Goal: Information Seeking & Learning: Compare options

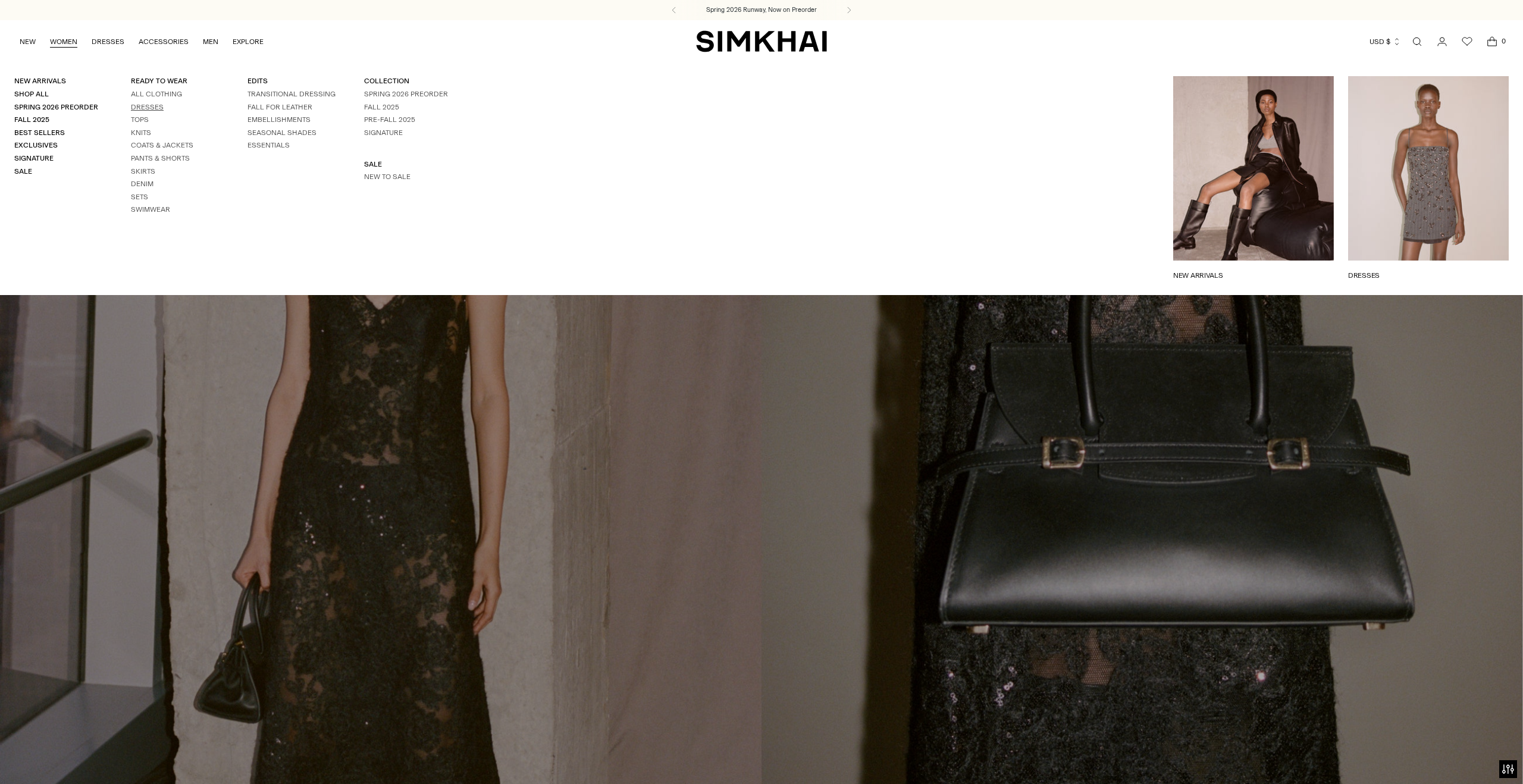
click at [145, 108] on link "Dresses" at bounding box center [147, 107] width 32 height 8
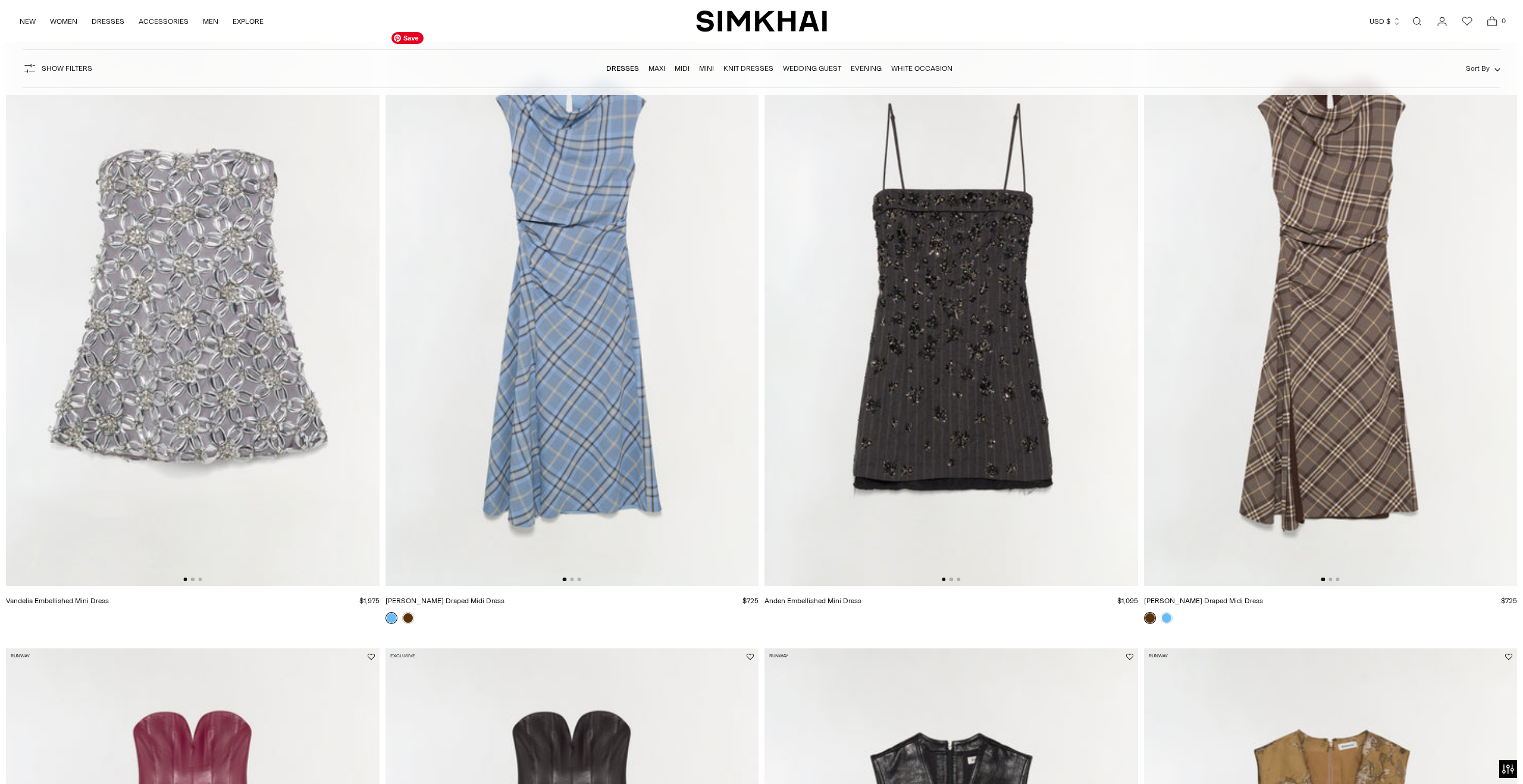
scroll to position [95, 0]
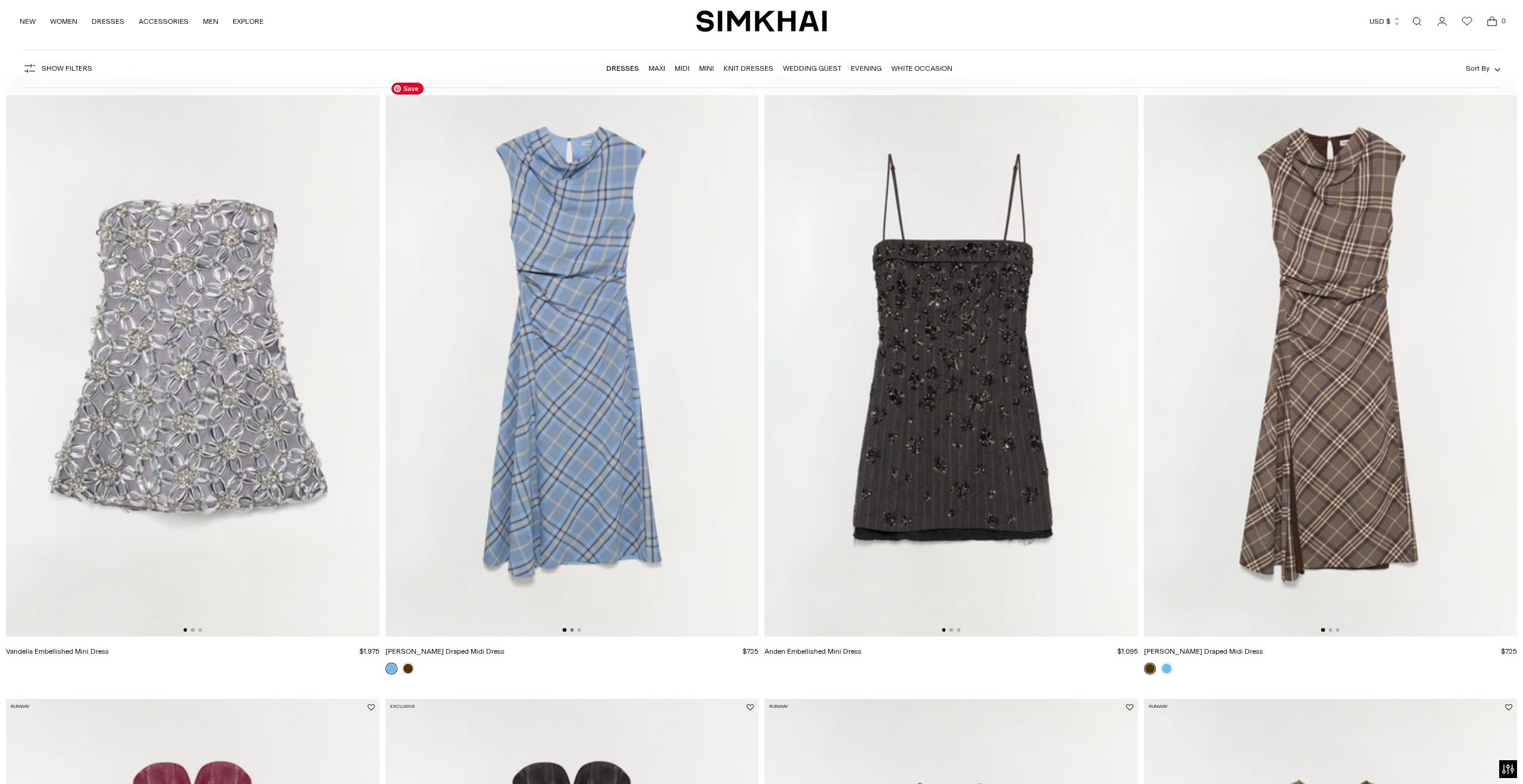
click at [574, 629] on button "Go to slide 2" at bounding box center [571, 629] width 3 height 3
click at [580, 629] on button "Go to slide 3" at bounding box center [579, 629] width 3 height 3
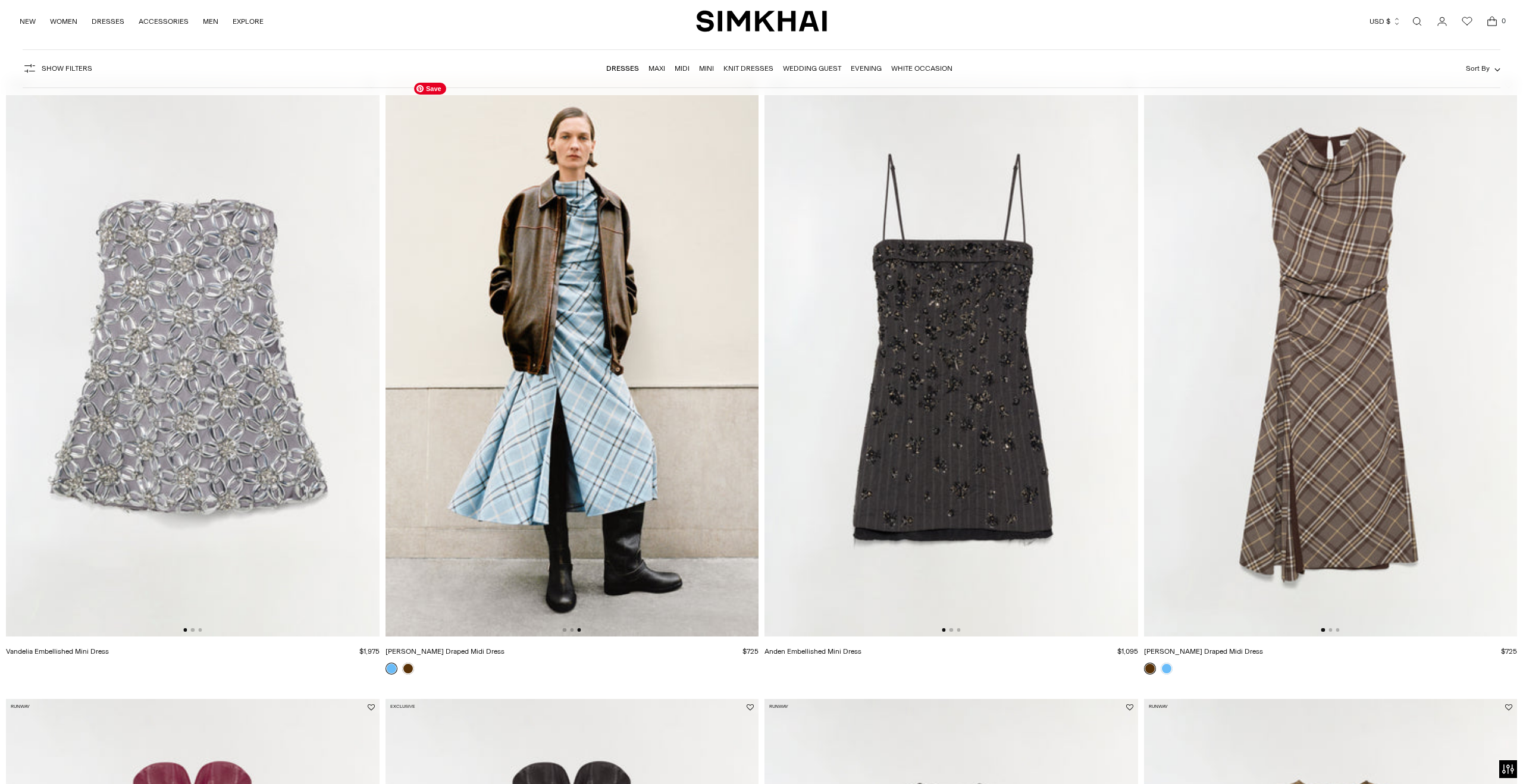
scroll to position [0, 747]
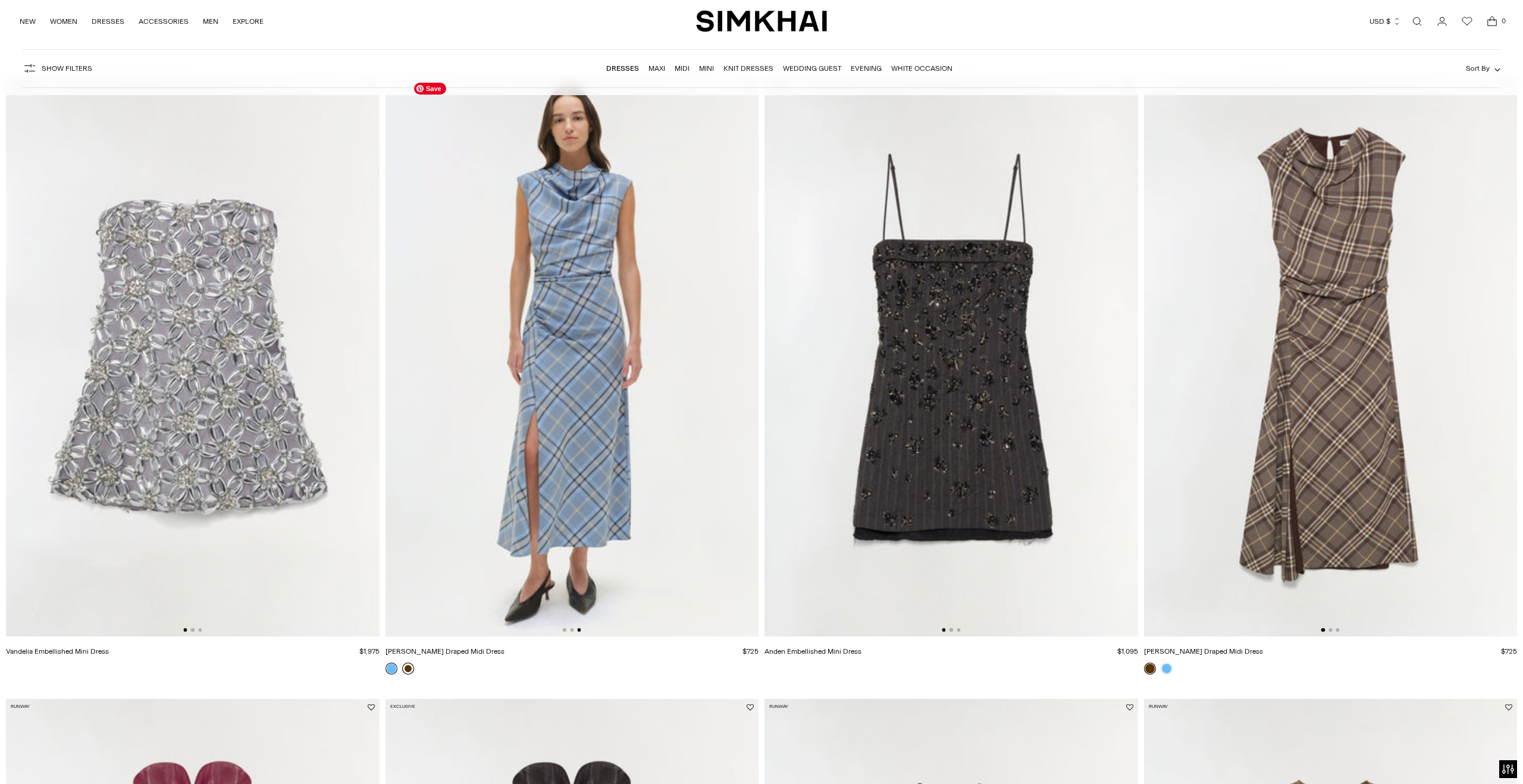
click at [411, 666] on link at bounding box center [408, 669] width 12 height 12
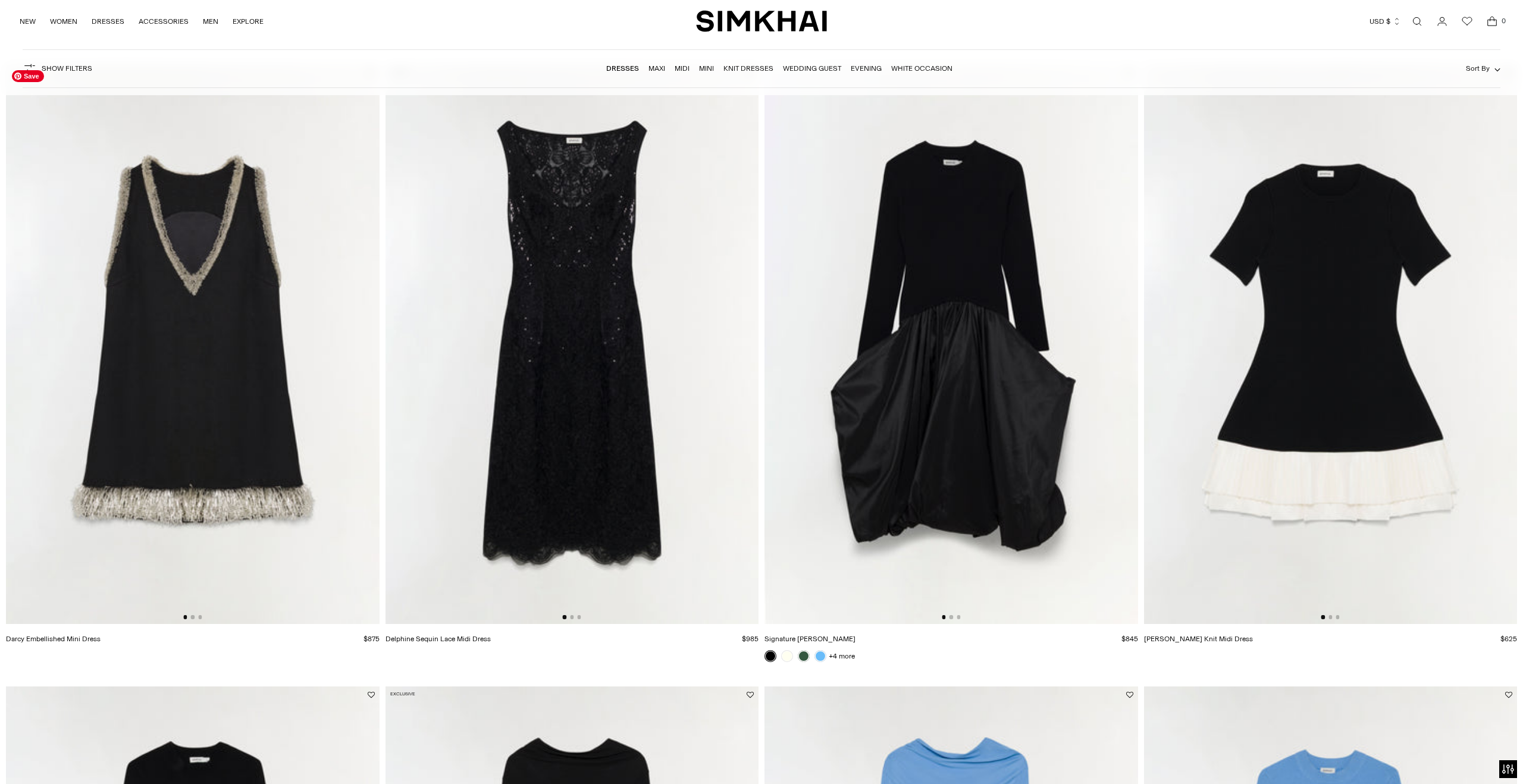
scroll to position [1998, 0]
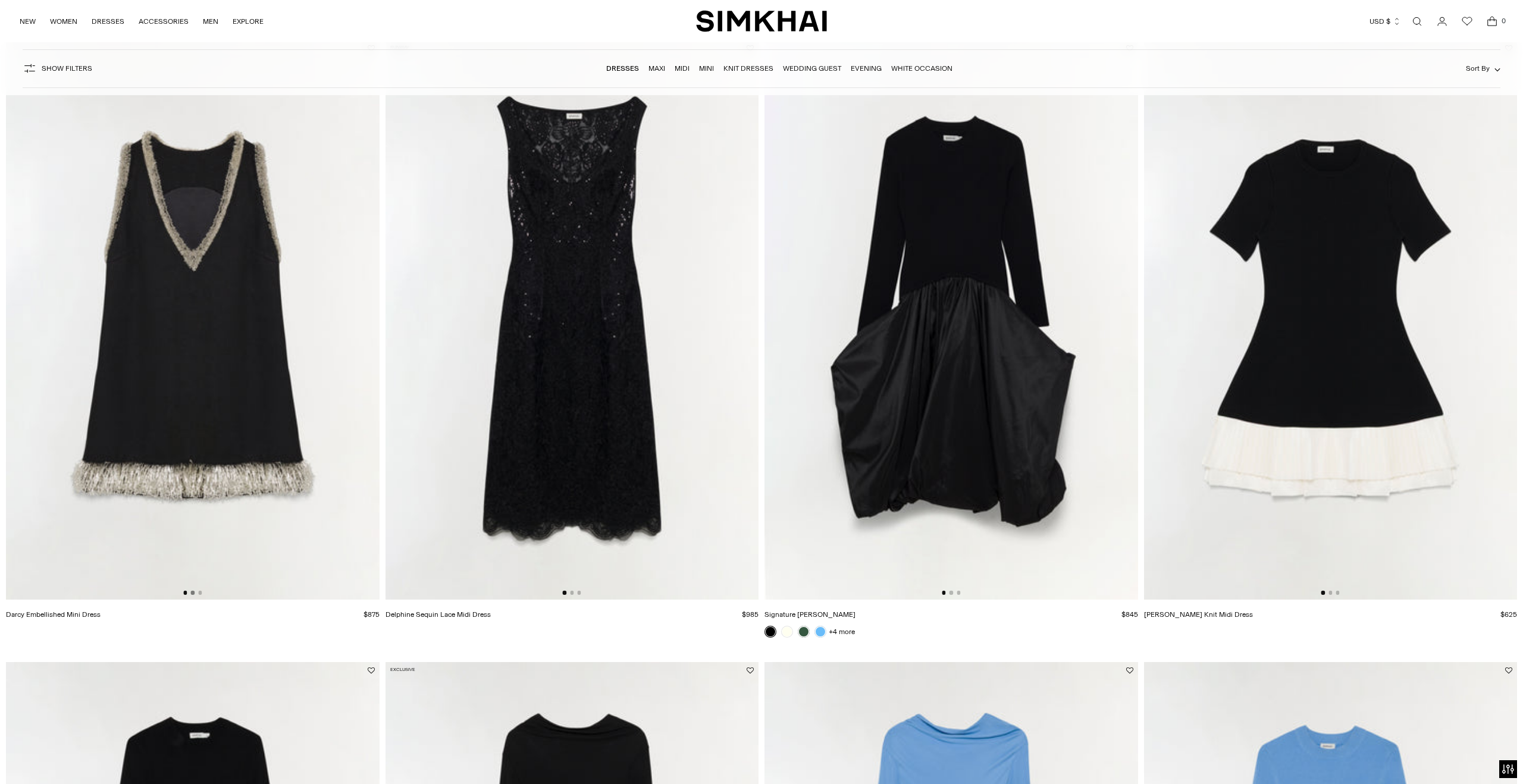
click at [193, 590] on button "Go to slide 2" at bounding box center [192, 592] width 3 height 3
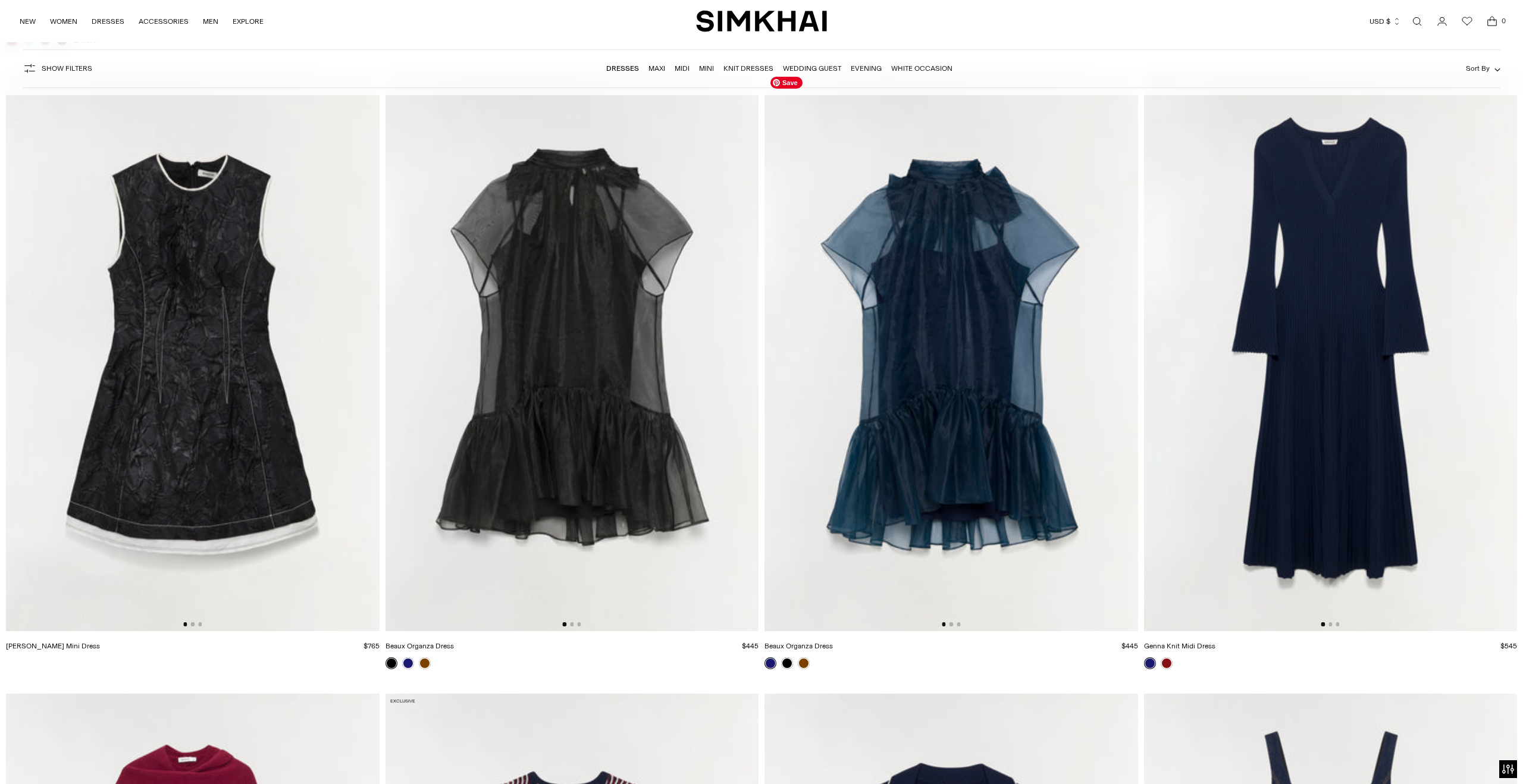
scroll to position [3843, 0]
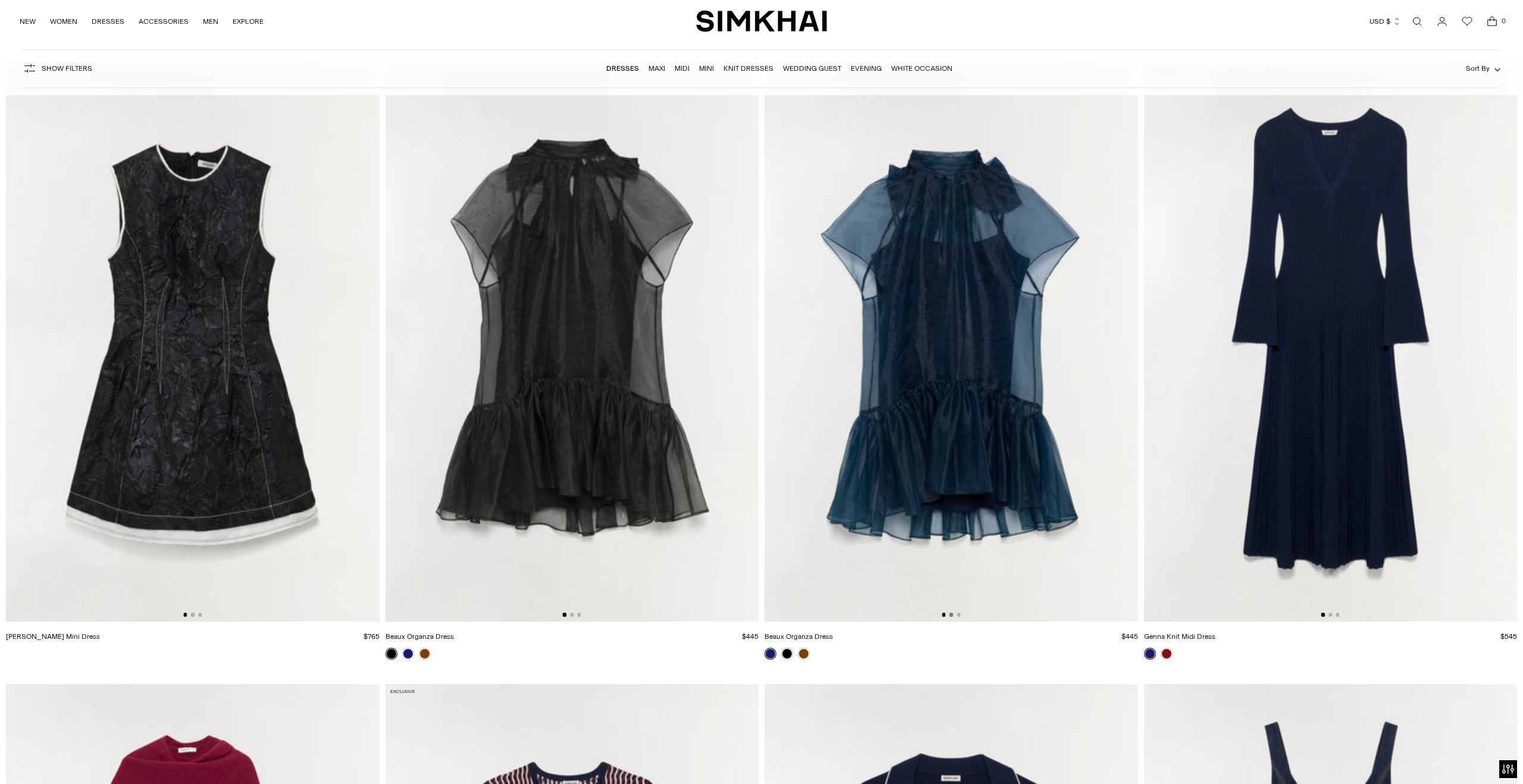
click at [952, 615] on button "Go to slide 2" at bounding box center [951, 614] width 3 height 3
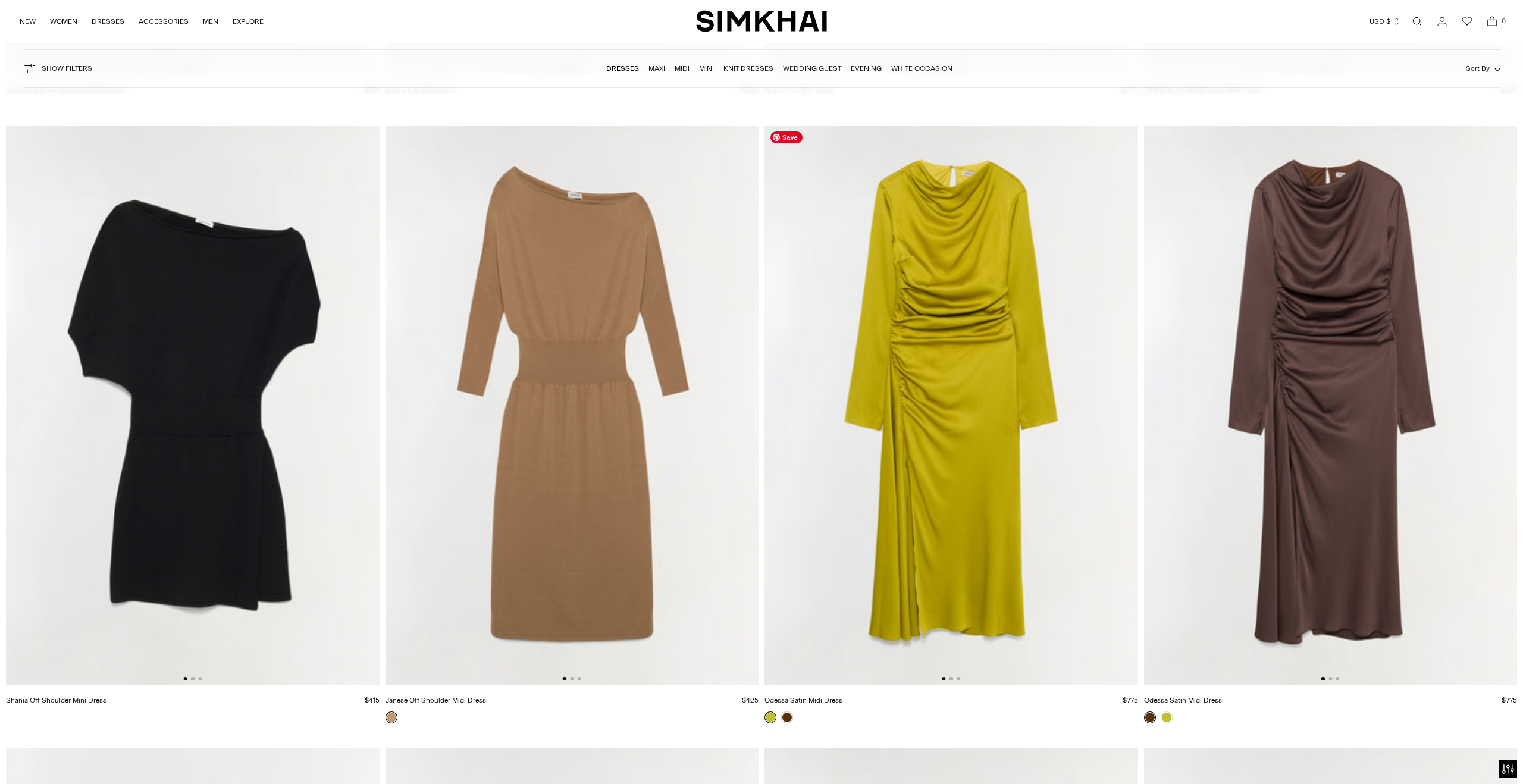
scroll to position [5150, 0]
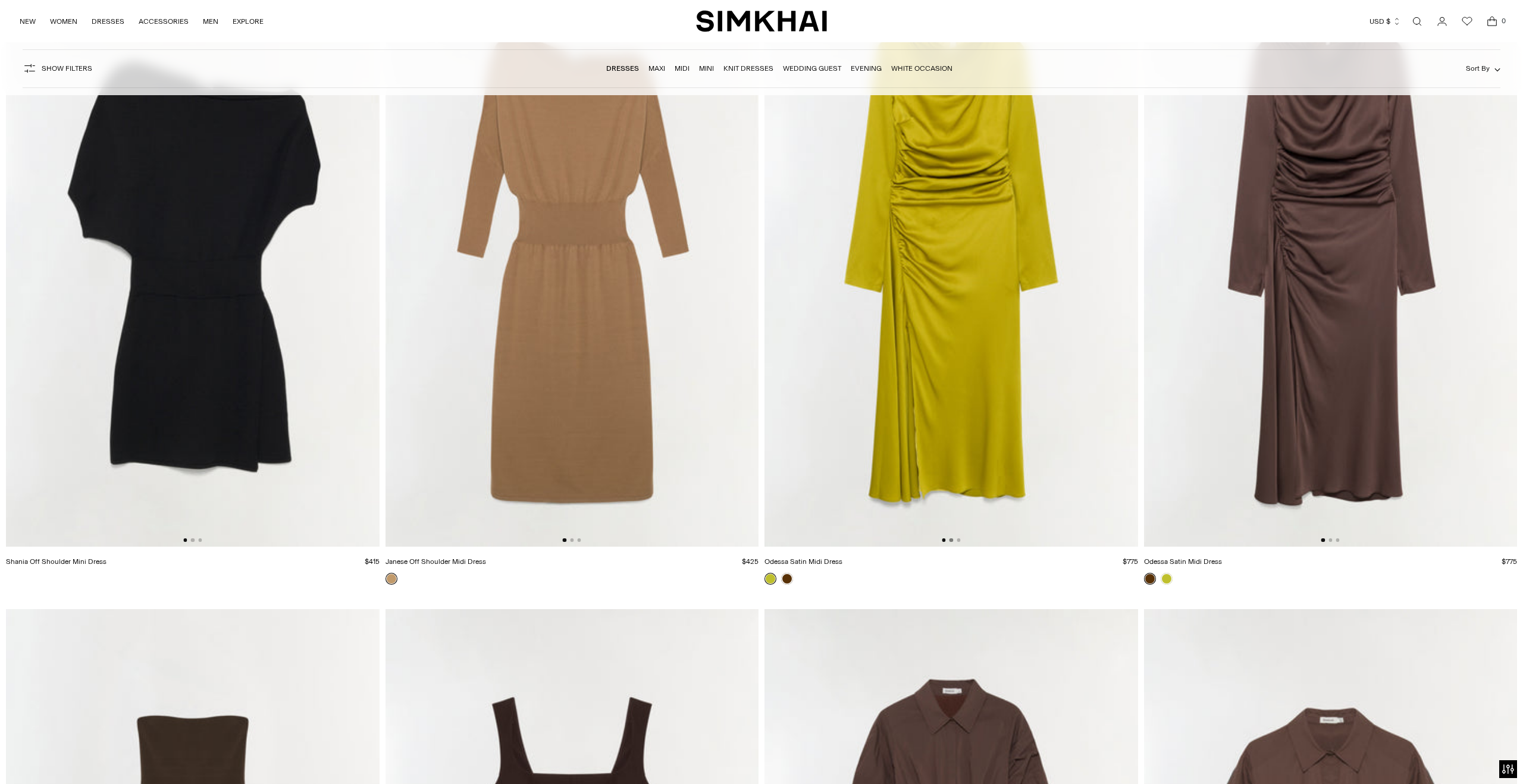
click at [951, 540] on button "Go to slide 2" at bounding box center [951, 540] width 3 height 3
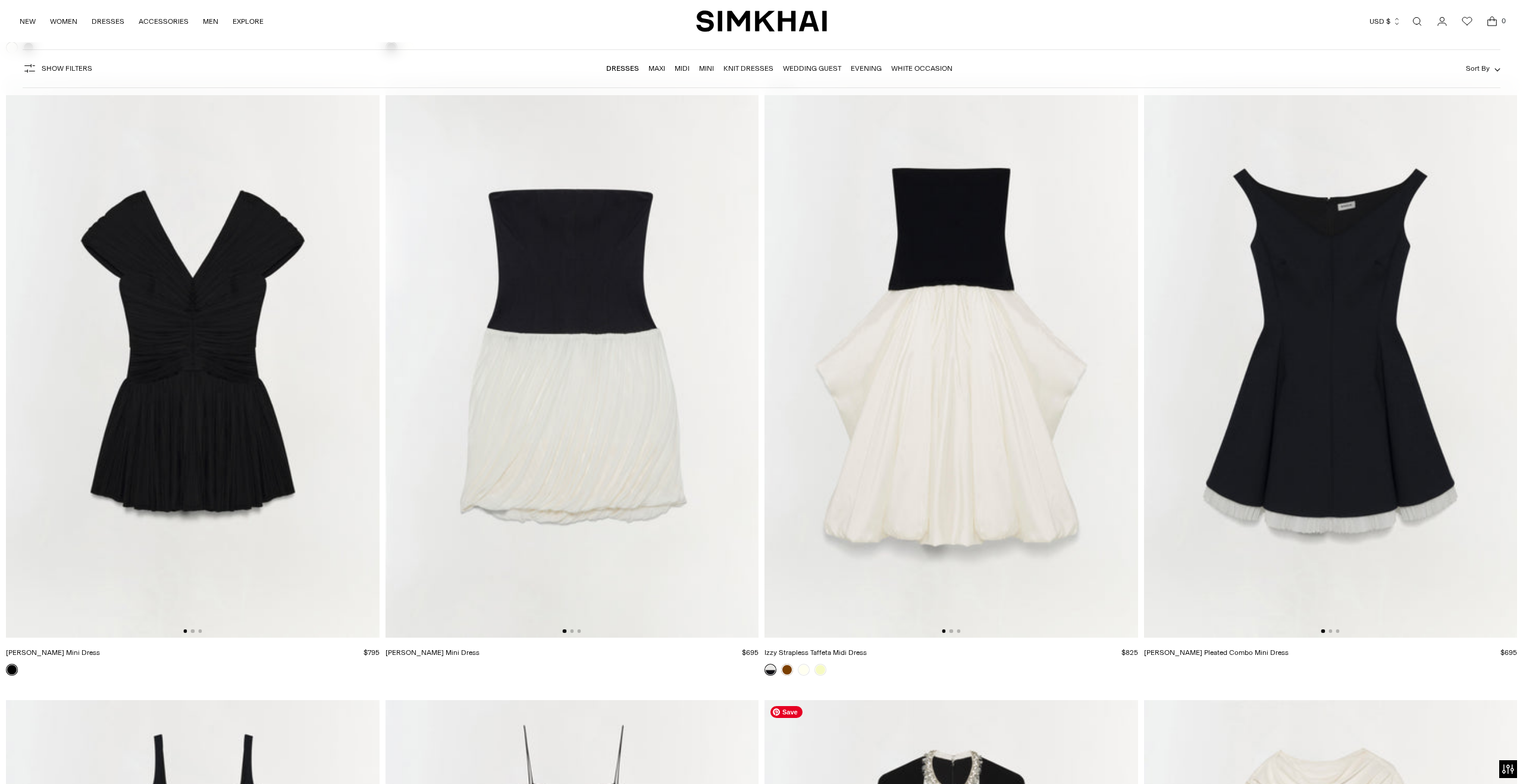
scroll to position [8131, 0]
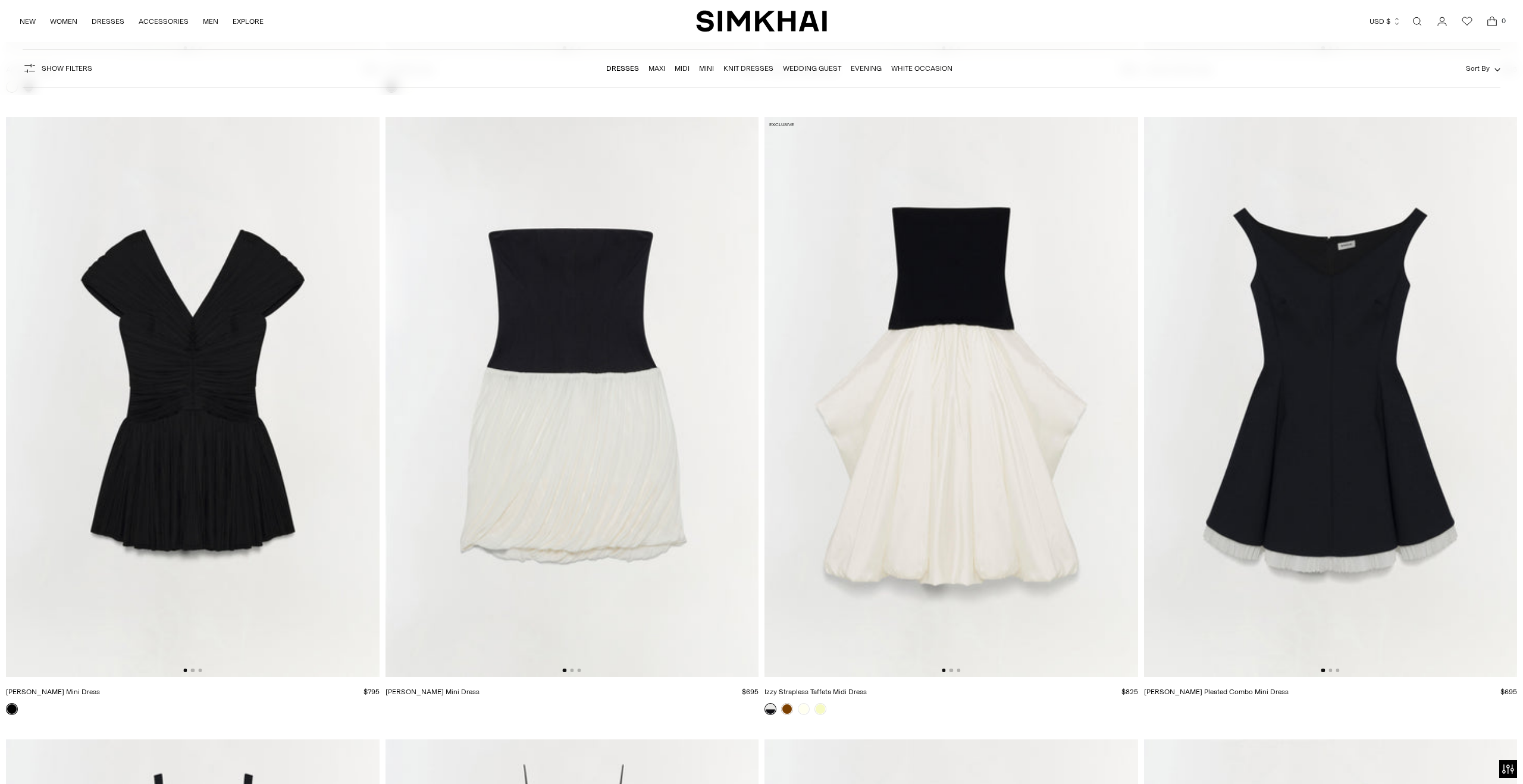
click at [953, 671] on div at bounding box center [951, 670] width 18 height 3
click at [951, 669] on button "Go to slide 2" at bounding box center [951, 670] width 3 height 3
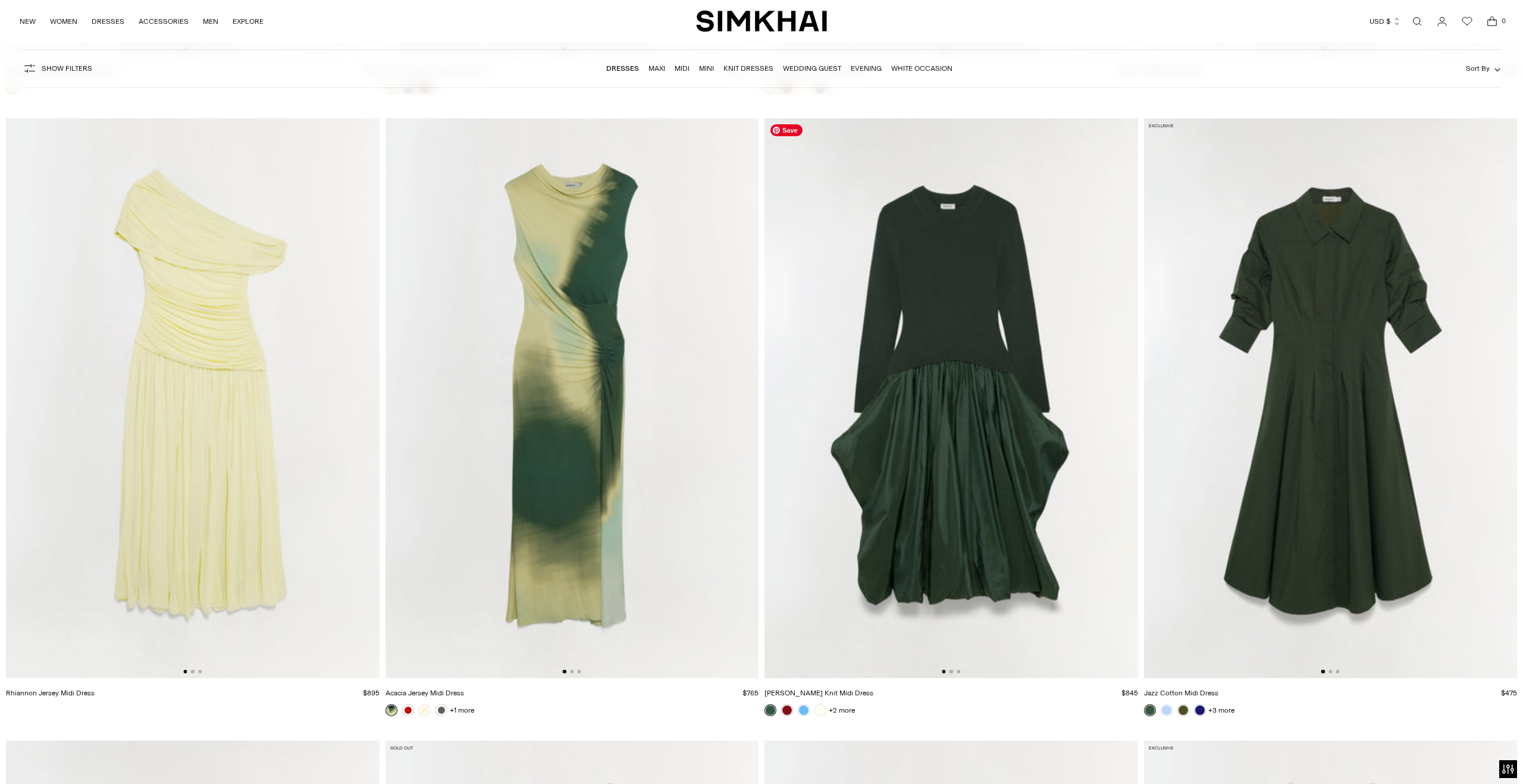
scroll to position [10019, 0]
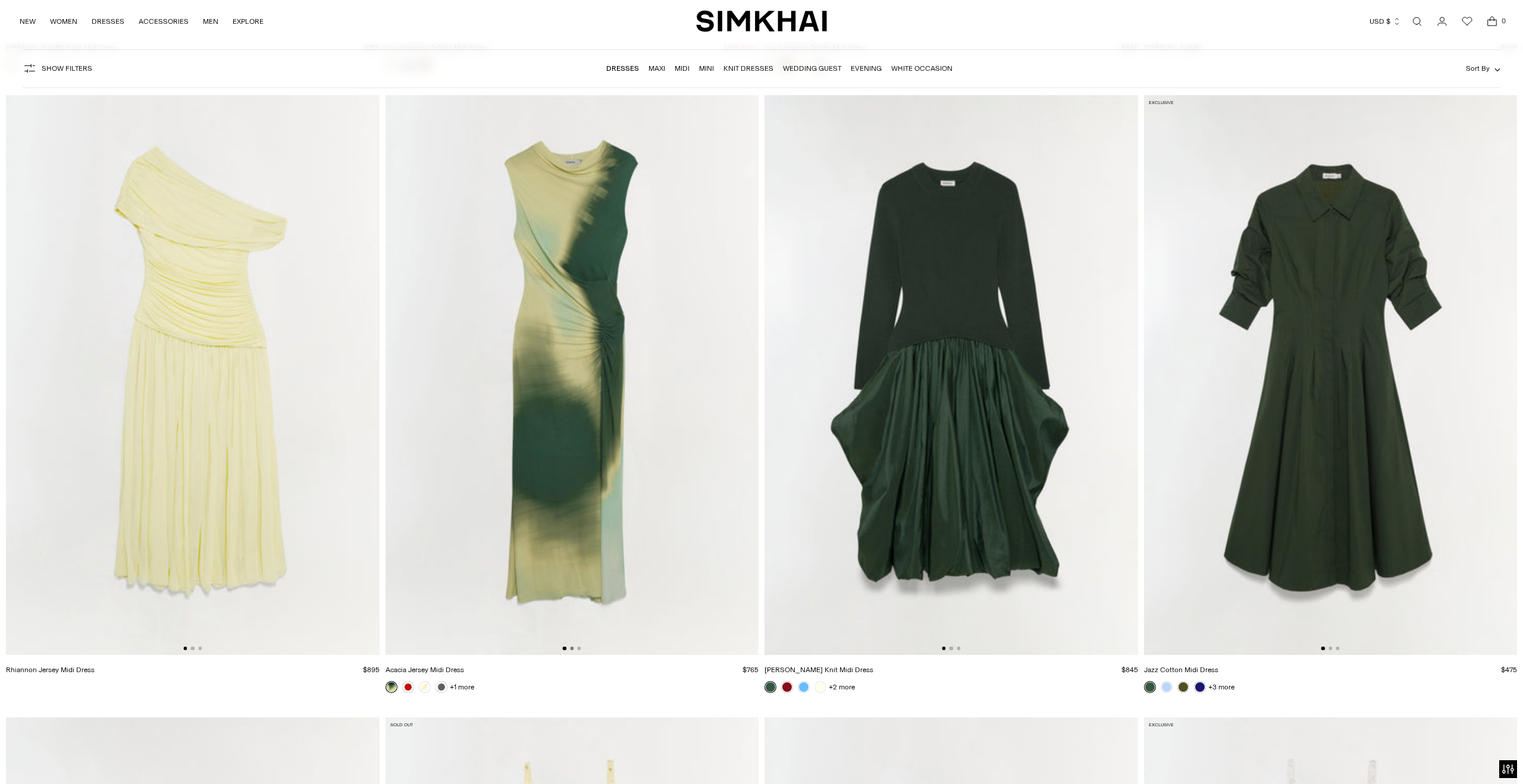
click at [572, 649] on button "Go to slide 2" at bounding box center [571, 648] width 3 height 3
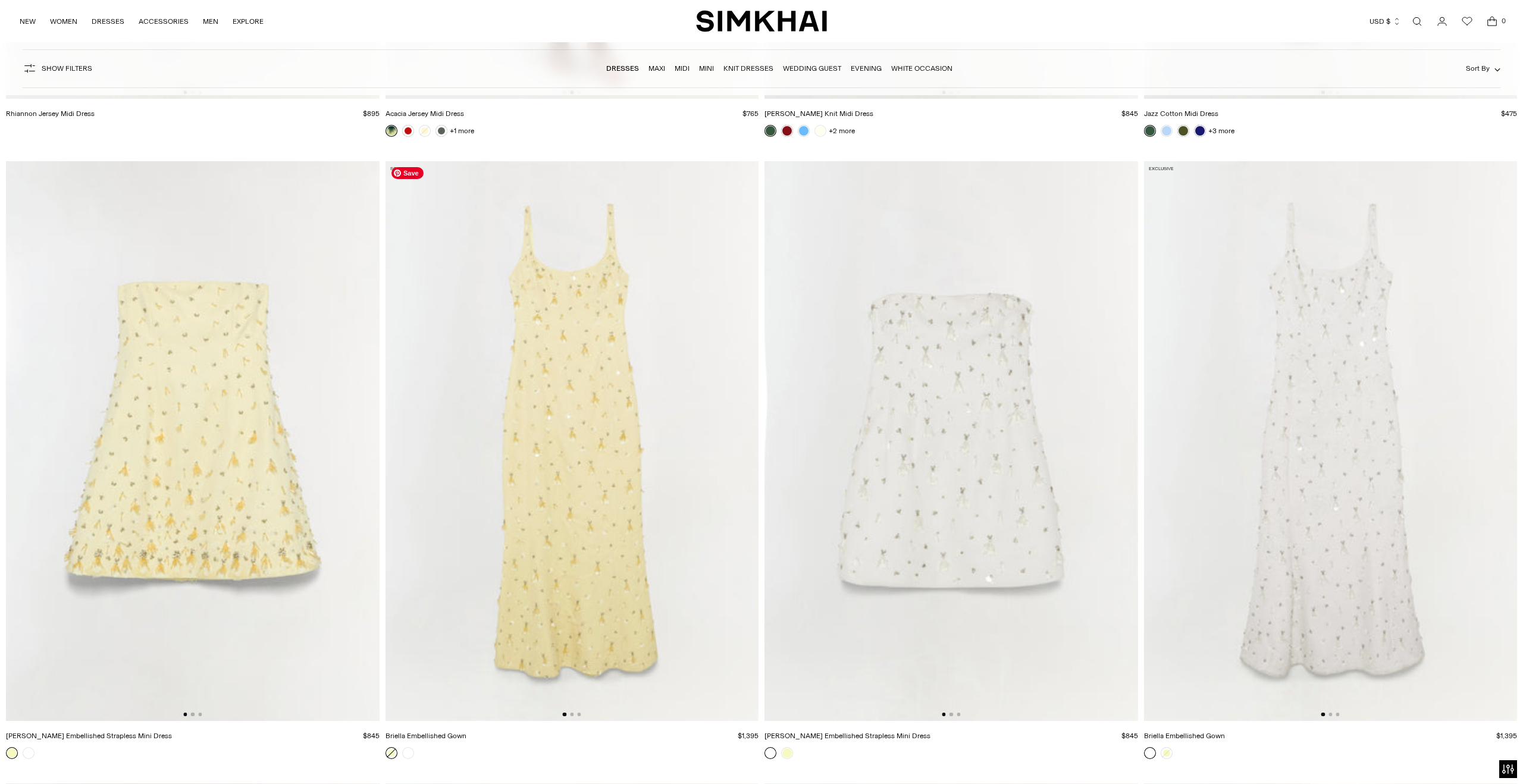
scroll to position [10606, 0]
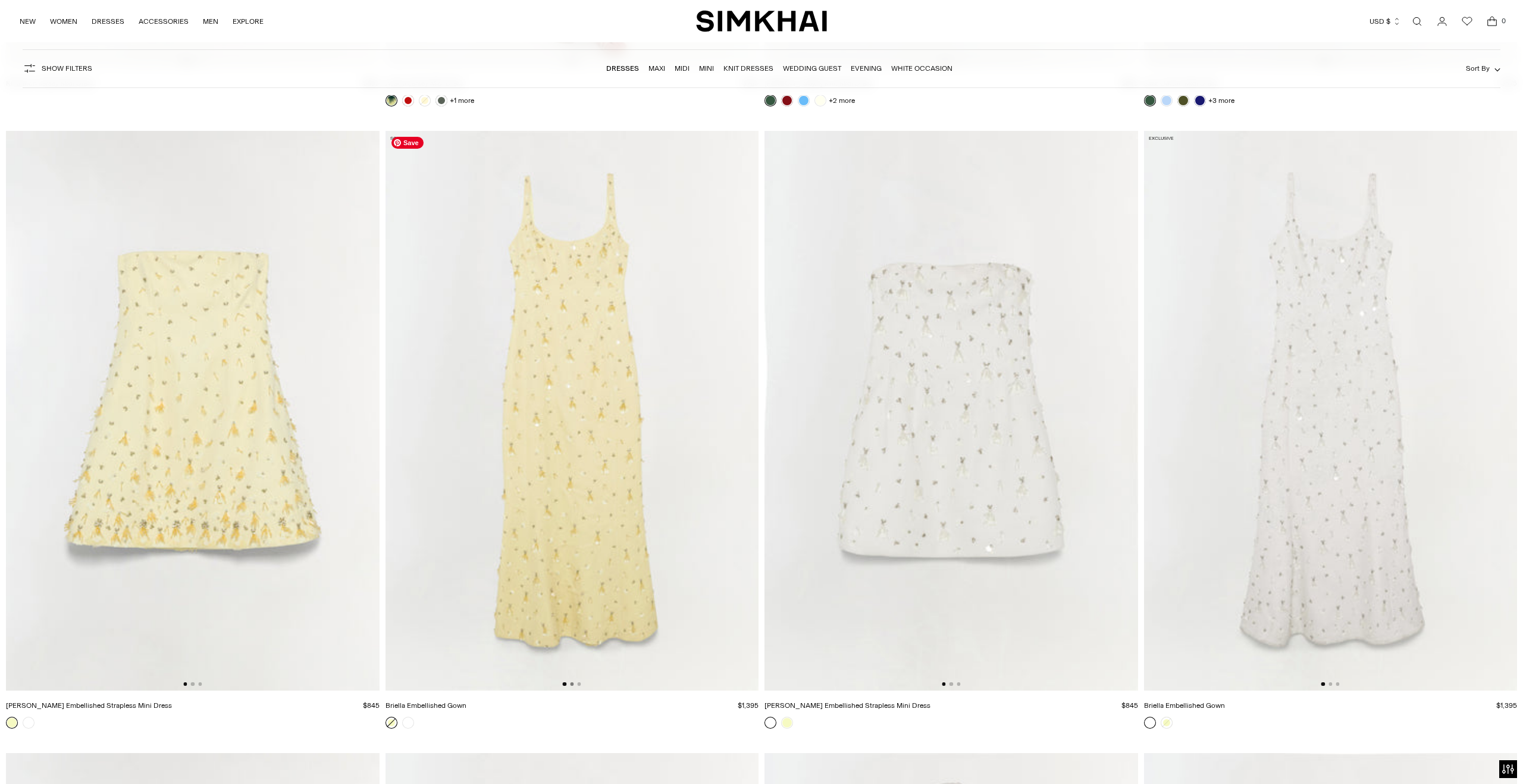
click at [572, 684] on button "Go to slide 2" at bounding box center [571, 683] width 3 height 3
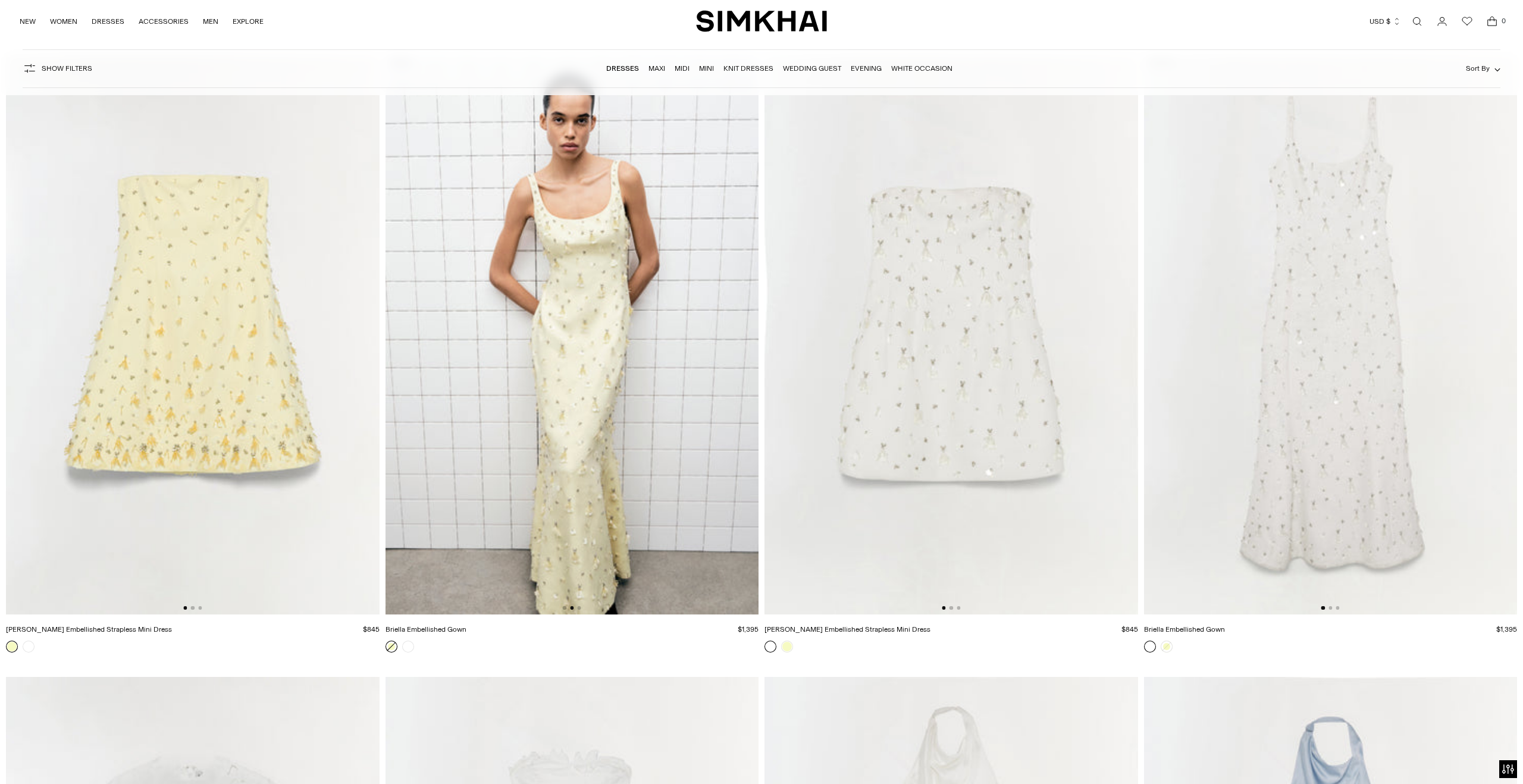
scroll to position [10684, 0]
click at [193, 604] on button "Go to slide 2" at bounding box center [192, 605] width 3 height 3
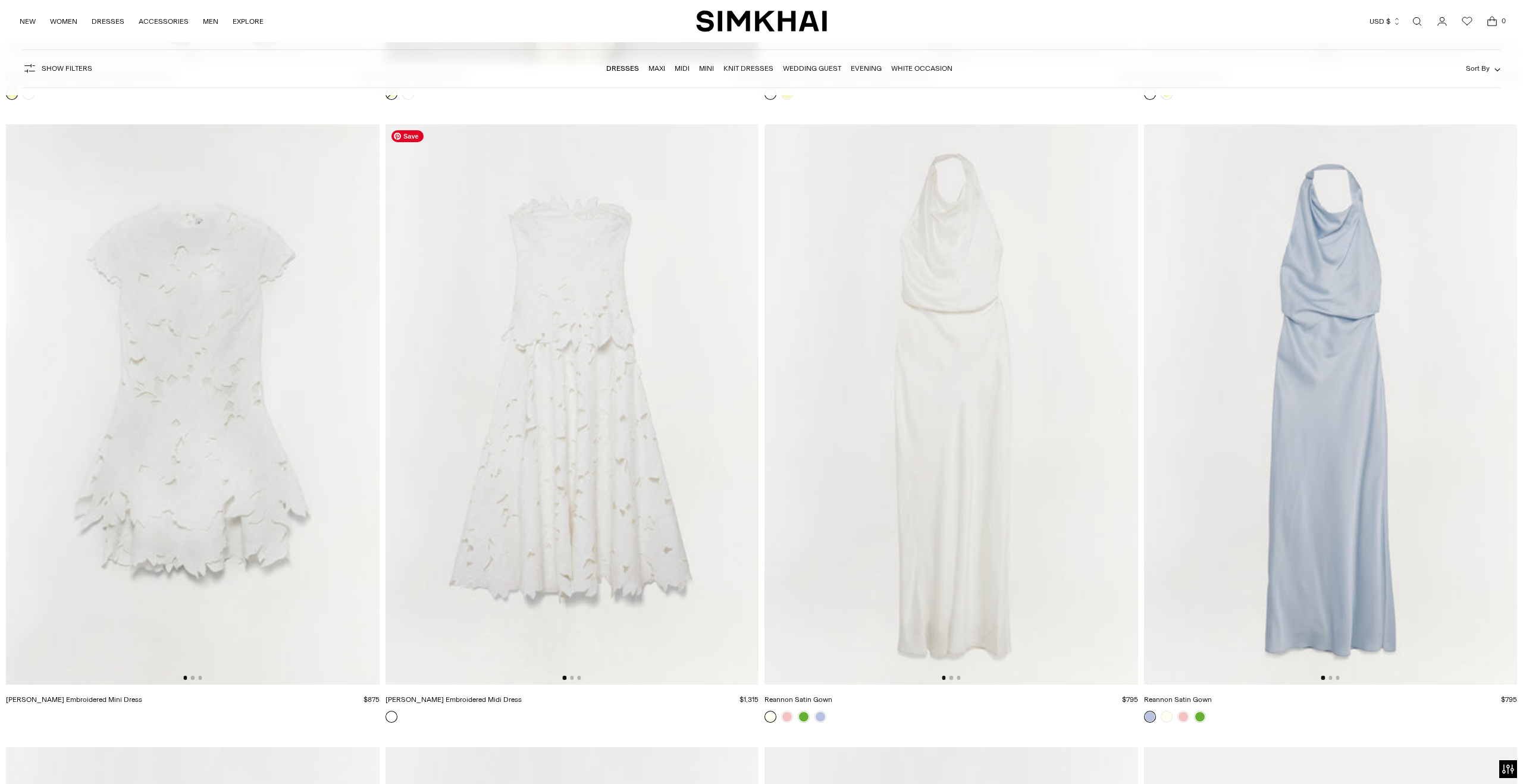
scroll to position [11287, 0]
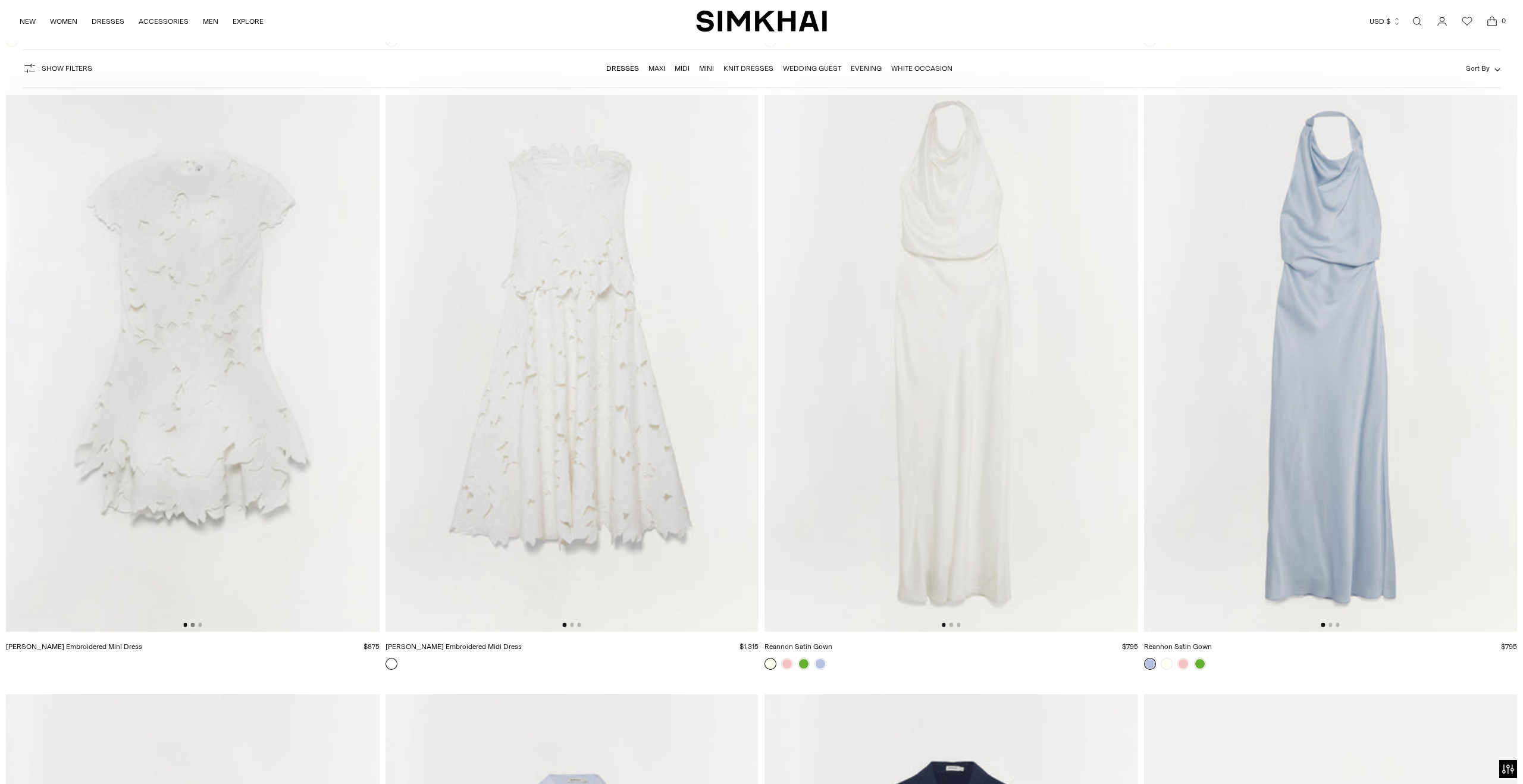
click at [193, 624] on button "Go to slide 2" at bounding box center [192, 624] width 3 height 3
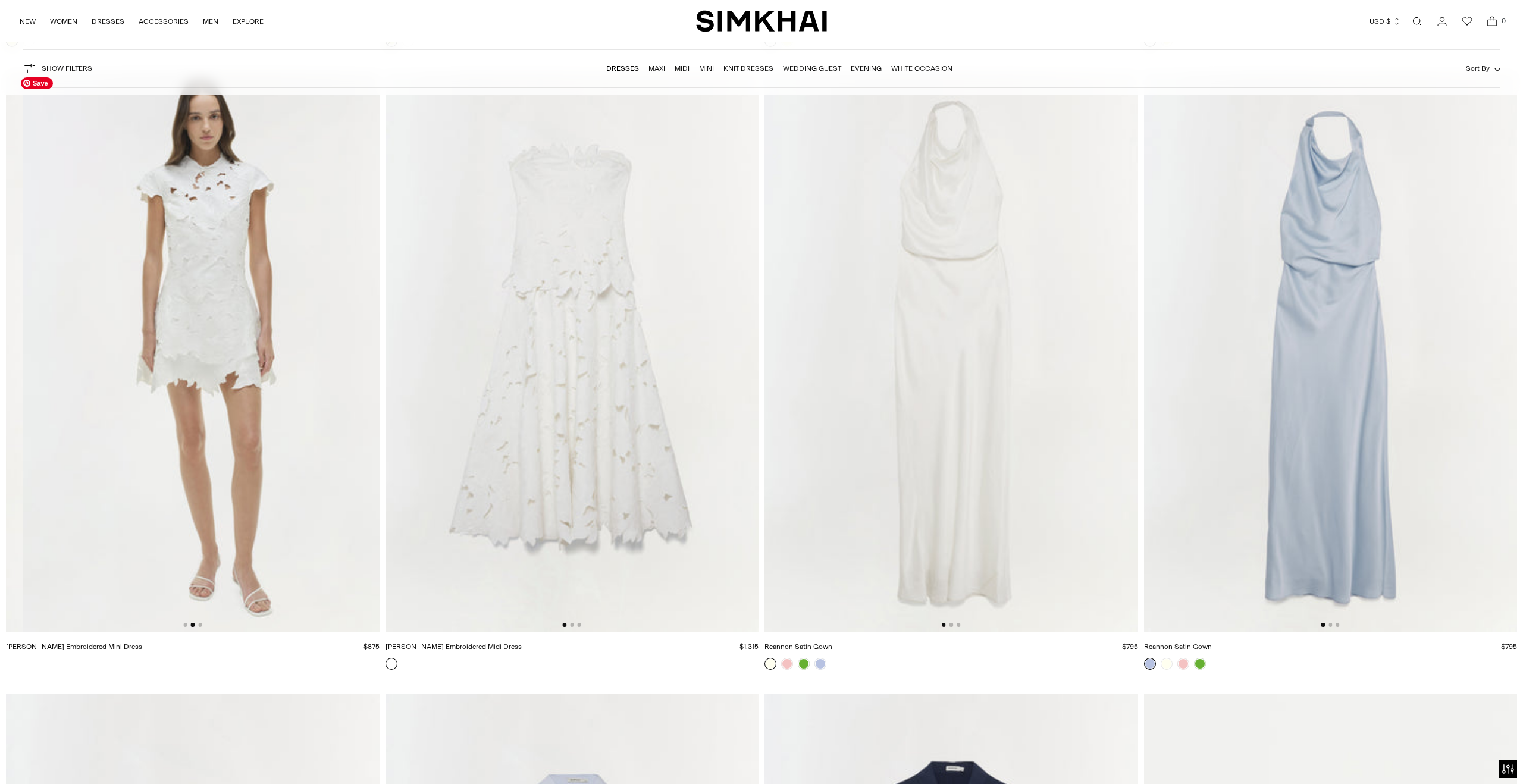
scroll to position [0, 373]
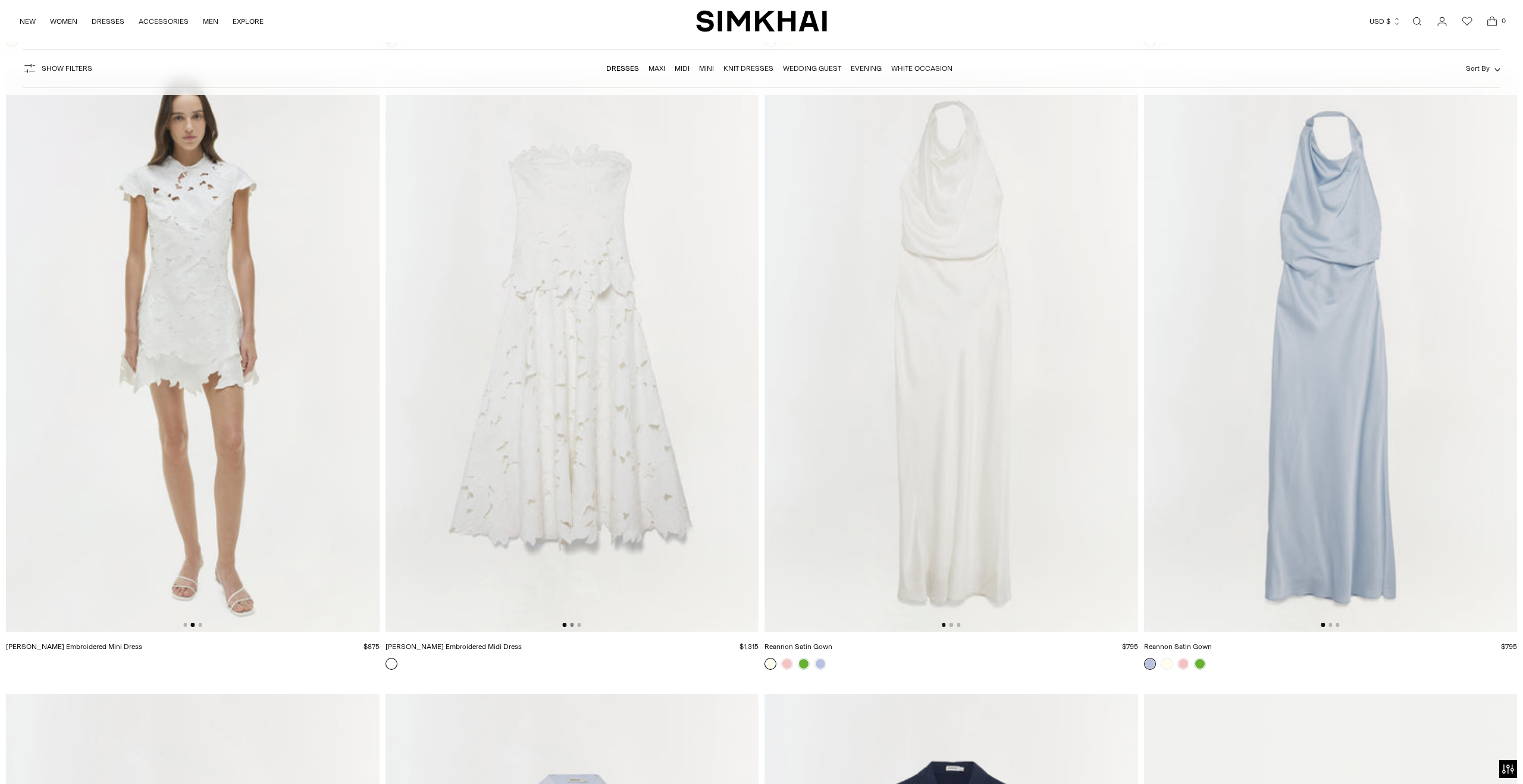
click at [572, 625] on button "Go to slide 2" at bounding box center [571, 624] width 3 height 3
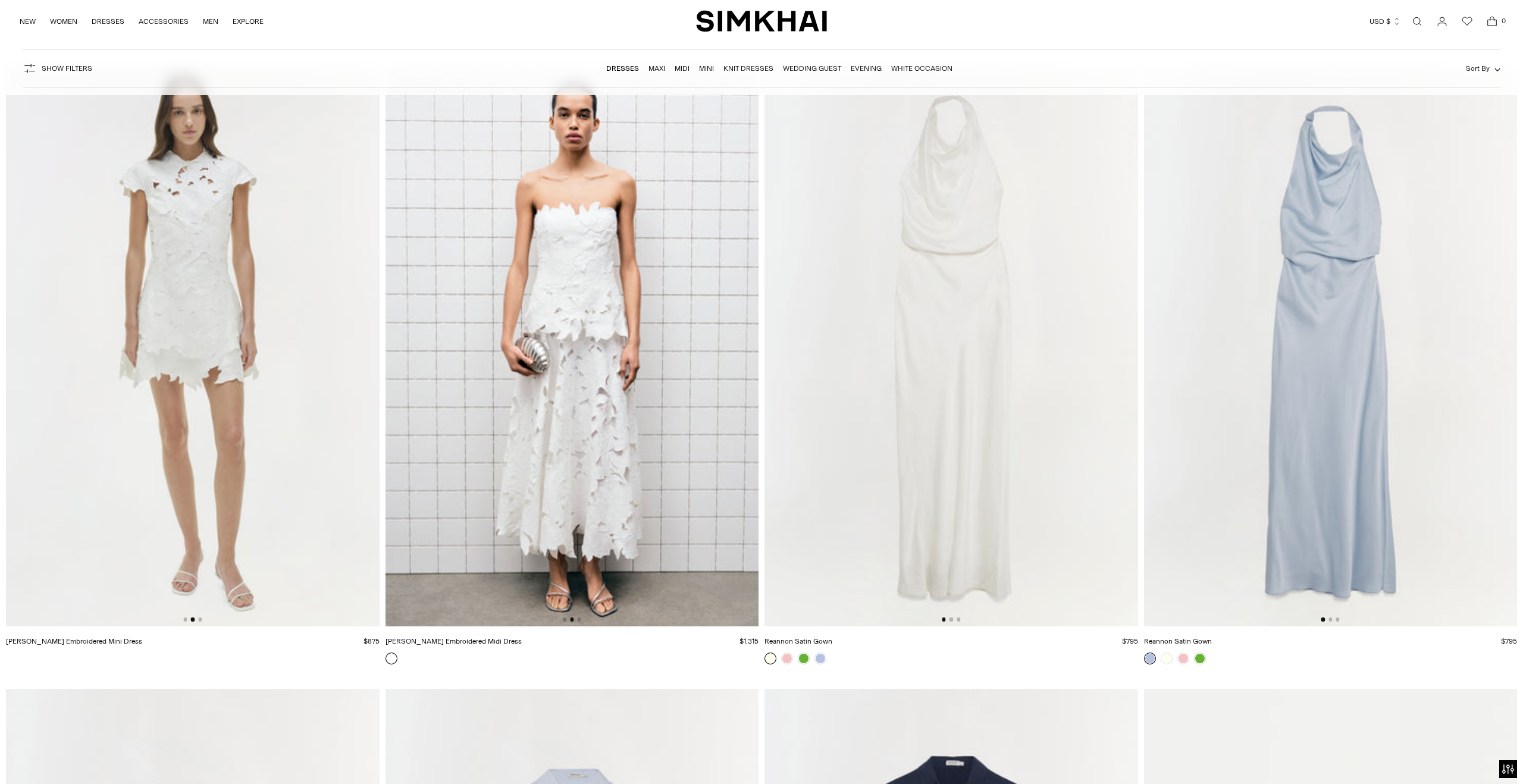
scroll to position [11294, 0]
click at [1331, 619] on button "Go to slide 2" at bounding box center [1330, 617] width 3 height 3
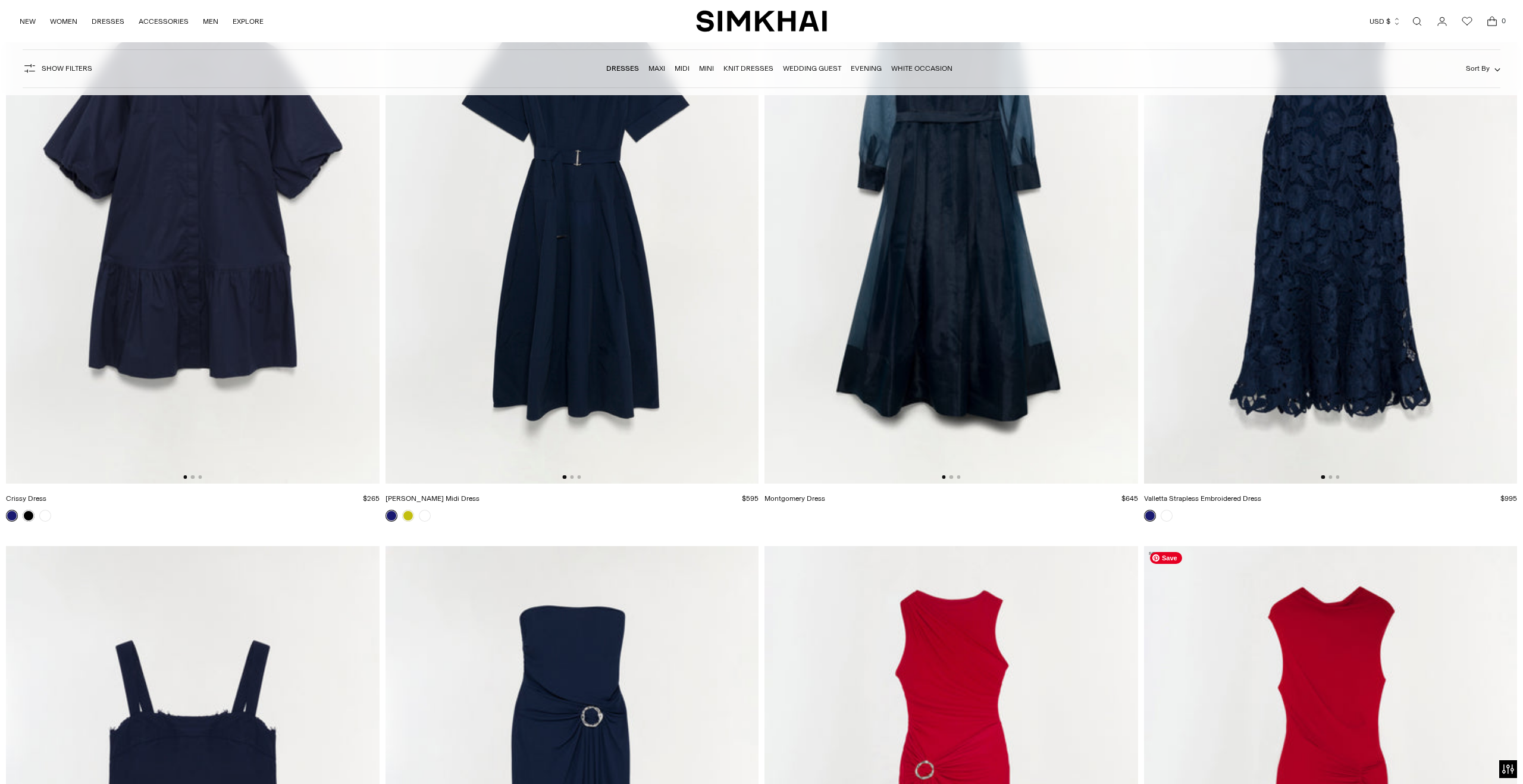
scroll to position [12474, 0]
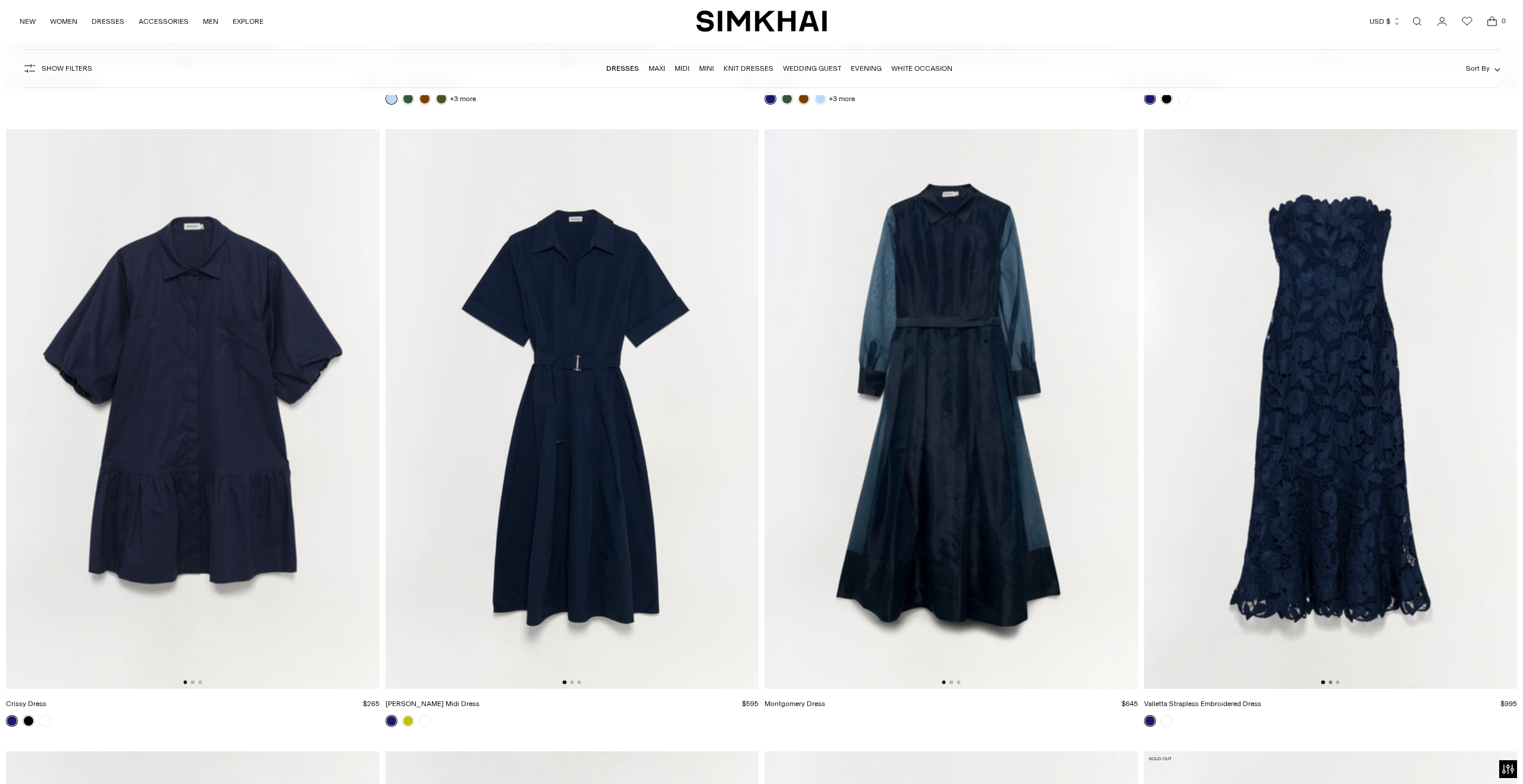
click at [1330, 681] on button "Go to slide 2" at bounding box center [1330, 681] width 3 height 3
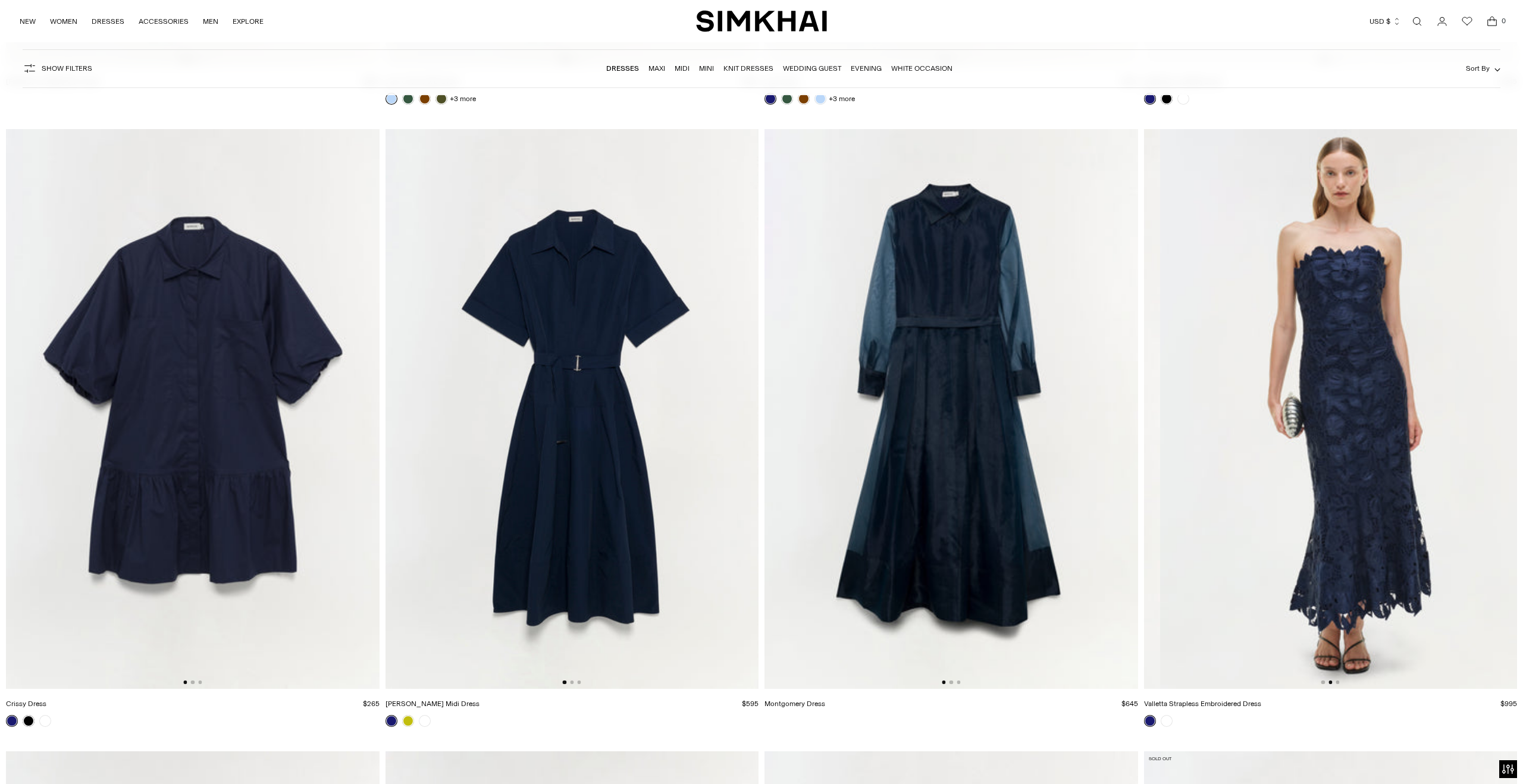
scroll to position [0, 373]
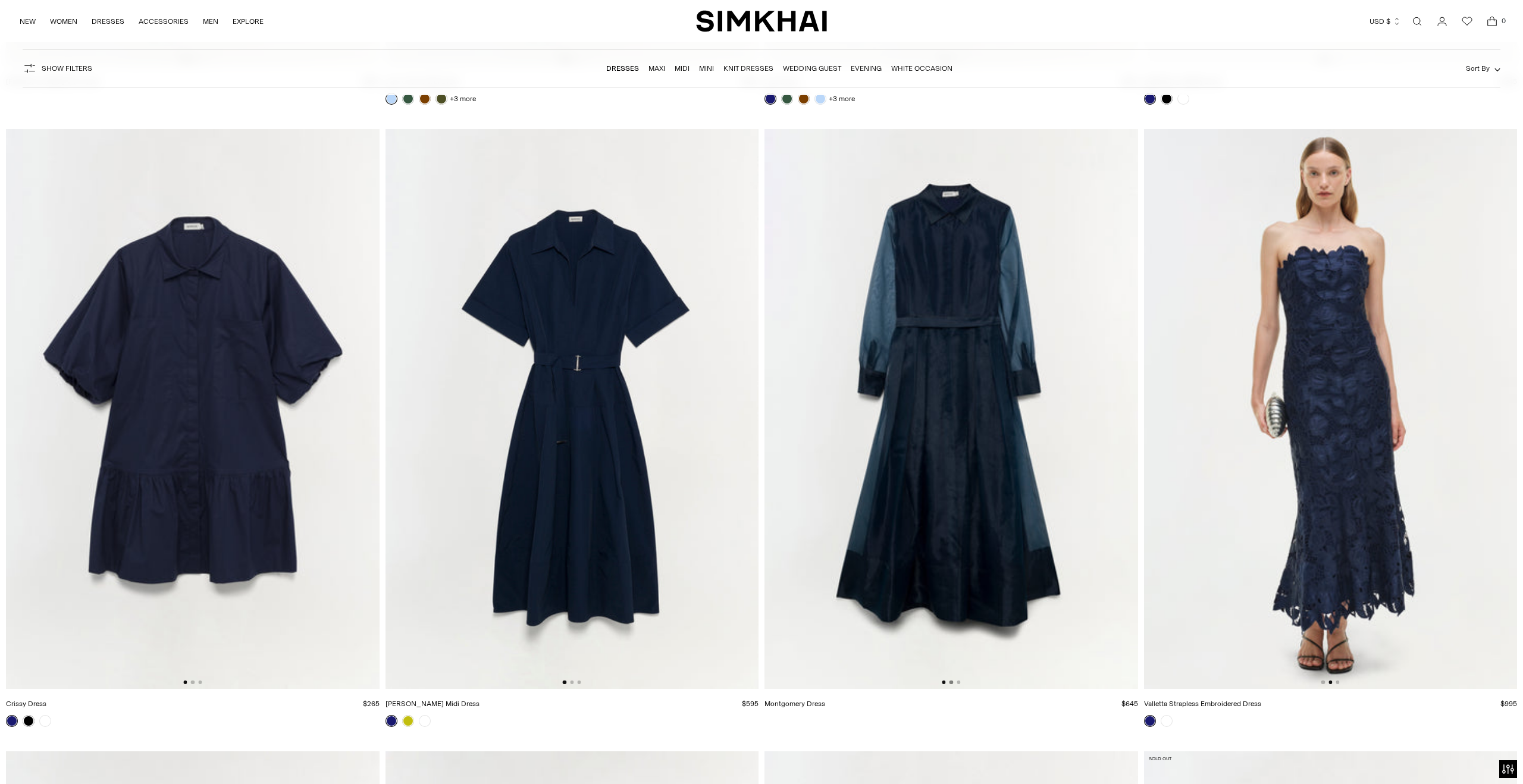
click at [951, 680] on button "Go to slide 2" at bounding box center [951, 681] width 3 height 3
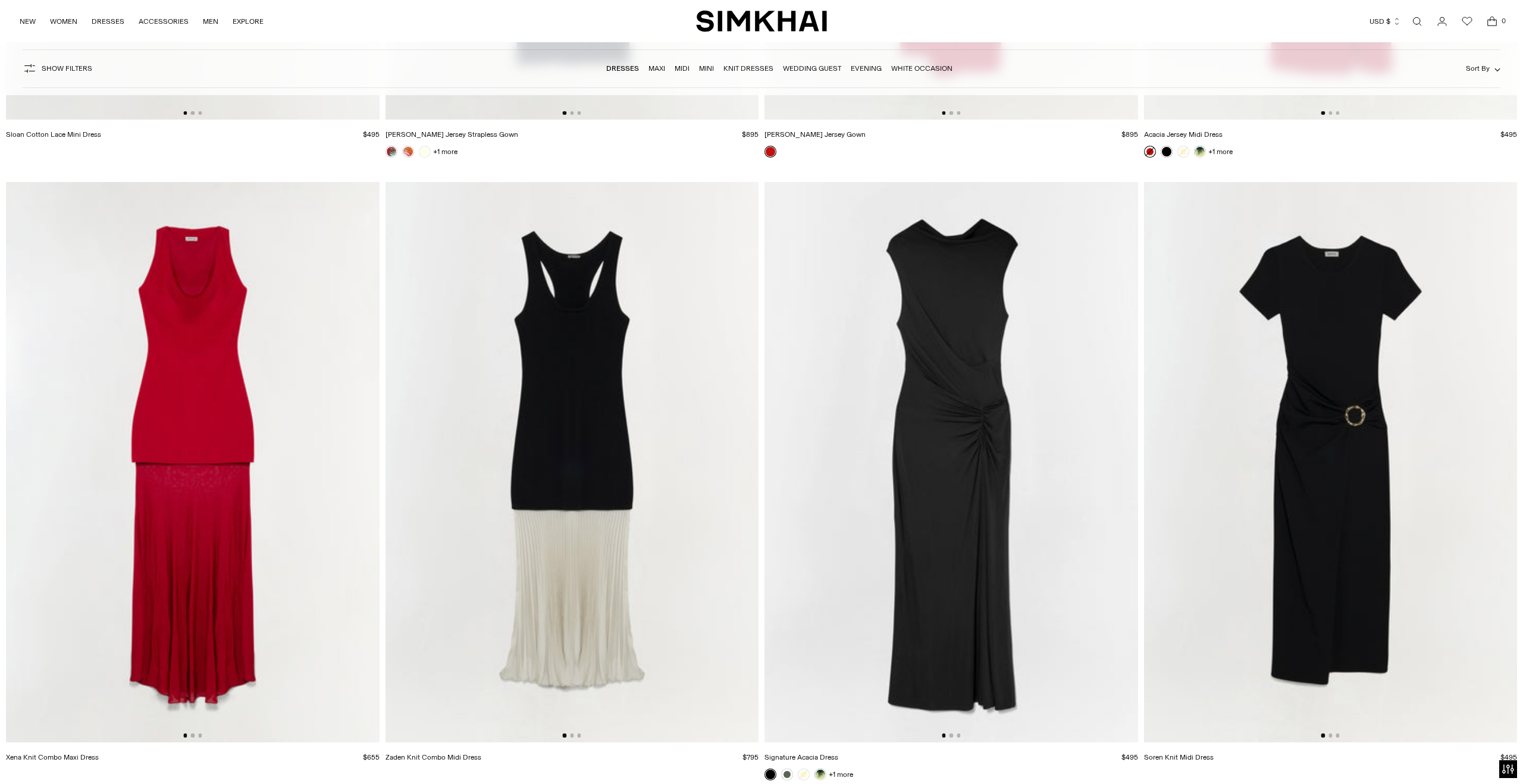
scroll to position [13766, 0]
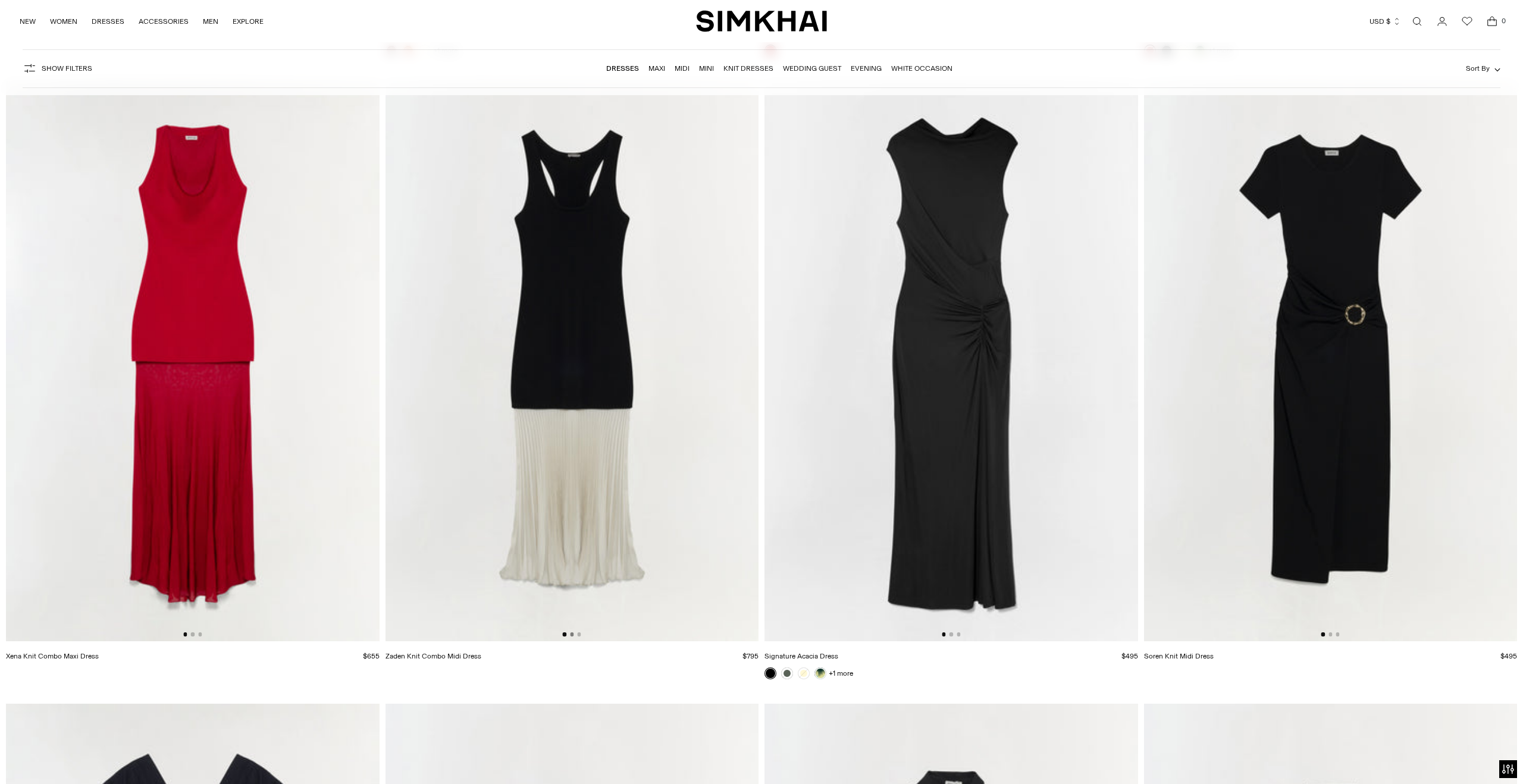
click at [573, 634] on button "Go to slide 2" at bounding box center [571, 634] width 3 height 3
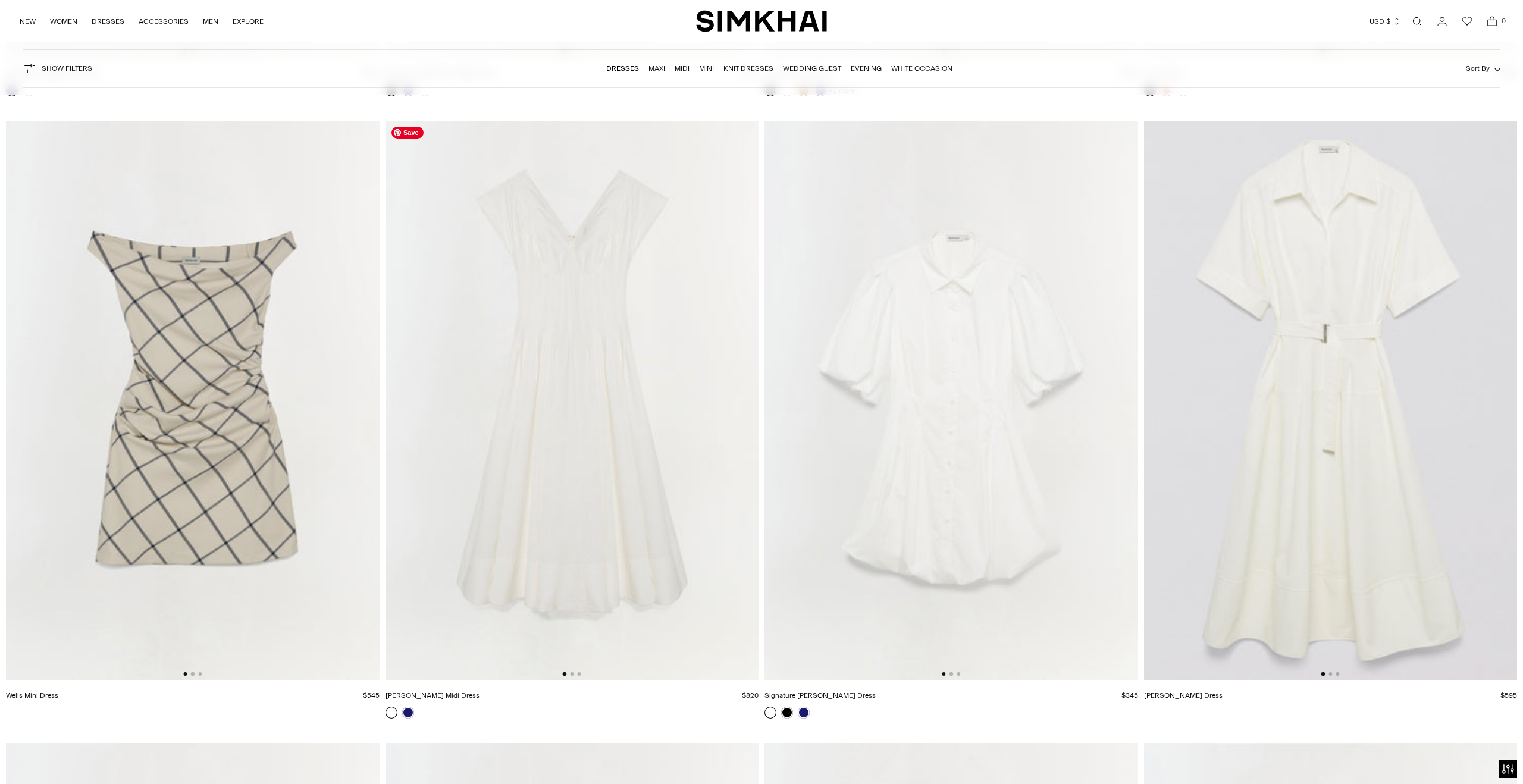
scroll to position [15007, 0]
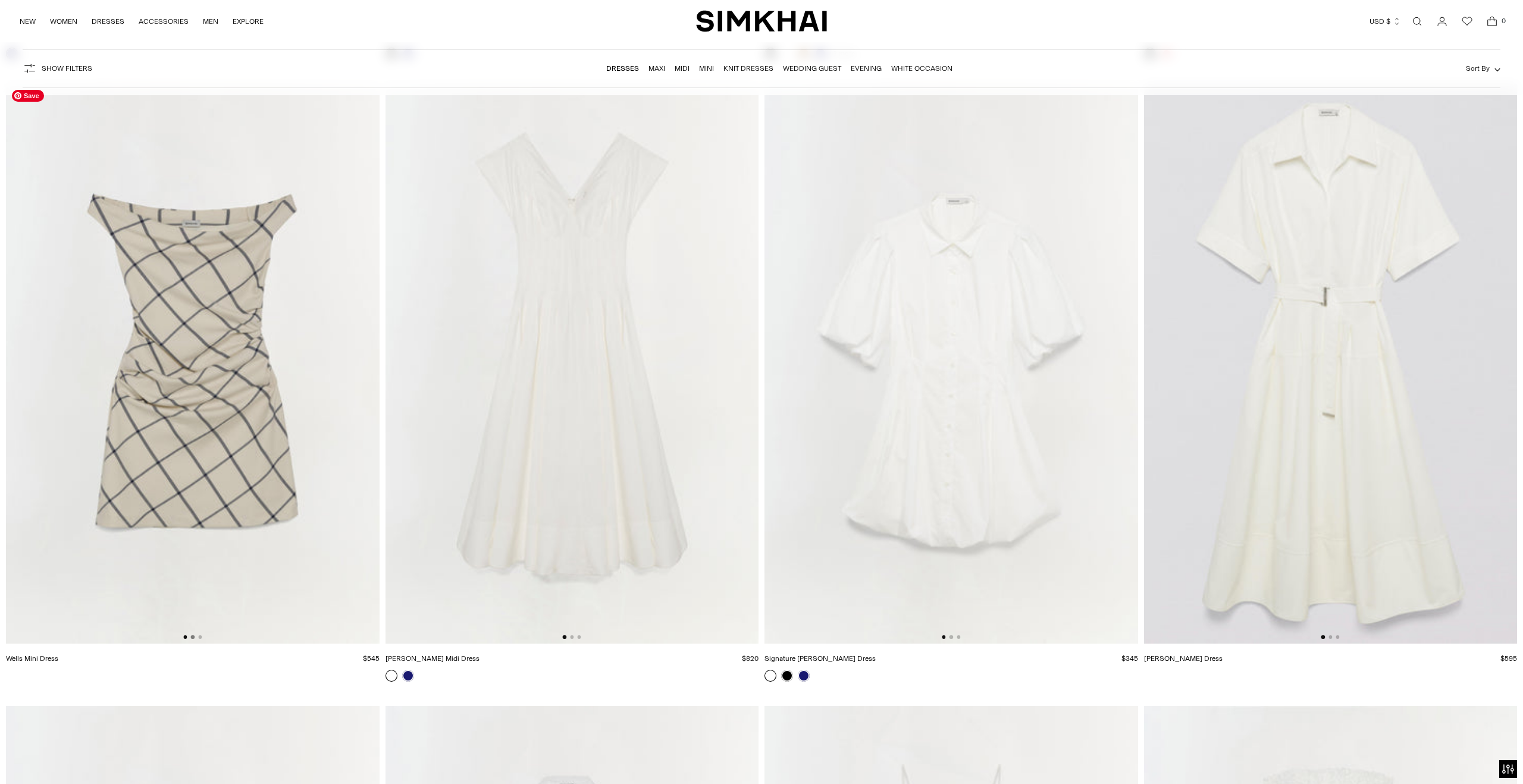
click at [191, 636] on button "Go to slide 2" at bounding box center [192, 636] width 3 height 3
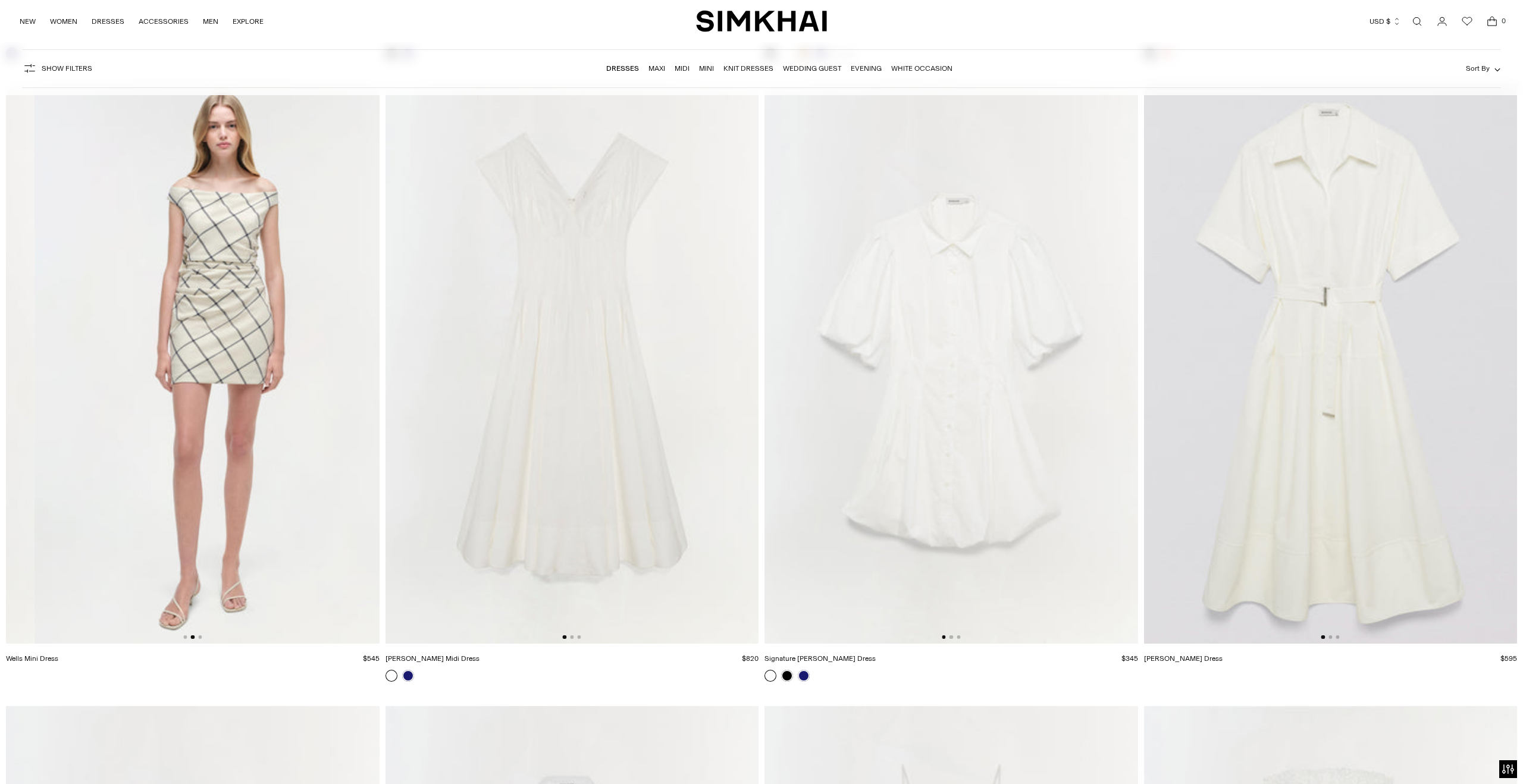
scroll to position [0, 373]
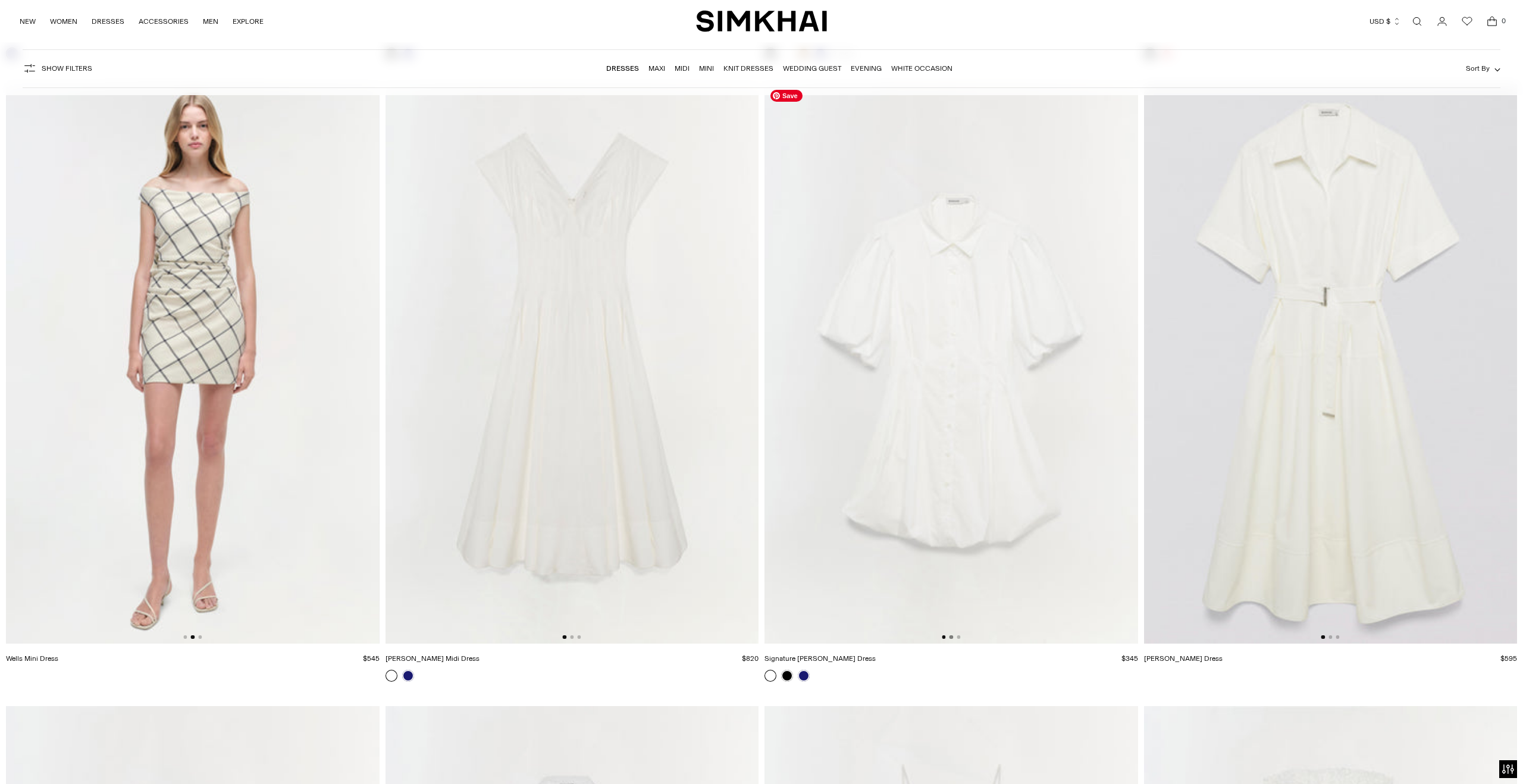
click at [951, 636] on button "Go to slide 2" at bounding box center [951, 636] width 3 height 3
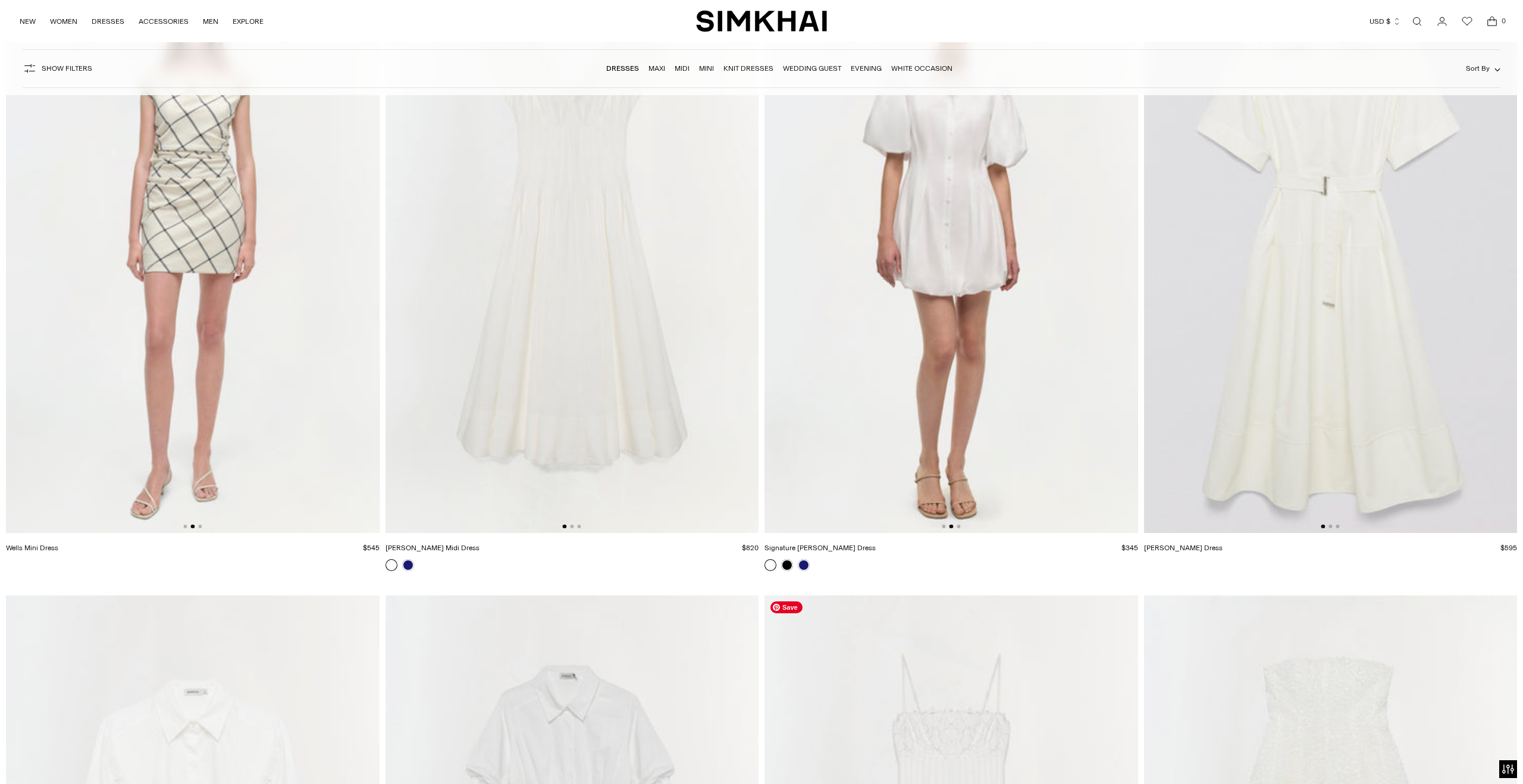
scroll to position [15096, 0]
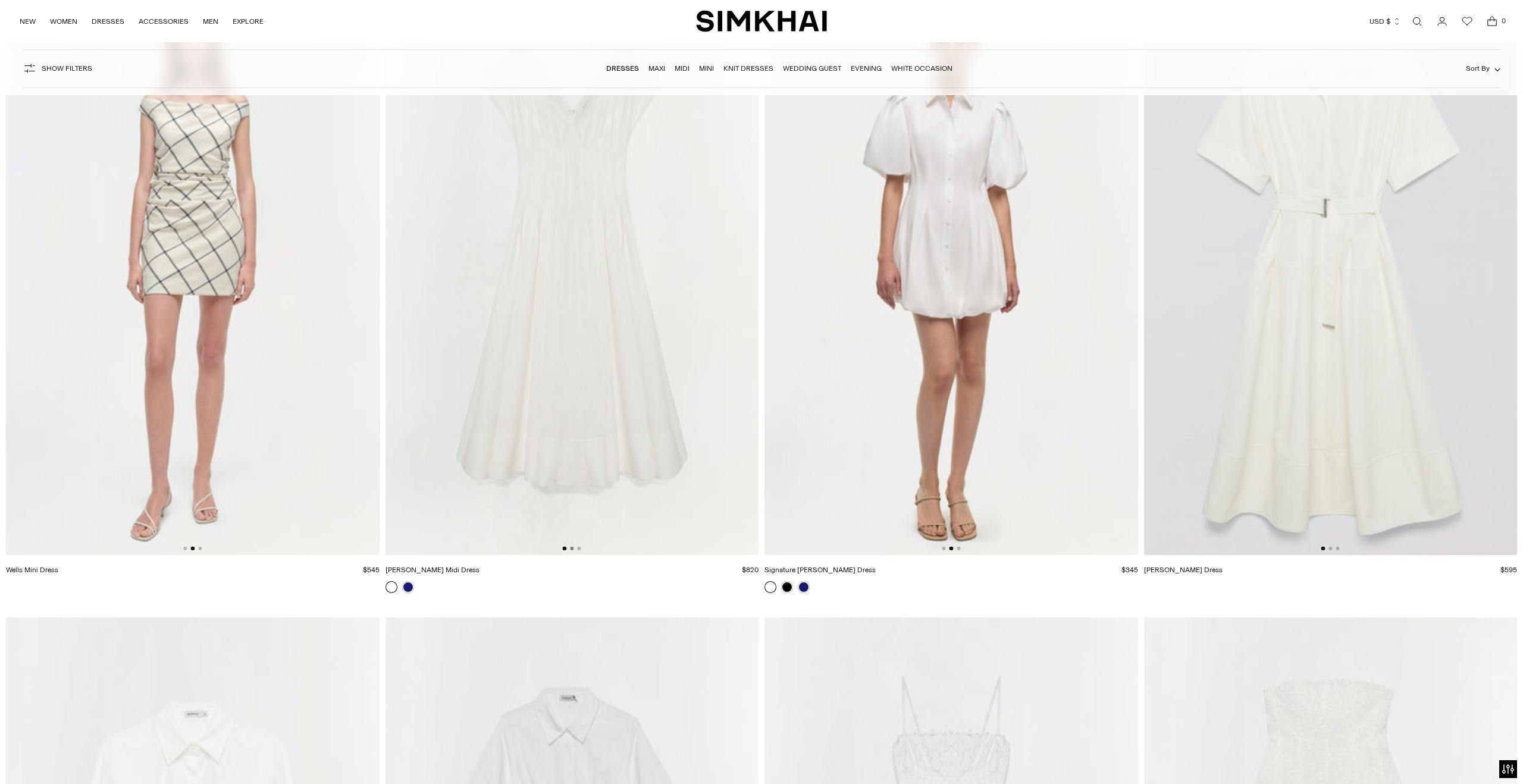
click at [572, 548] on button "Go to slide 2" at bounding box center [571, 548] width 3 height 3
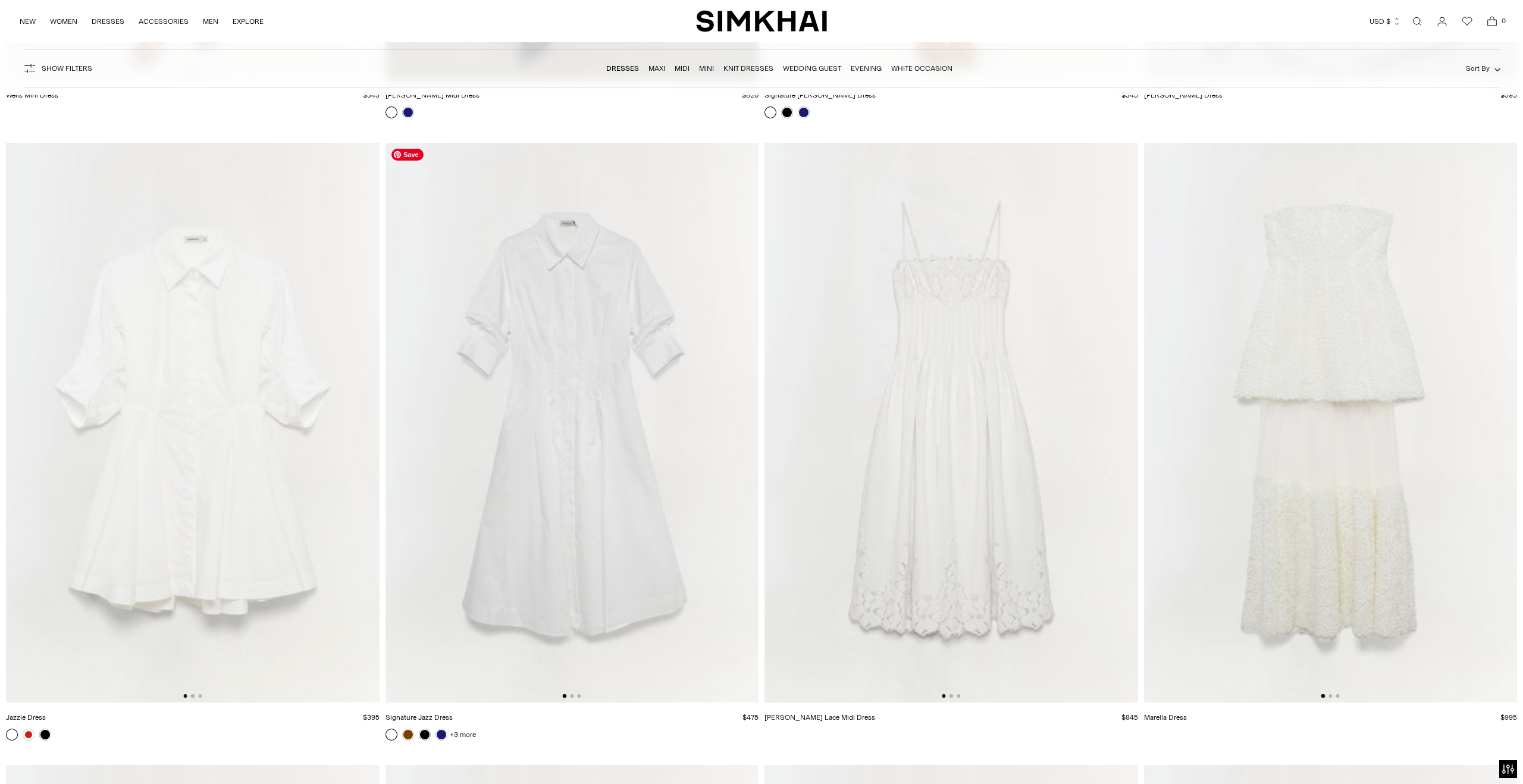
scroll to position [15633, 0]
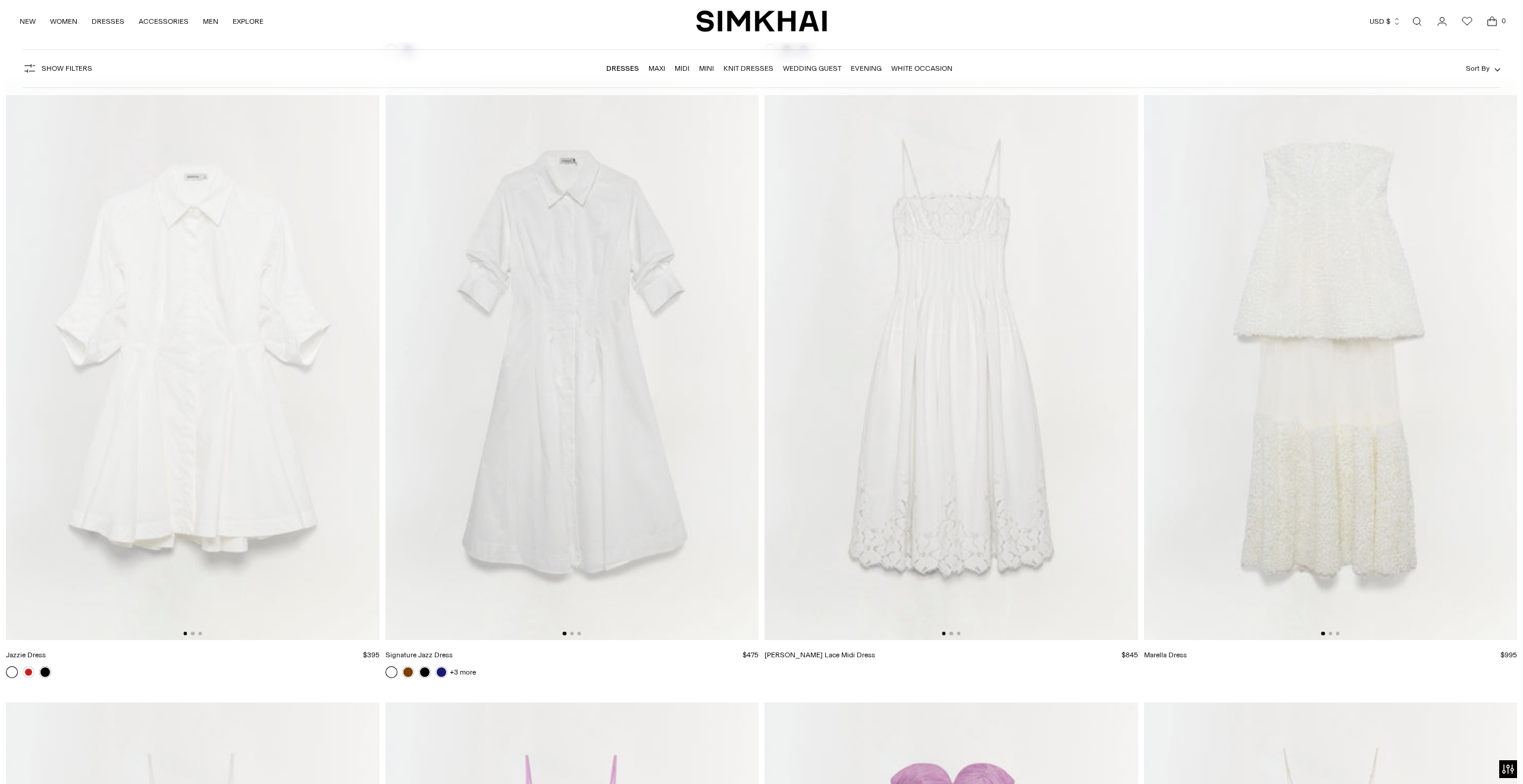
click at [1332, 634] on div at bounding box center [1330, 633] width 18 height 3
click at [1330, 632] on button "Go to slide 2" at bounding box center [1330, 633] width 3 height 3
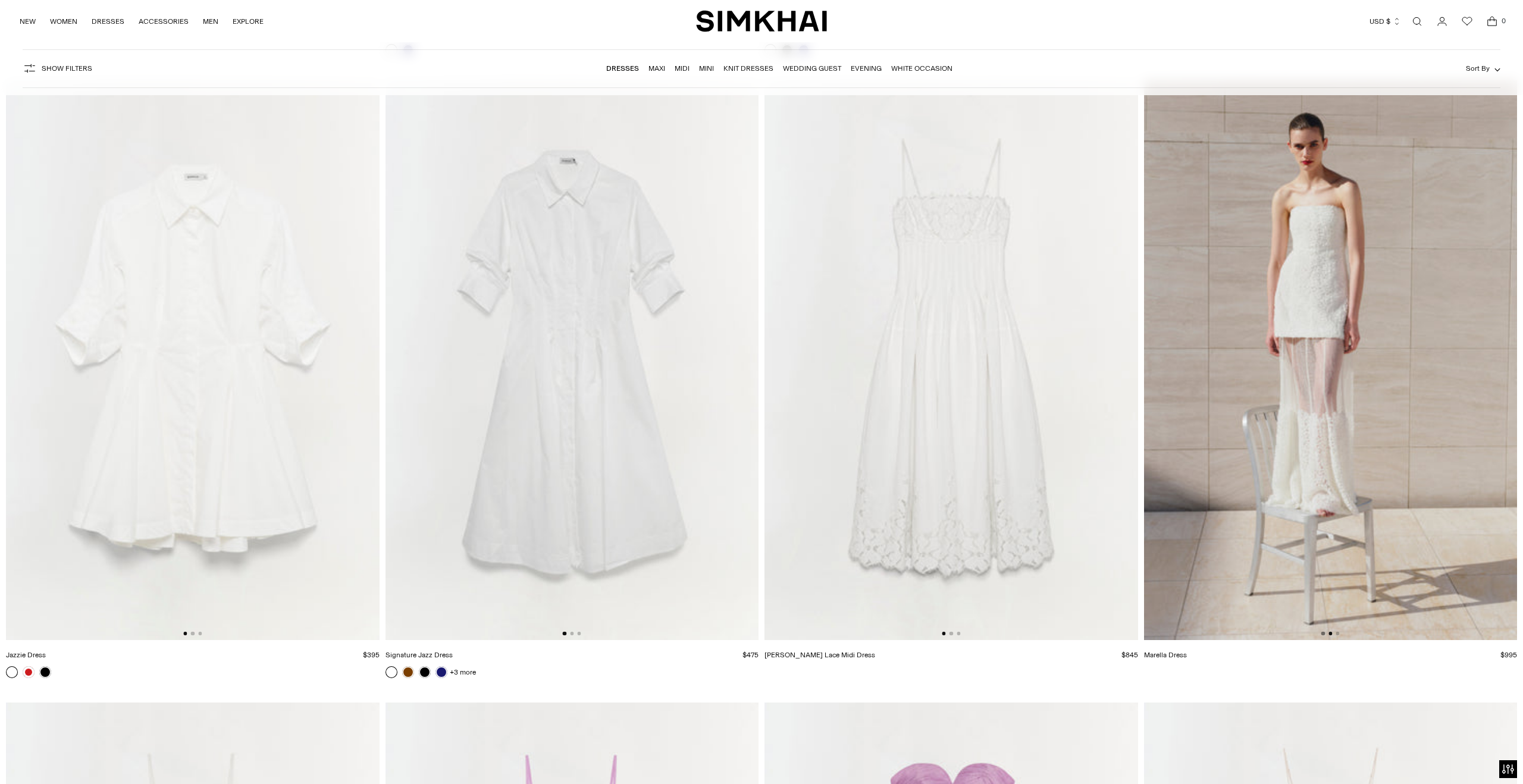
click at [1323, 632] on button "Go to slide 1" at bounding box center [1322, 633] width 3 height 3
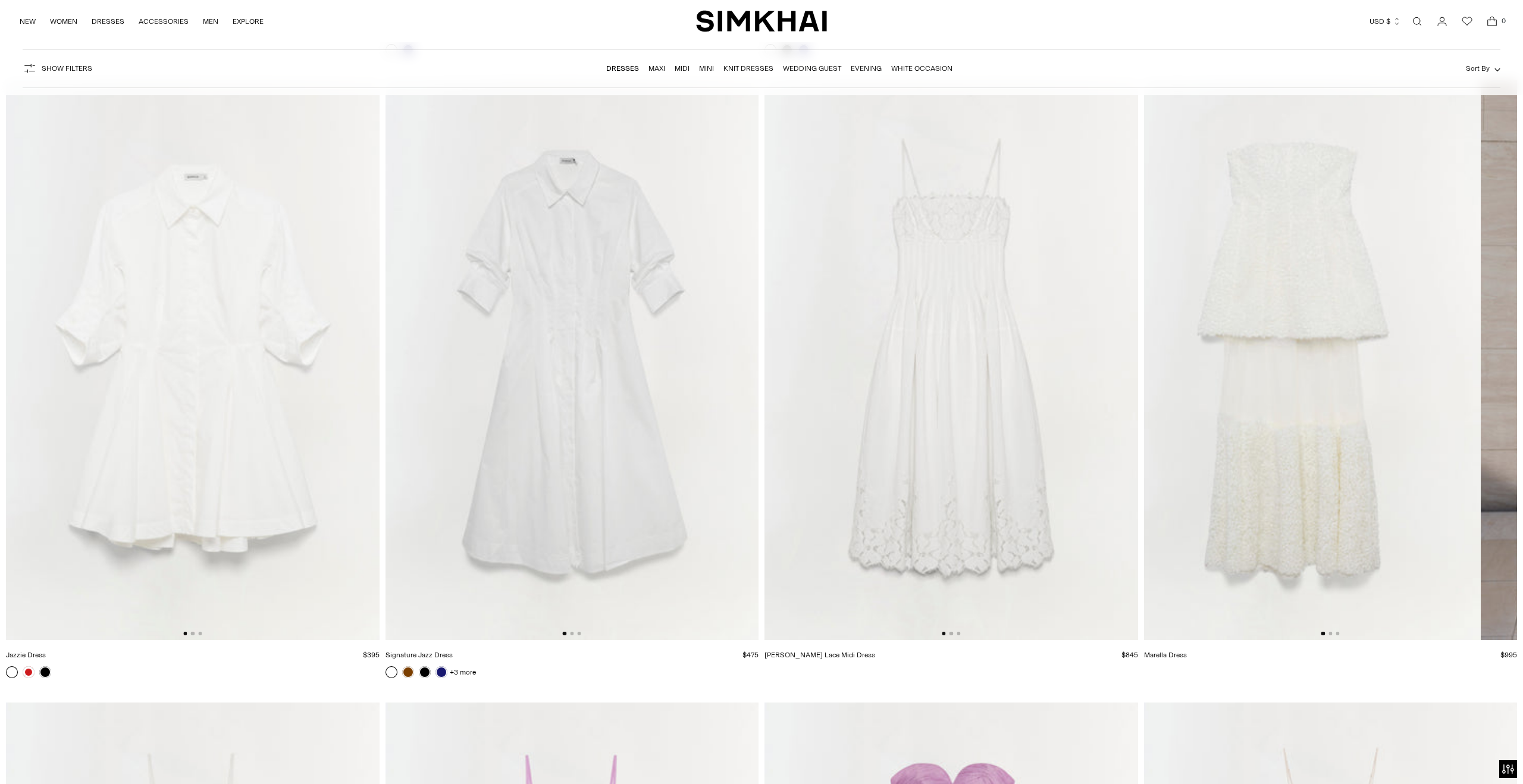
scroll to position [0, 0]
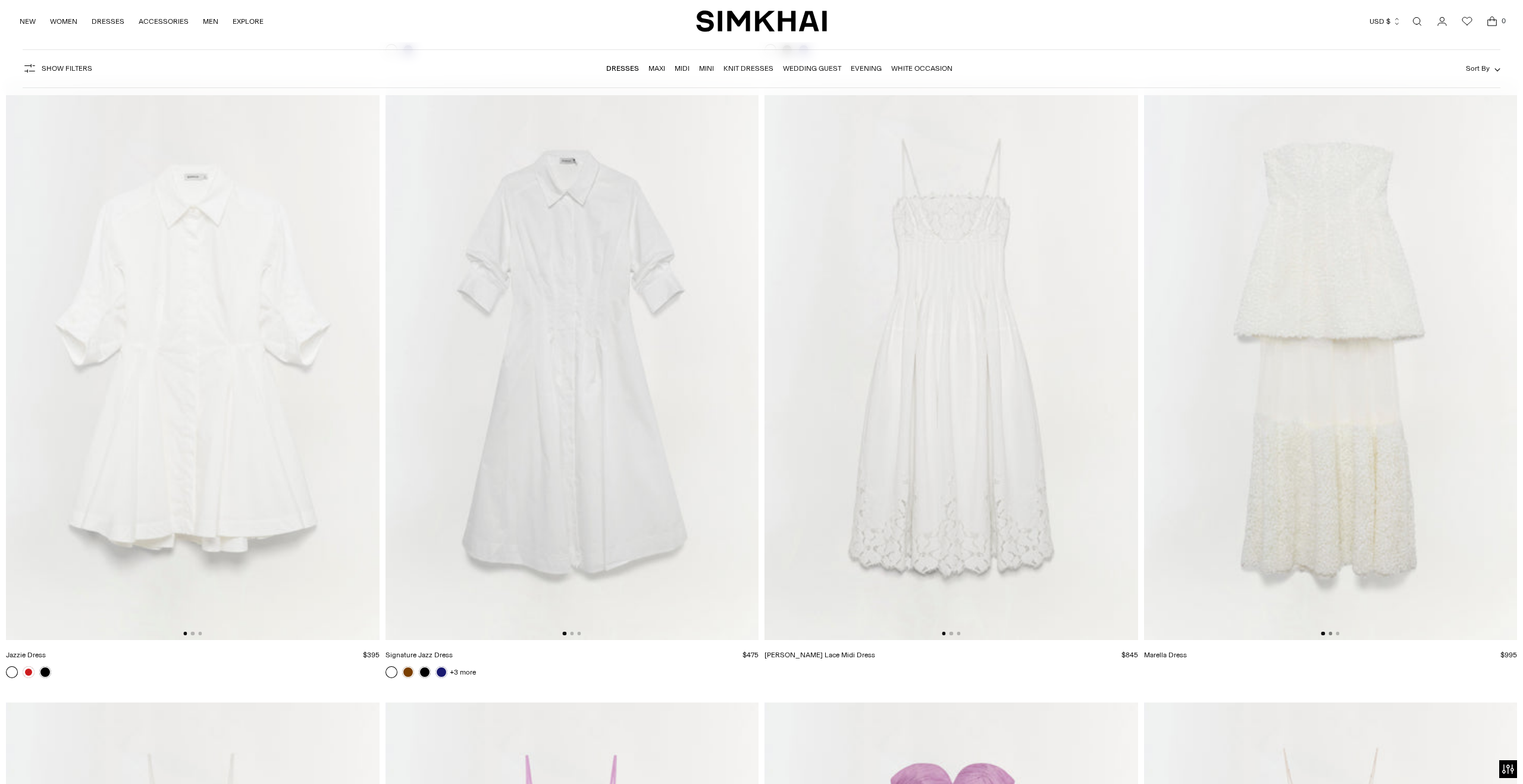
click at [1332, 634] on button "Go to slide 2" at bounding box center [1330, 633] width 3 height 3
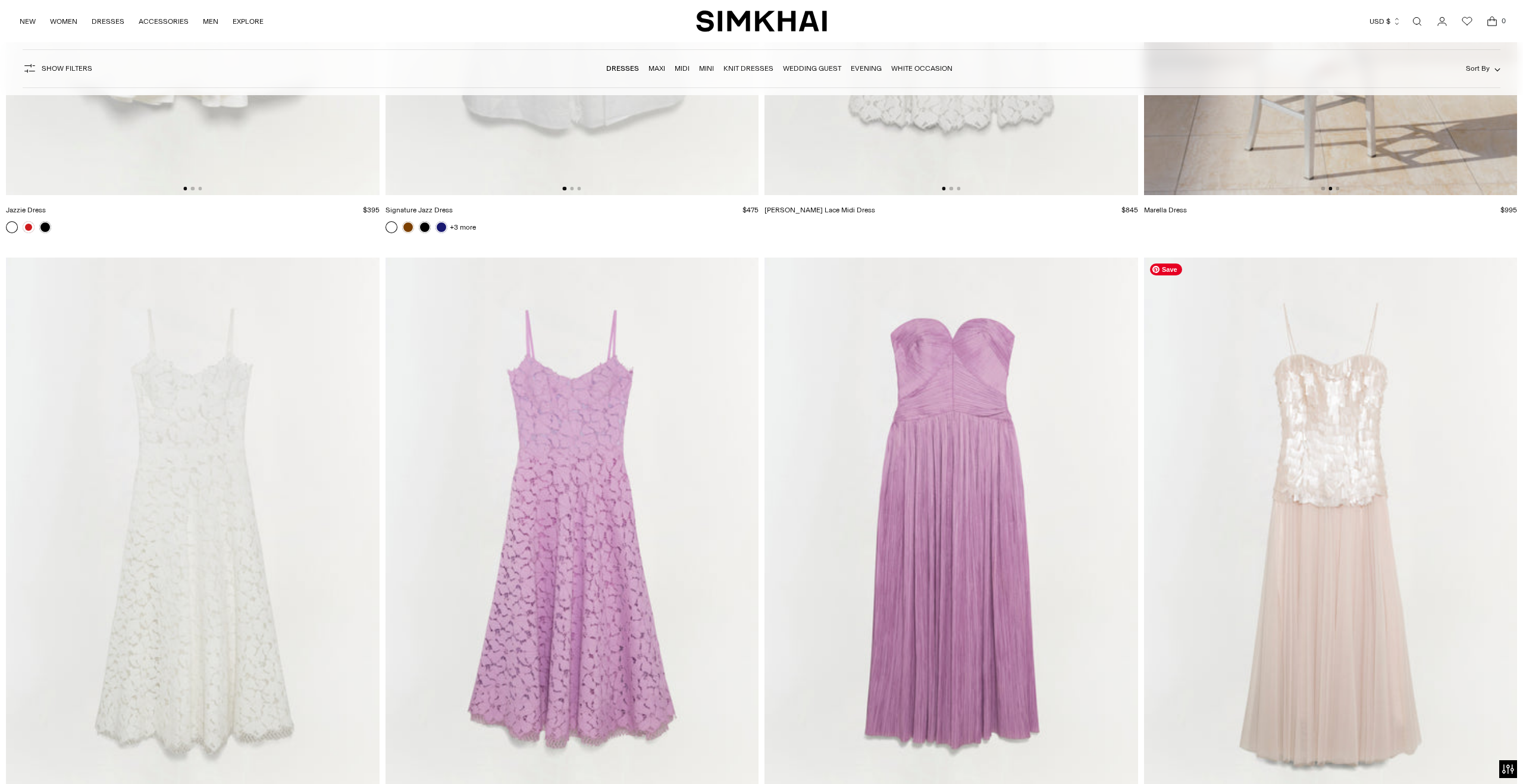
scroll to position [16221, 0]
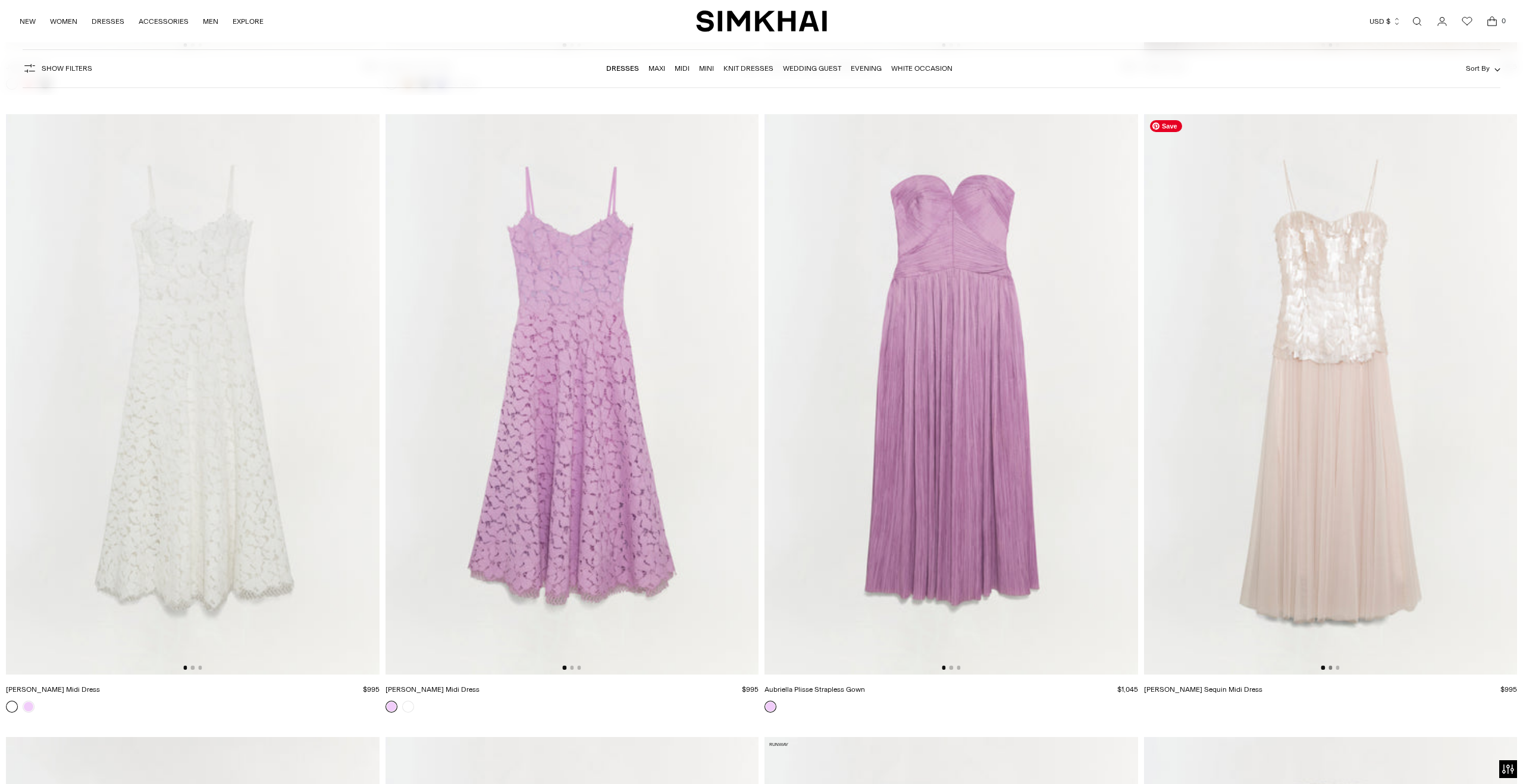
click at [1331, 668] on button "Go to slide 2" at bounding box center [1330, 667] width 3 height 3
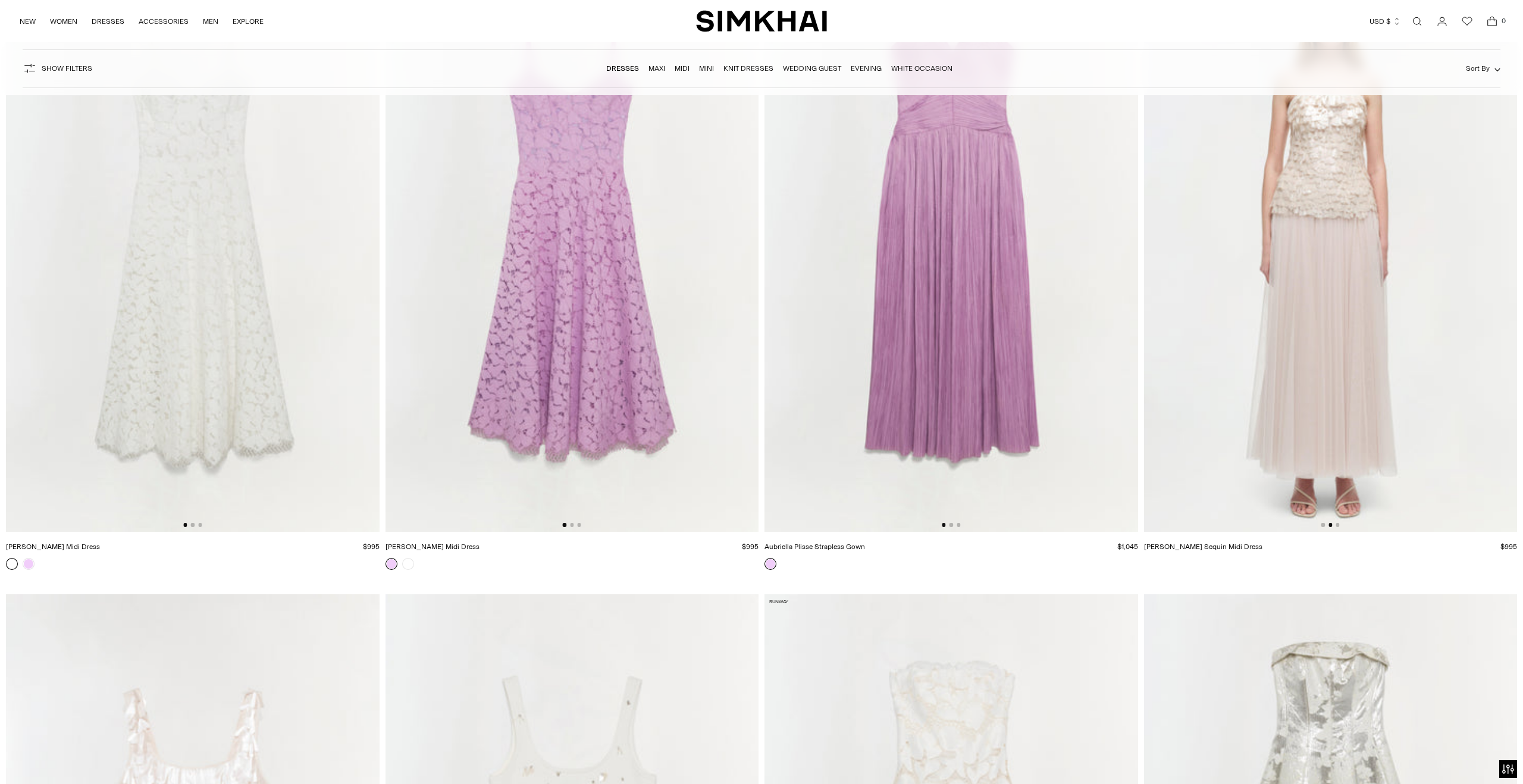
scroll to position [16328, 0]
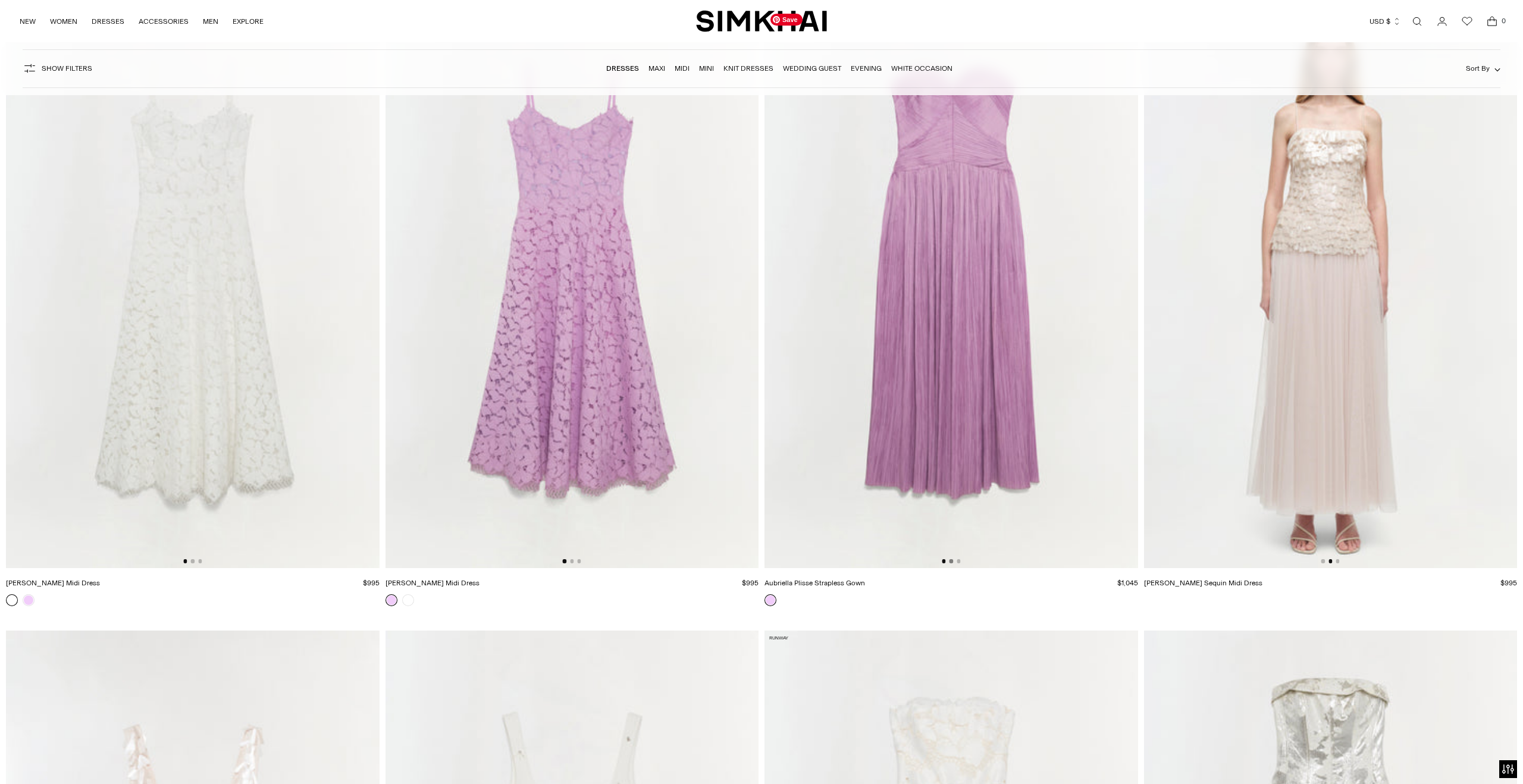
click at [951, 561] on button "Go to slide 2" at bounding box center [951, 560] width 3 height 3
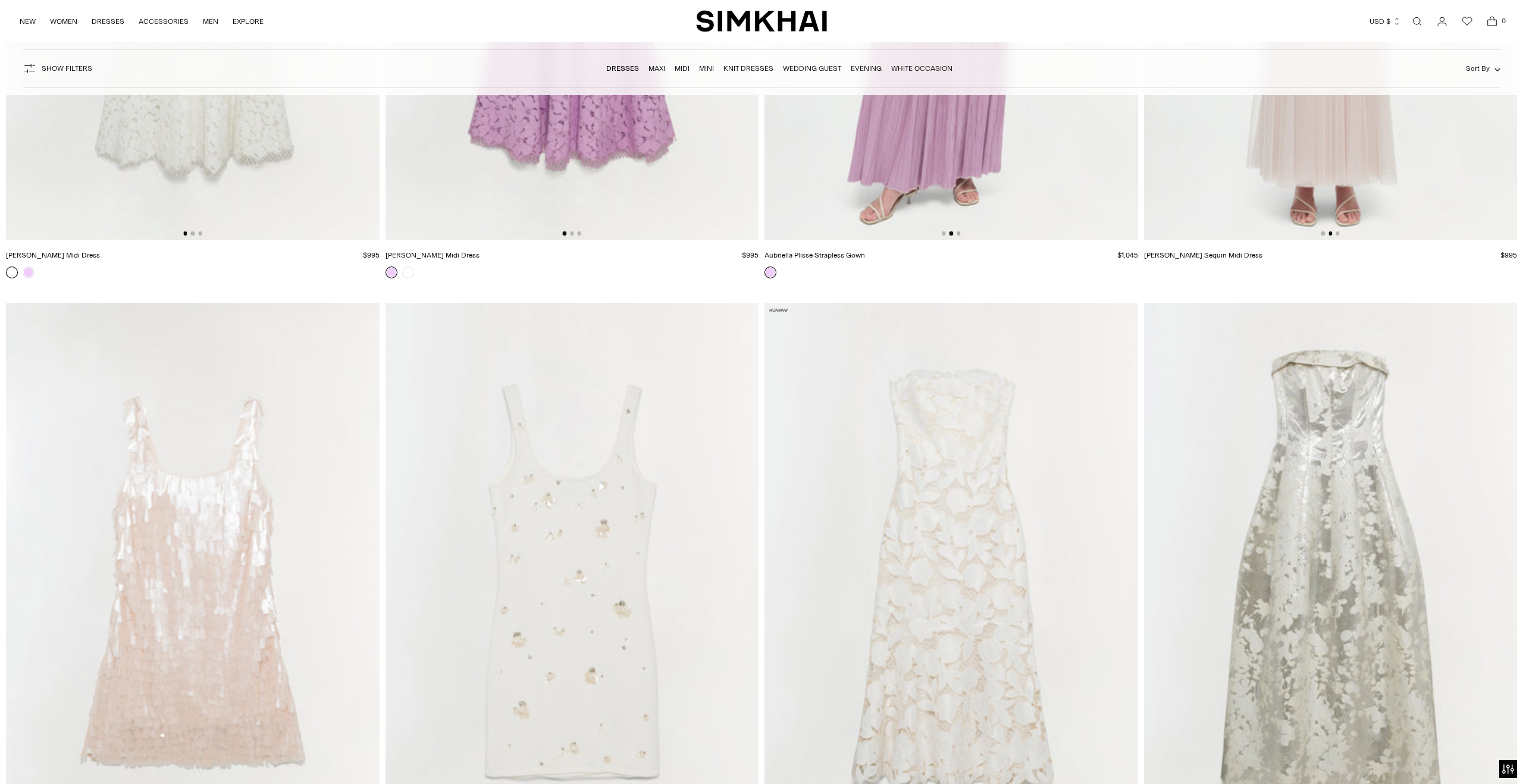
scroll to position [16842, 0]
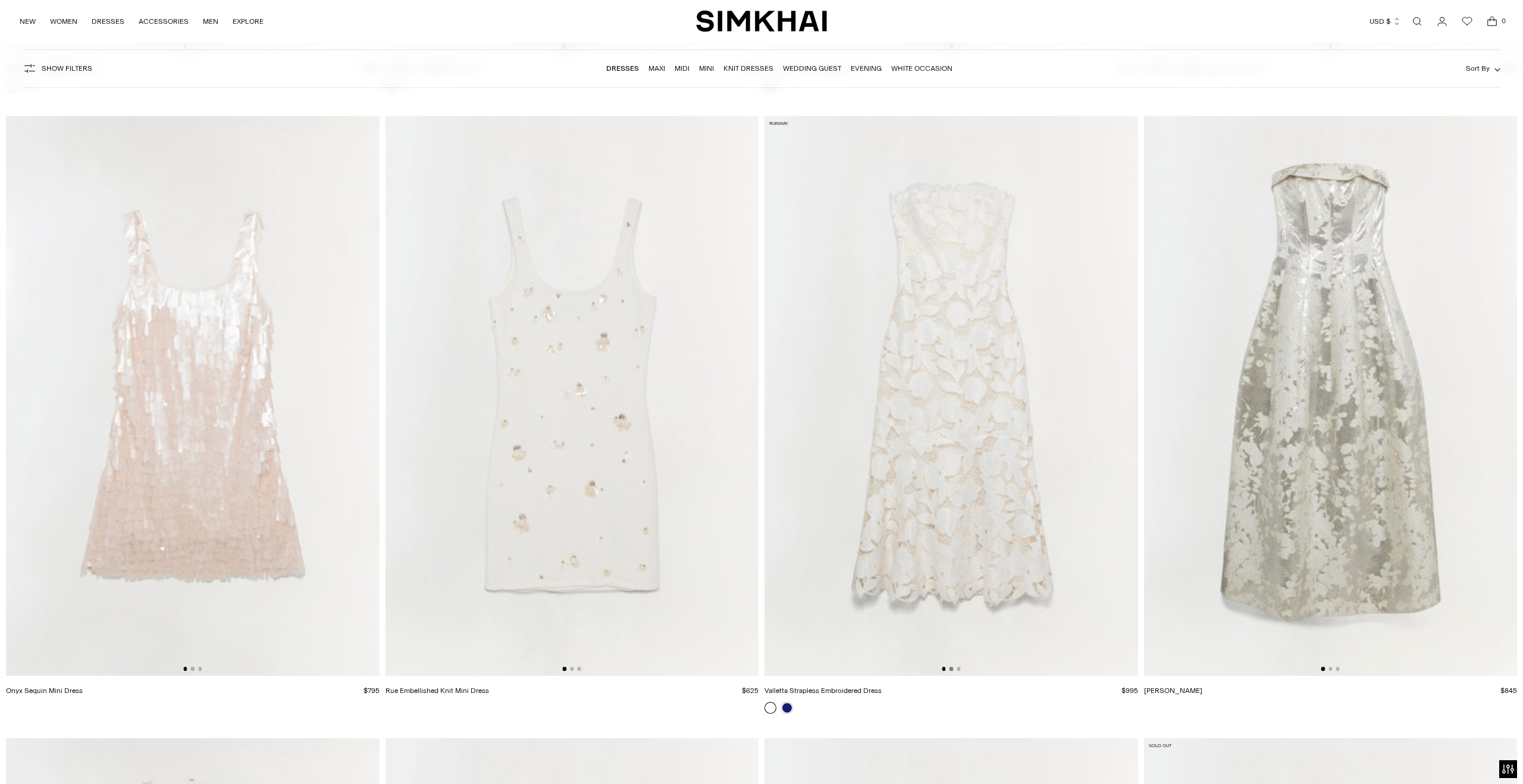
click at [951, 669] on button "Go to slide 2" at bounding box center [951, 668] width 3 height 3
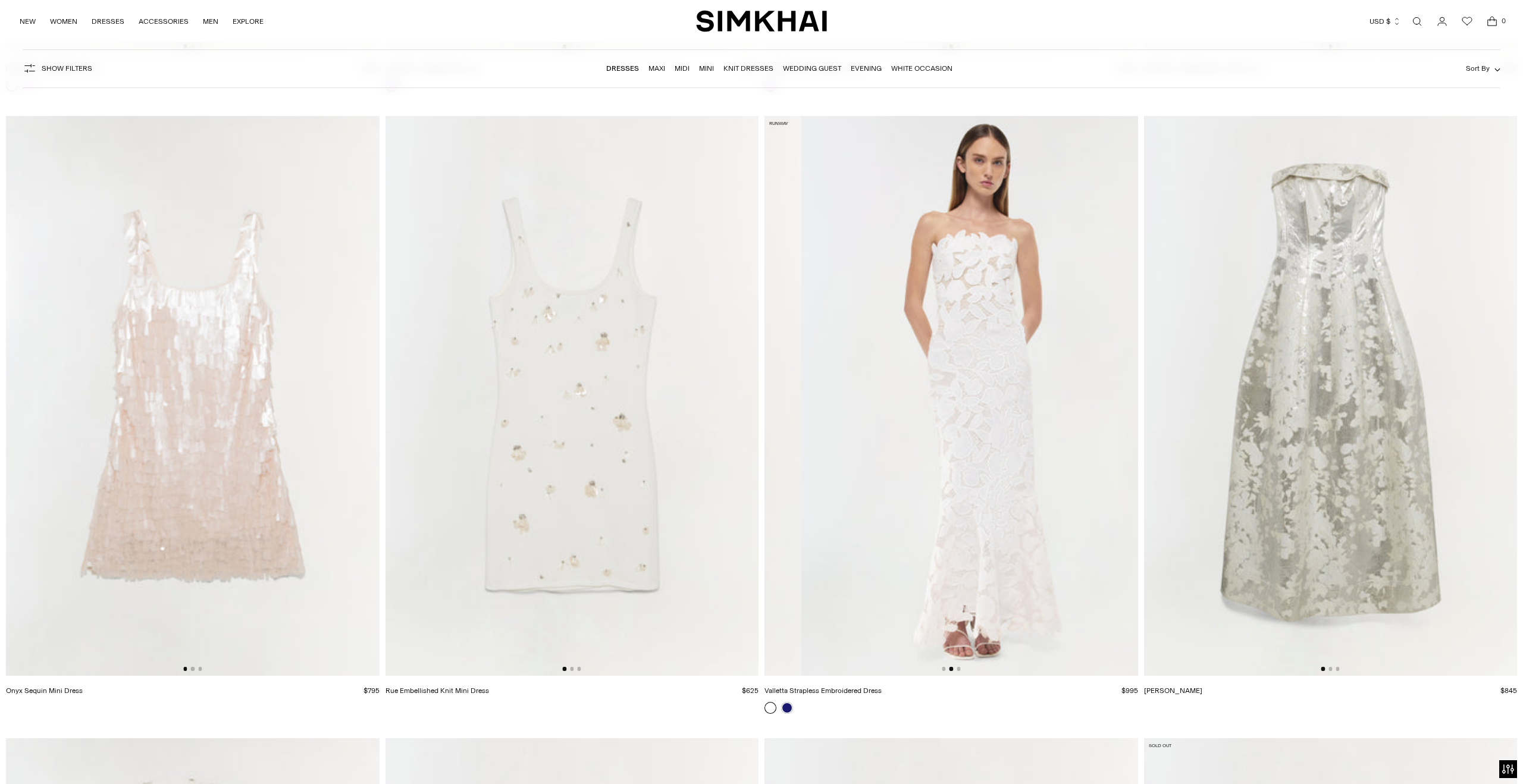
scroll to position [0, 373]
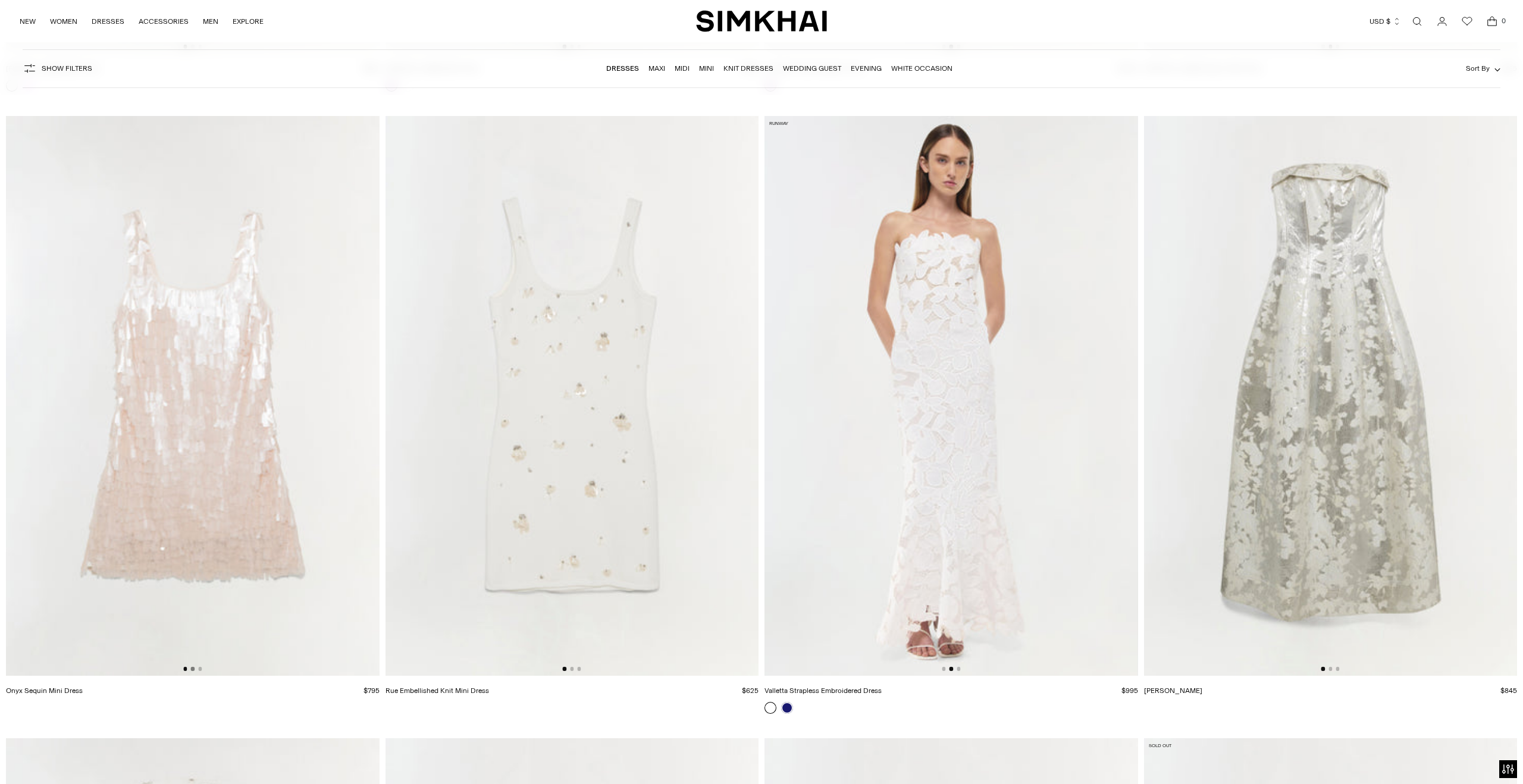
click at [194, 667] on button "Go to slide 2" at bounding box center [192, 668] width 3 height 3
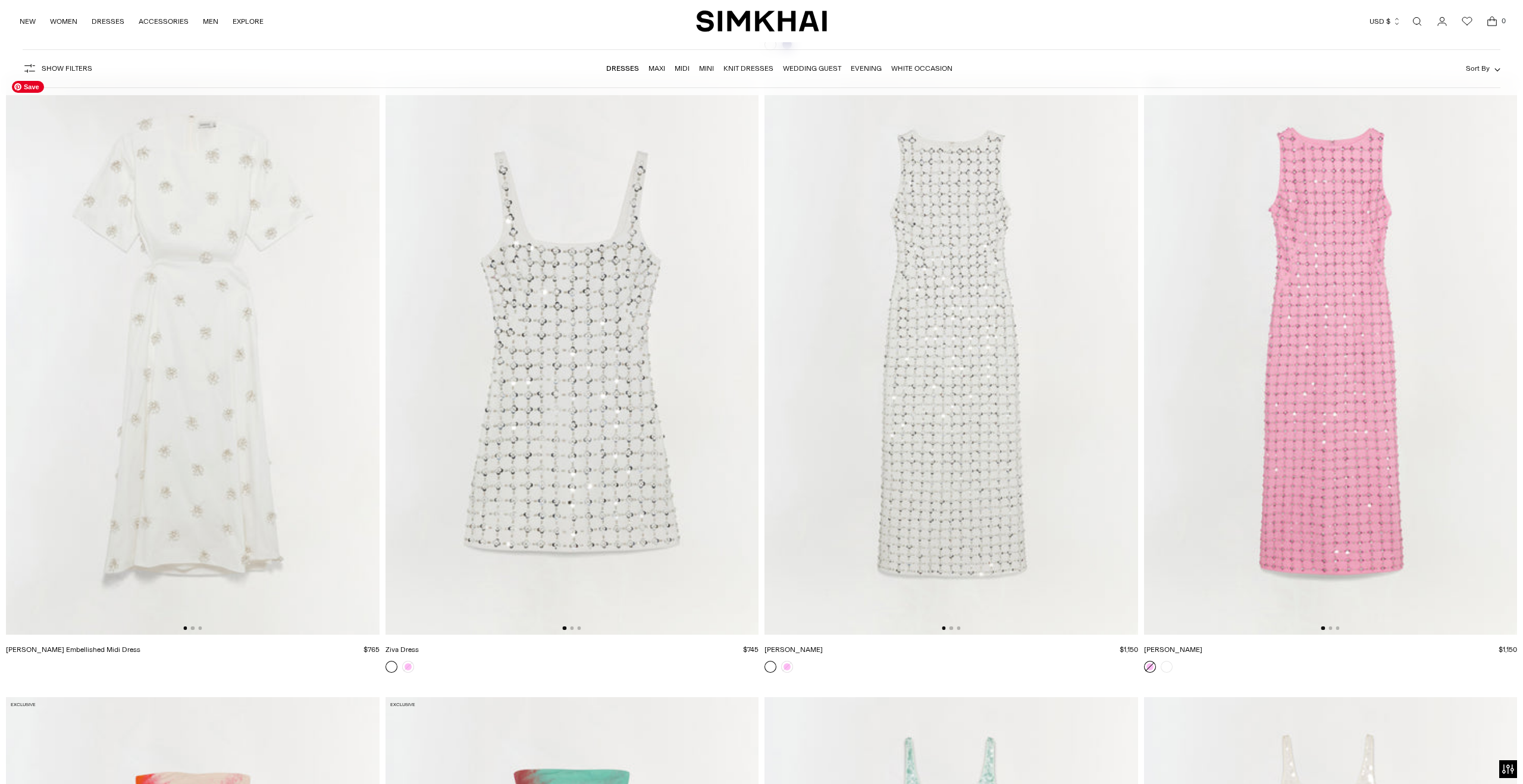
scroll to position [17510, 0]
click at [193, 622] on button "Go to slide 2" at bounding box center [192, 623] width 3 height 3
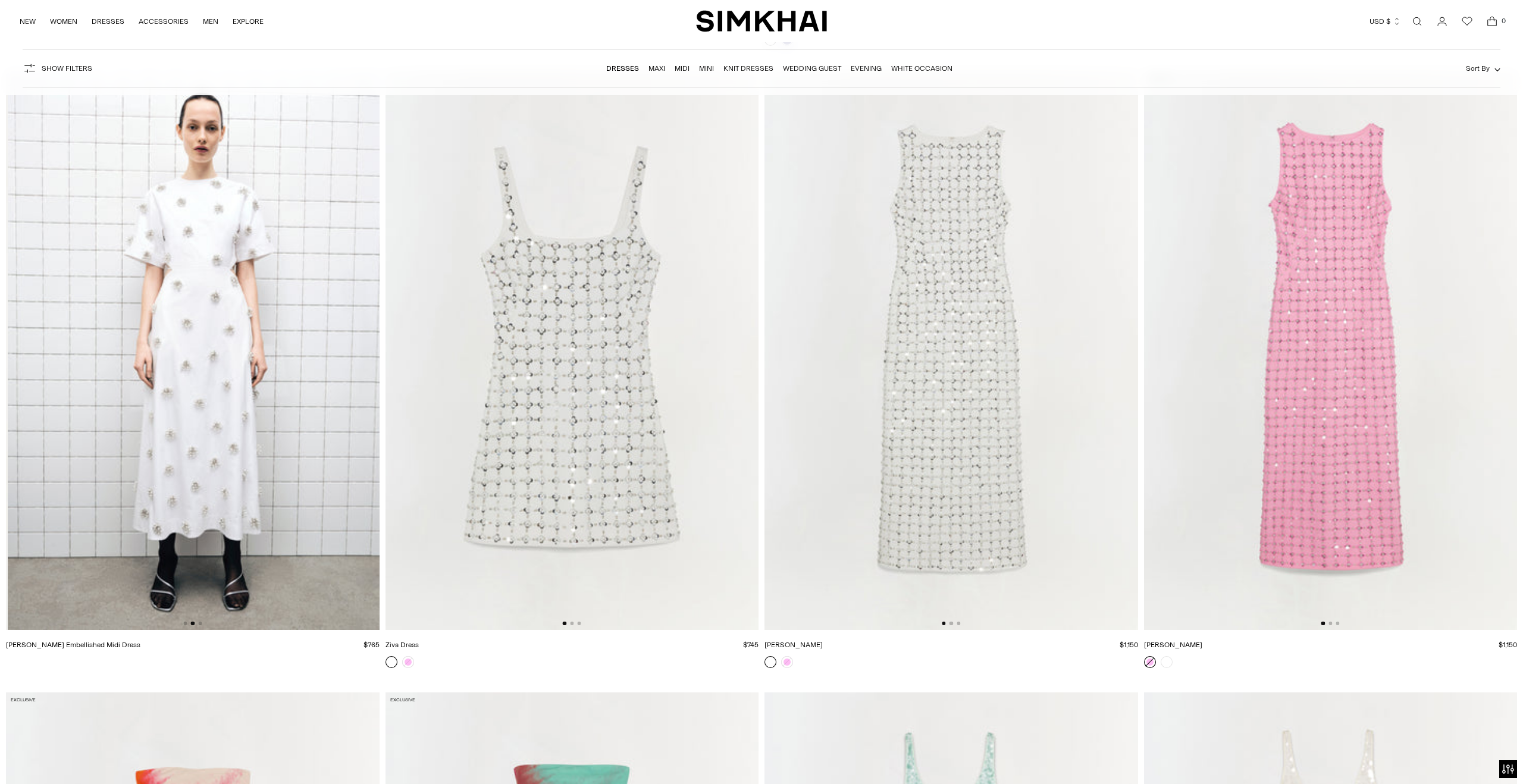
scroll to position [0, 373]
click at [951, 622] on button "Go to slide 2" at bounding box center [951, 623] width 3 height 3
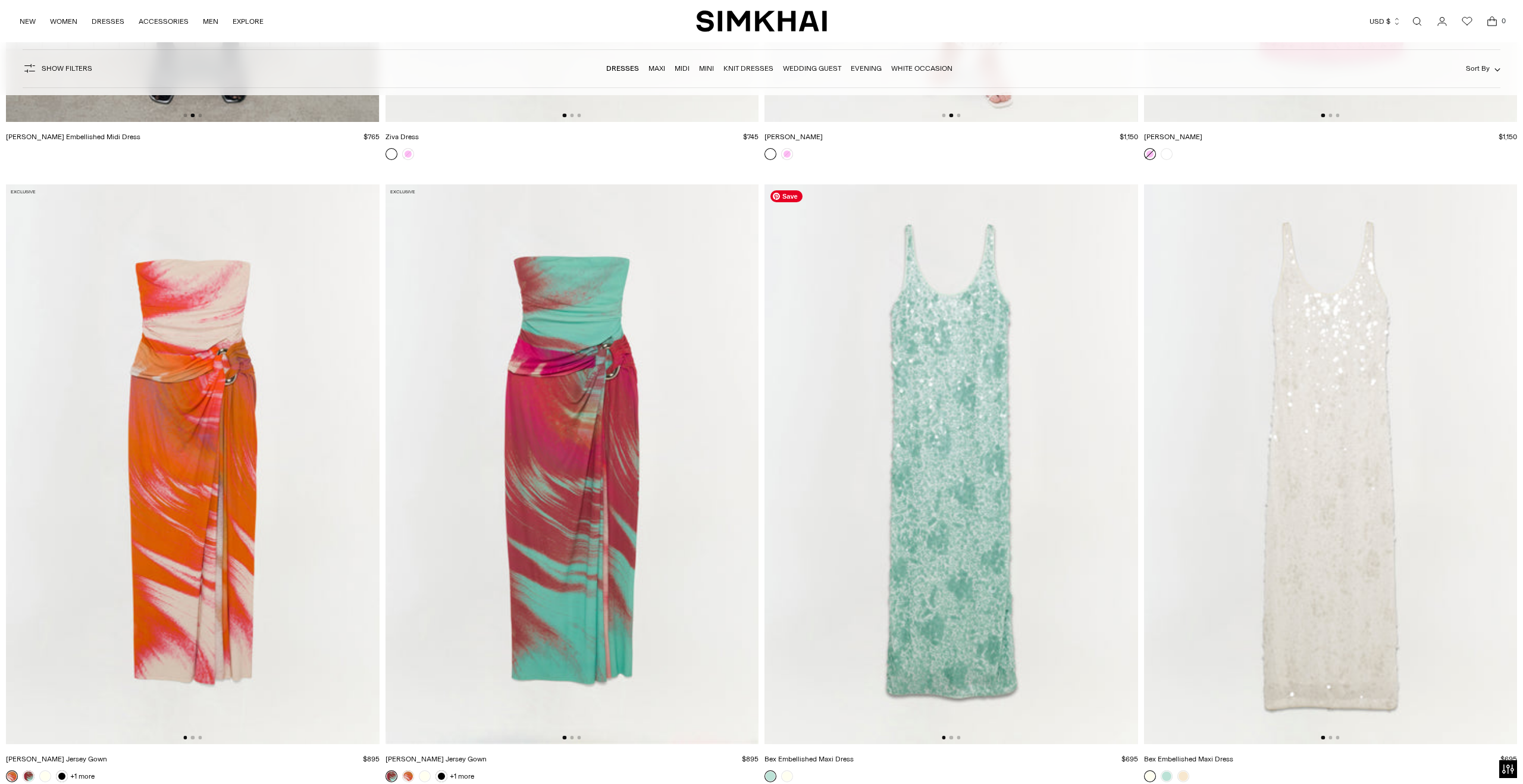
scroll to position [18097, 0]
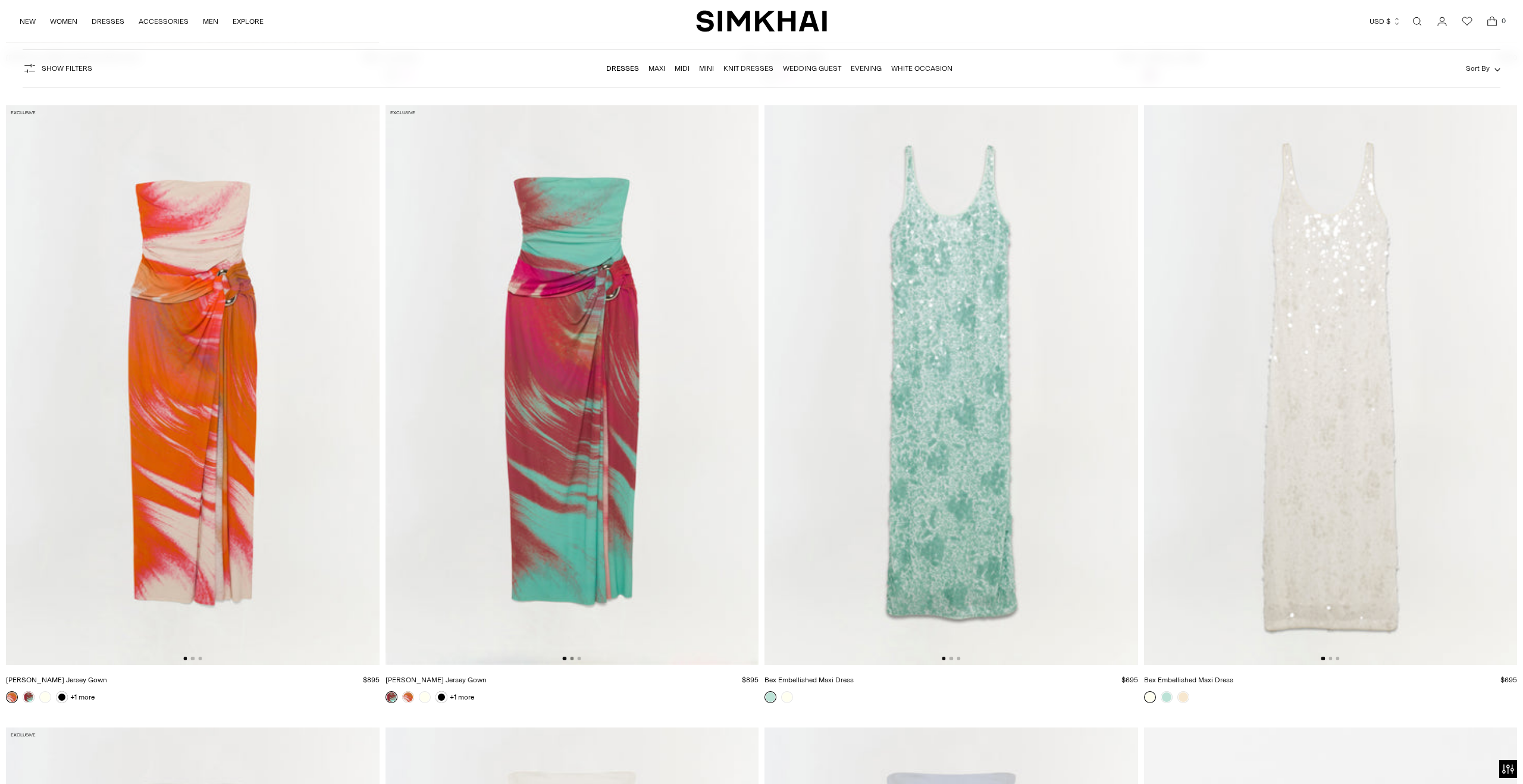
click at [570, 658] on button "Go to slide 2" at bounding box center [571, 658] width 3 height 3
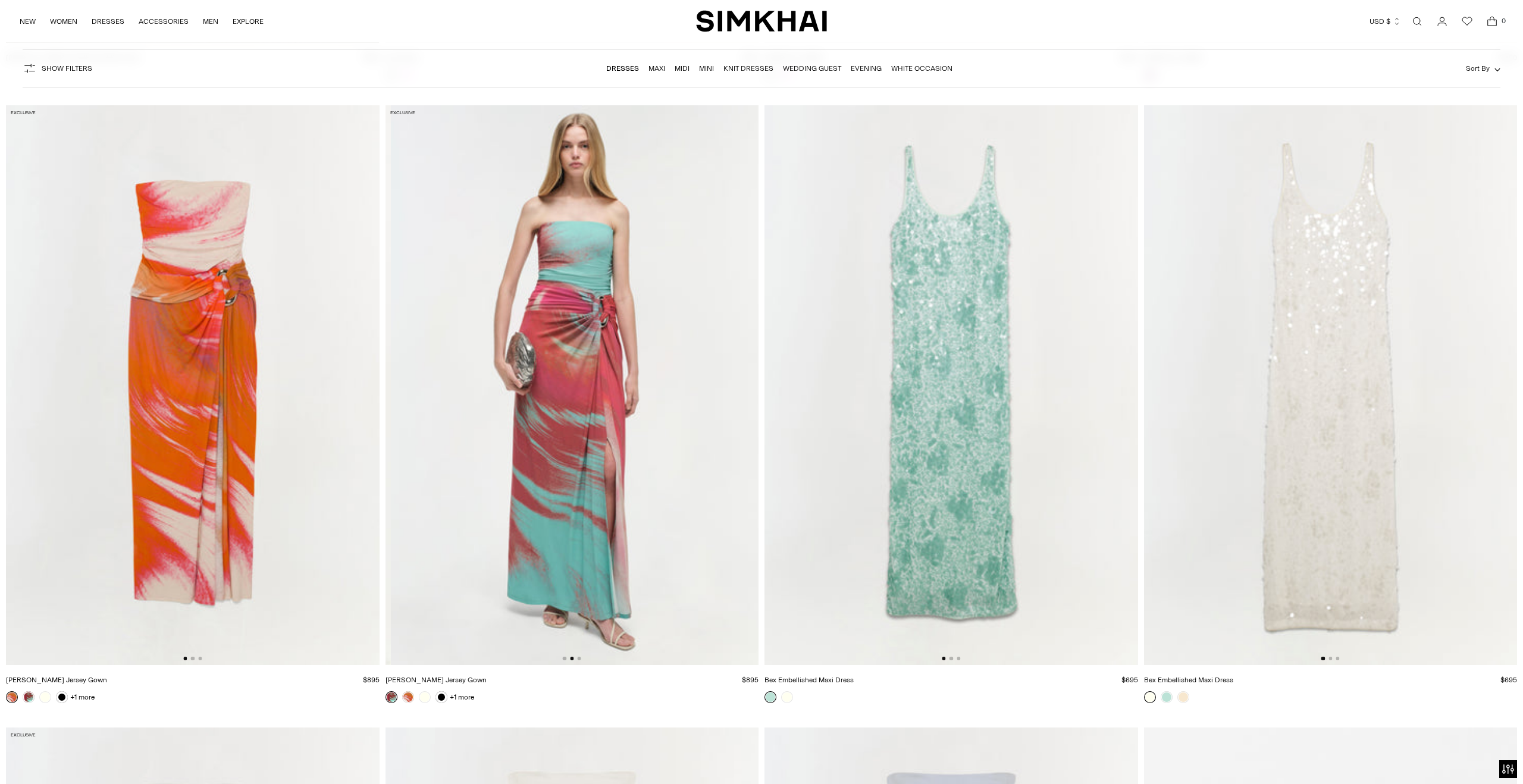
scroll to position [0, 373]
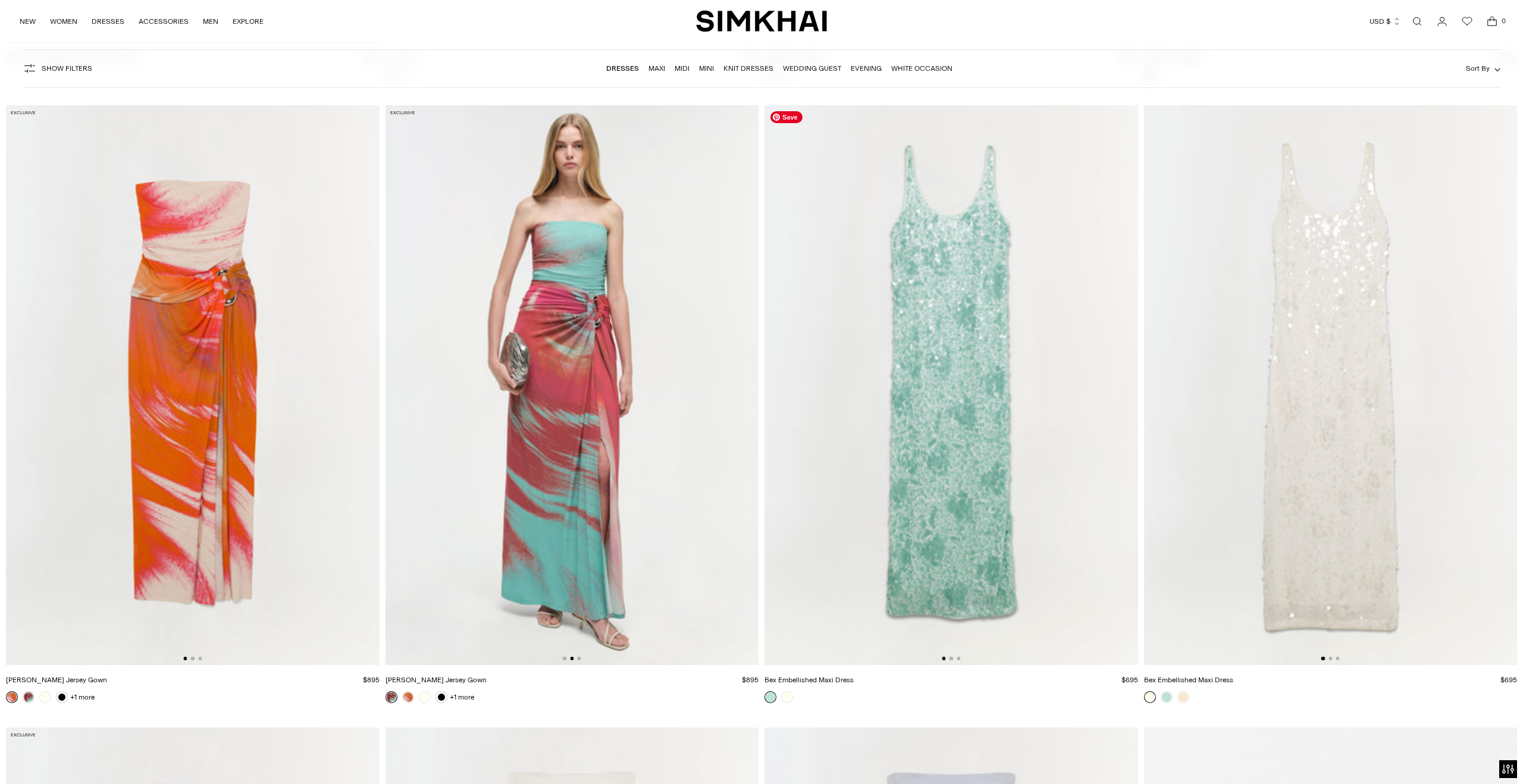
click at [954, 657] on div at bounding box center [951, 658] width 18 height 3
click at [951, 659] on button "Go to slide 2" at bounding box center [951, 658] width 3 height 3
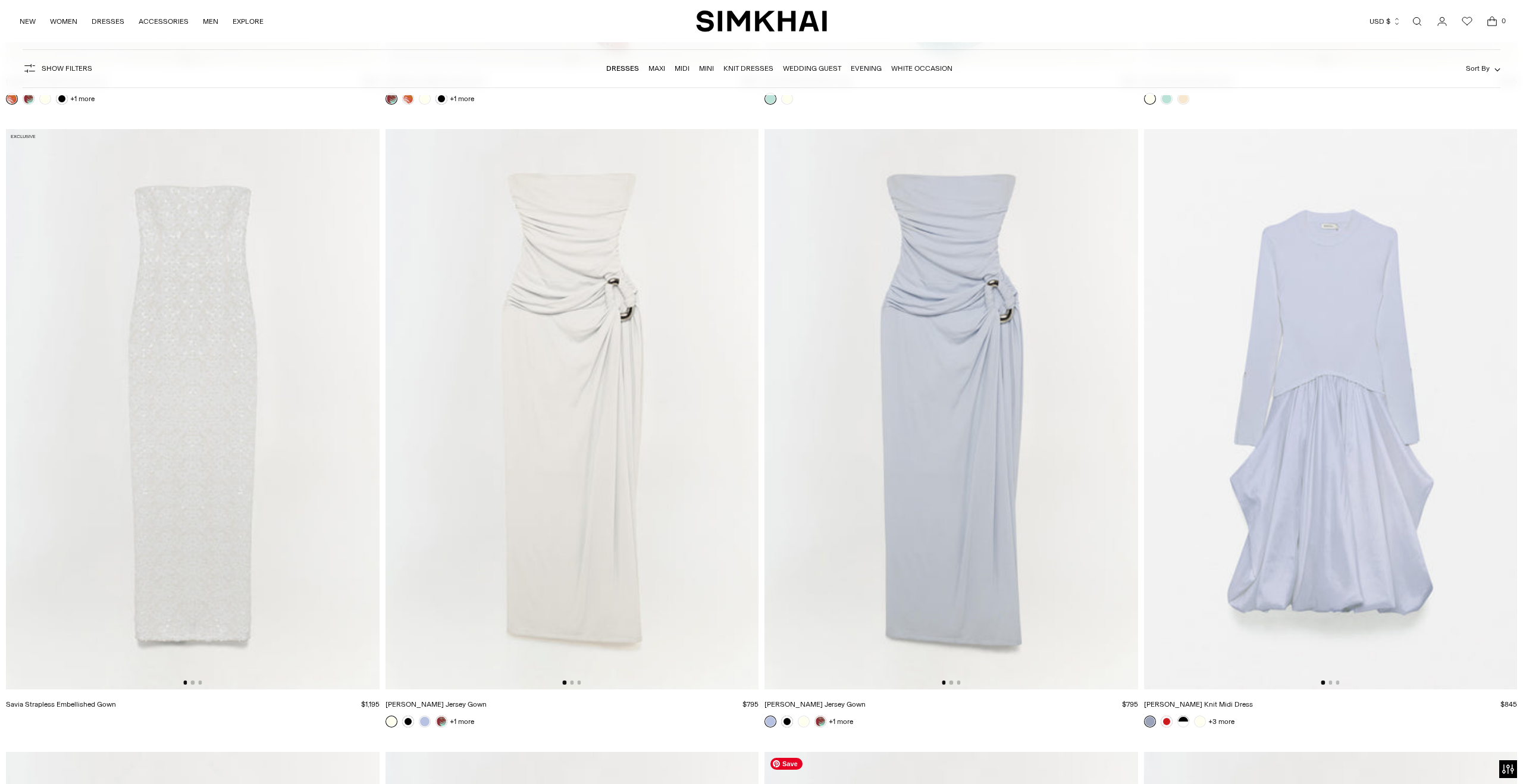
scroll to position [18801, 0]
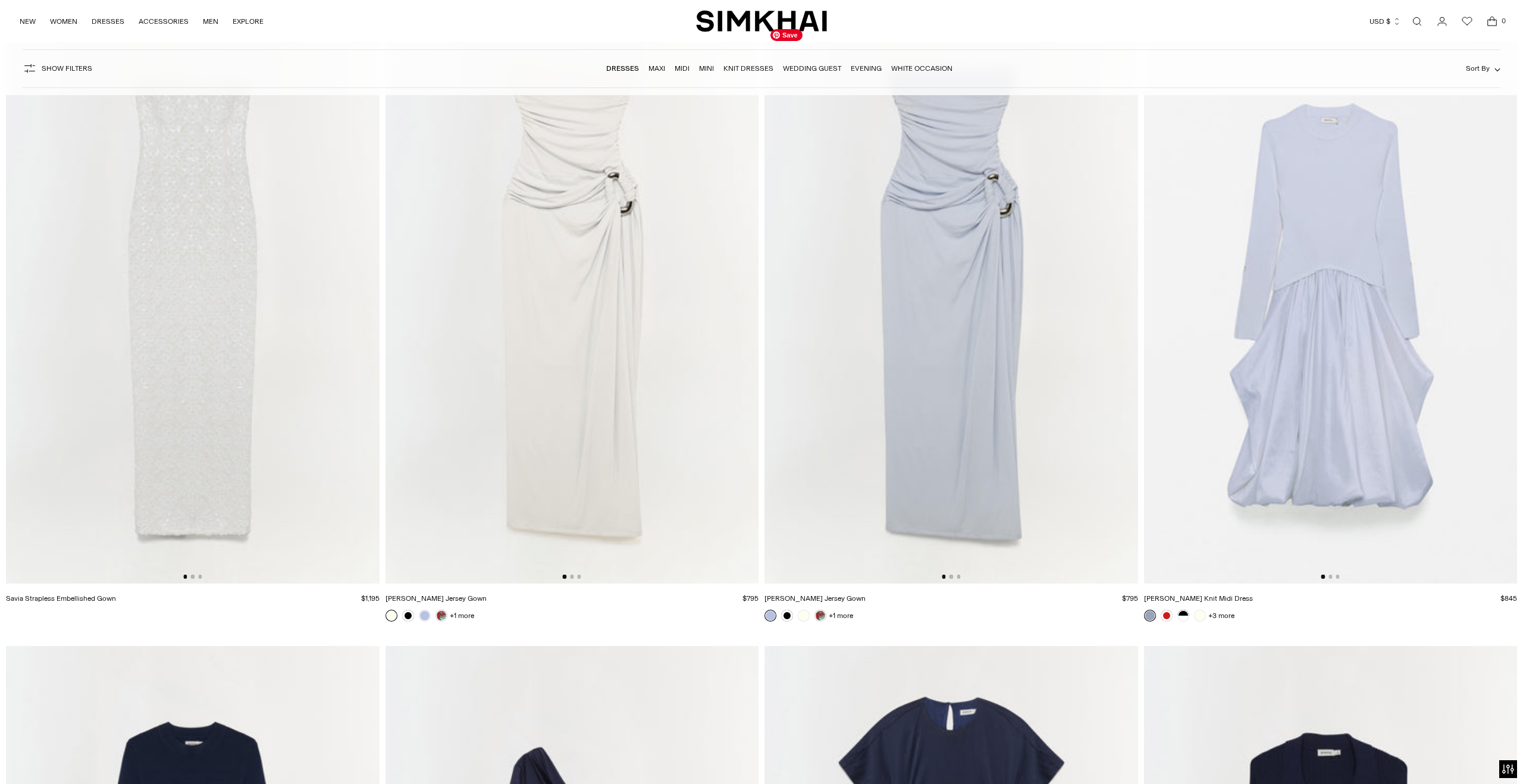
click at [955, 574] on div at bounding box center [951, 576] width 18 height 3
click at [951, 576] on button "Go to slide 2" at bounding box center [951, 576] width 3 height 3
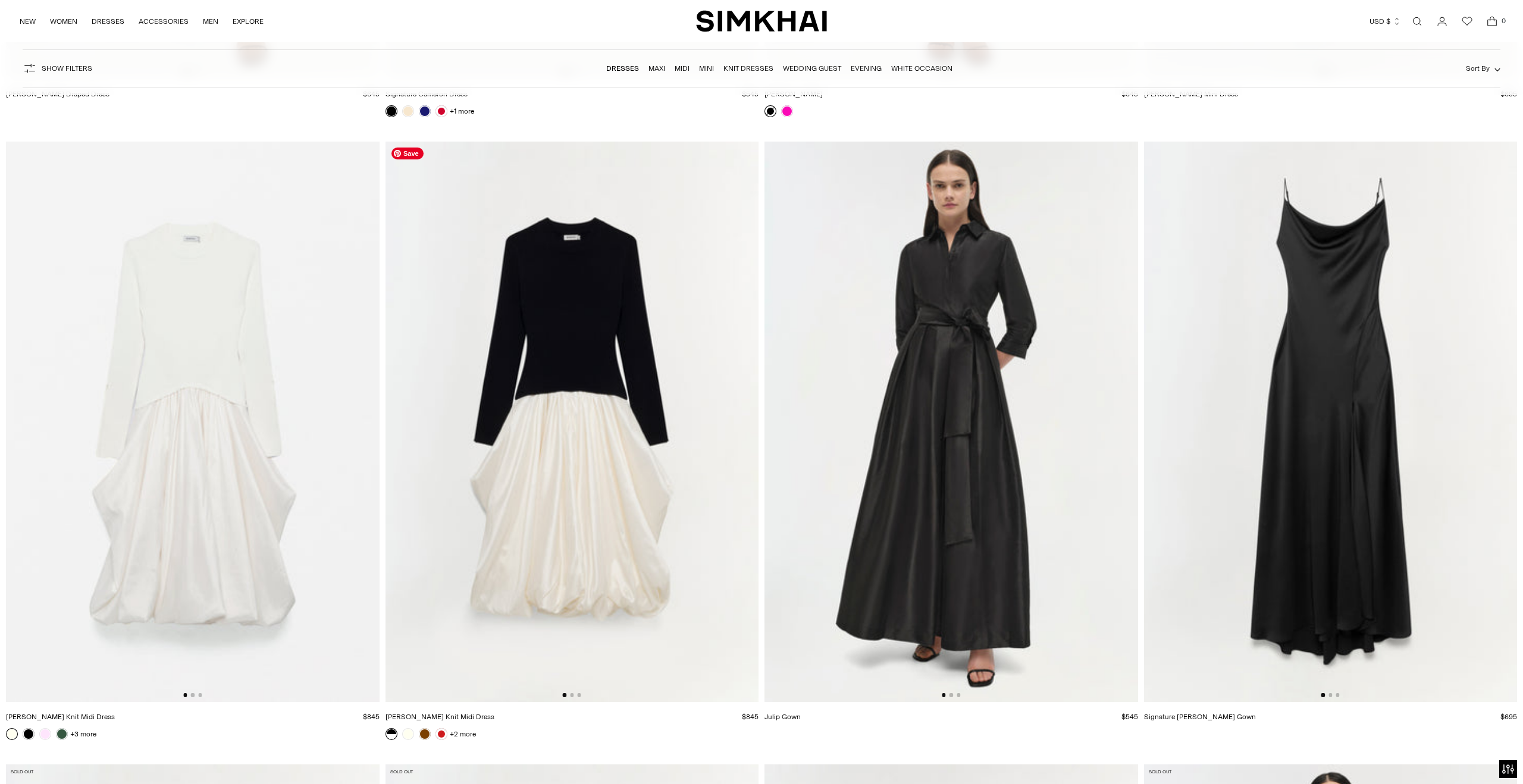
scroll to position [21181, 0]
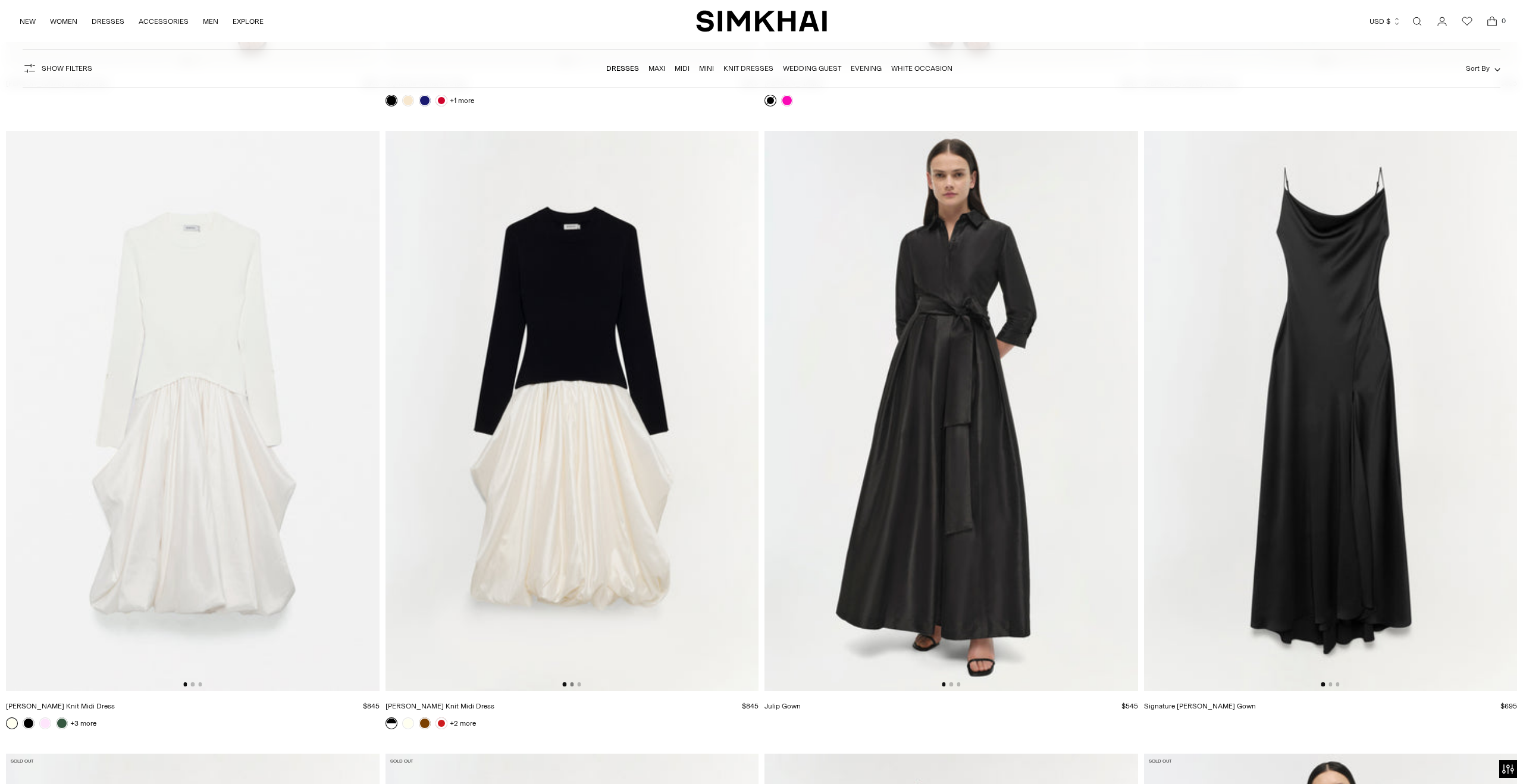
click at [574, 684] on button "Go to slide 2" at bounding box center [571, 683] width 3 height 3
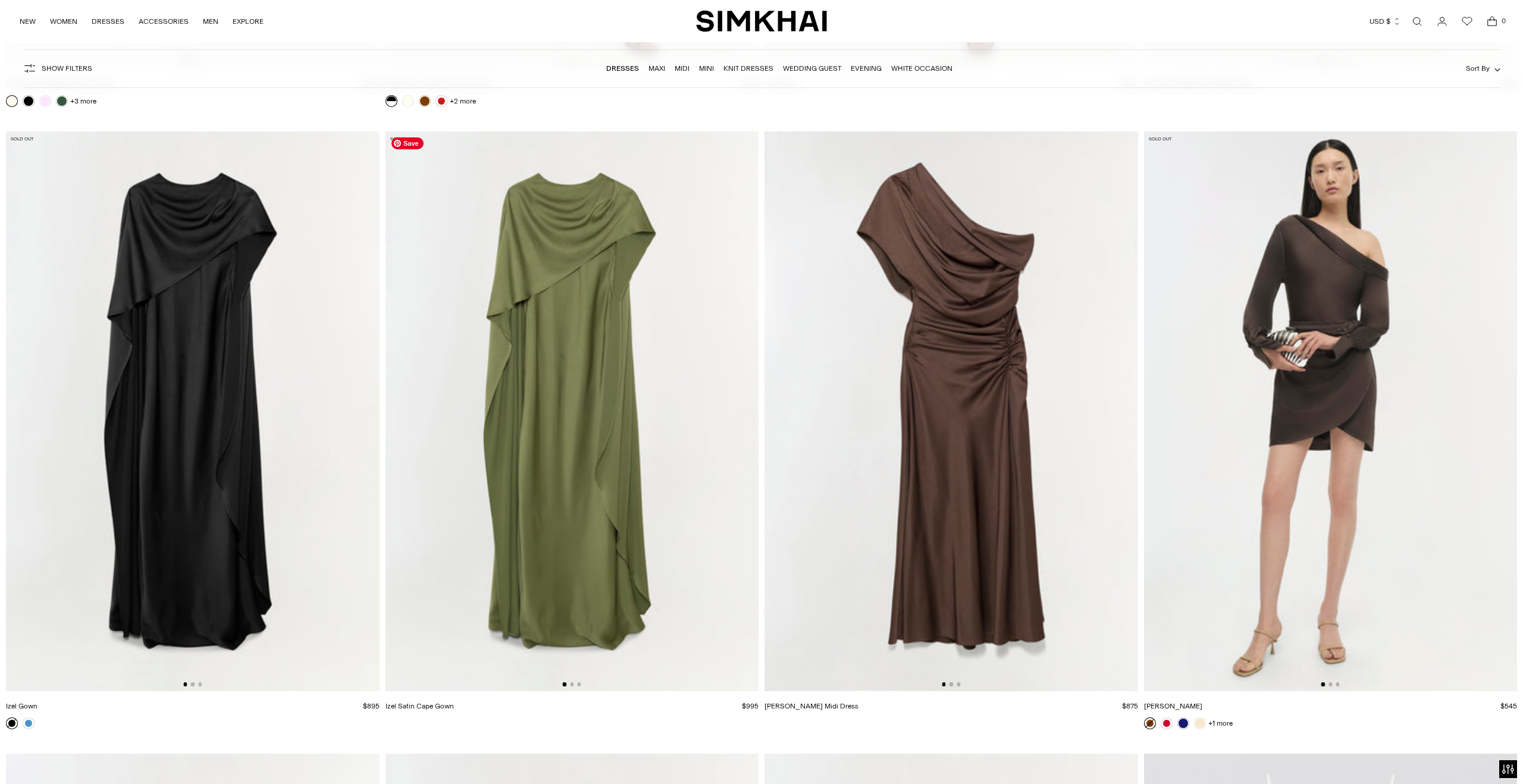
scroll to position [21832, 0]
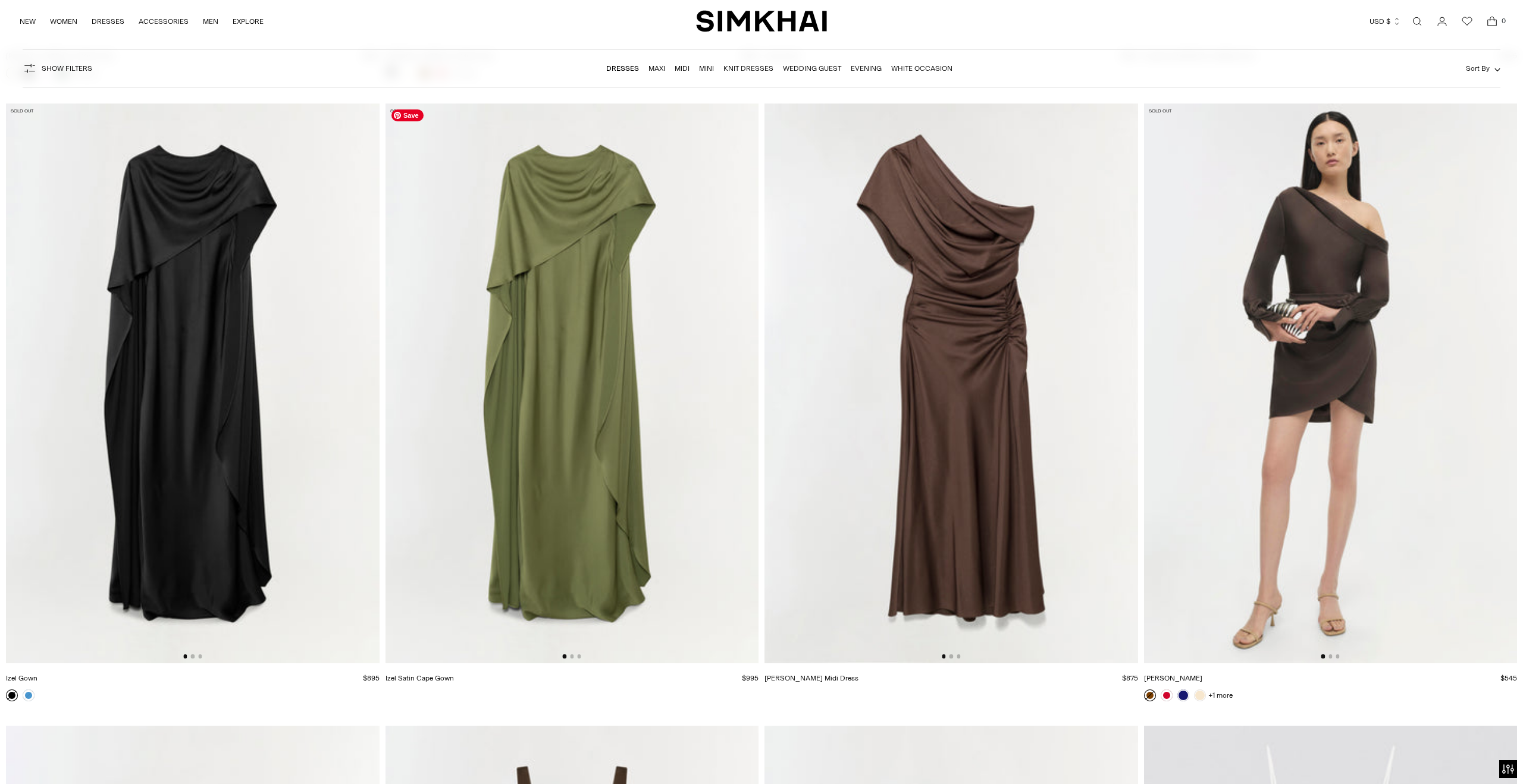
click at [574, 653] on img at bounding box center [572, 383] width 373 height 559
click at [572, 655] on button "Go to slide 2" at bounding box center [571, 655] width 3 height 3
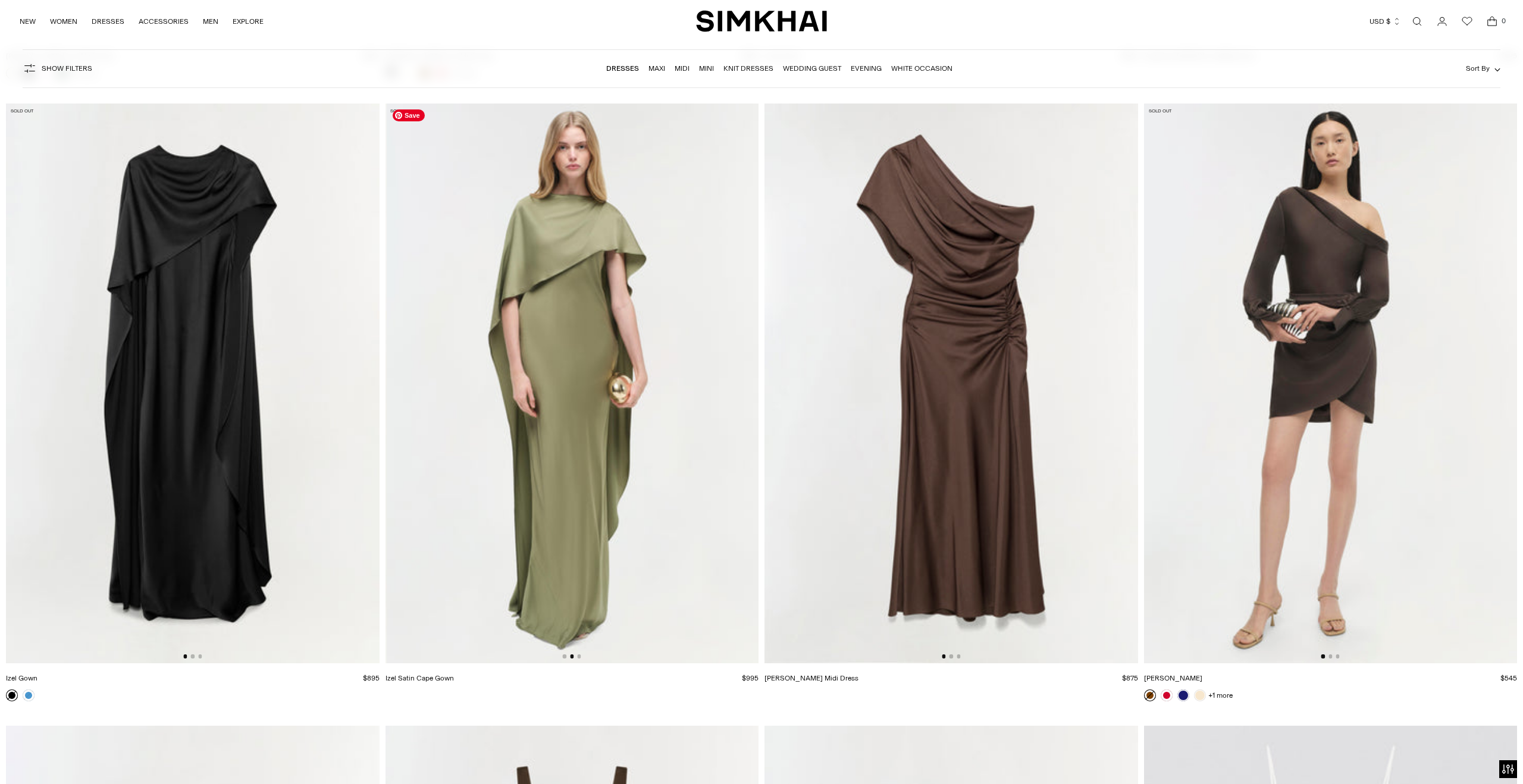
scroll to position [0, 373]
click at [952, 656] on button "Go to slide 2" at bounding box center [951, 655] width 3 height 3
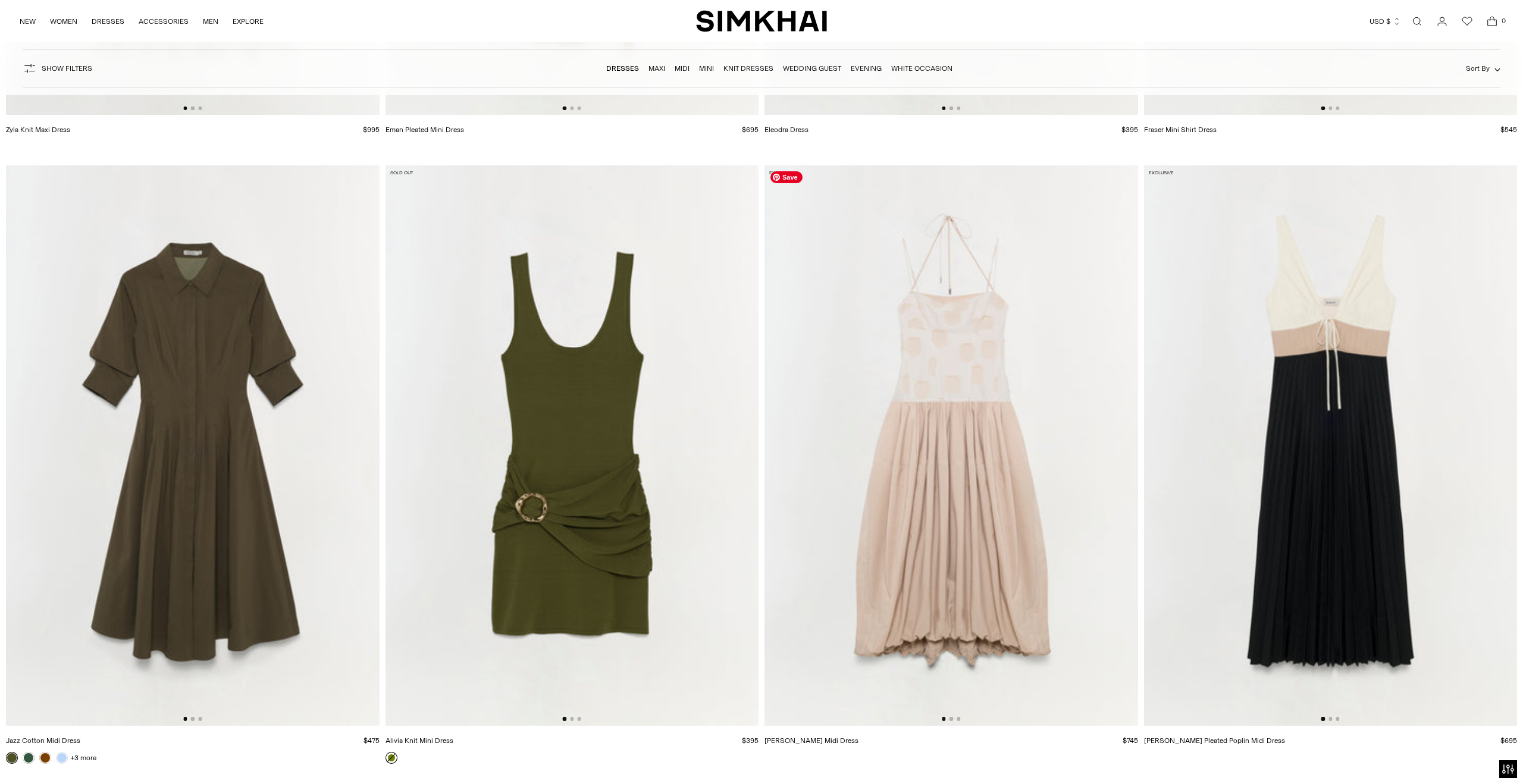
scroll to position [23736, 0]
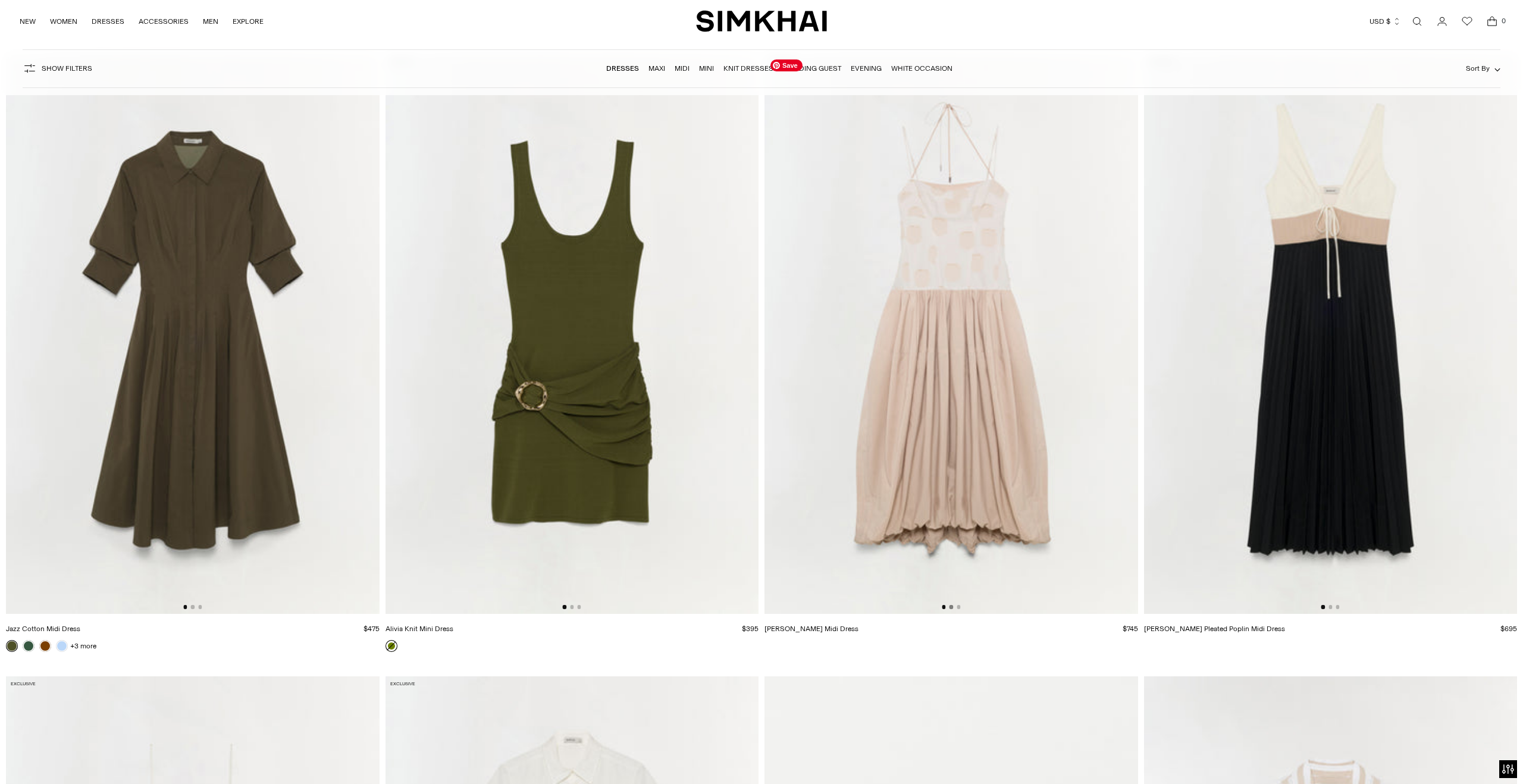
click at [951, 607] on button "Go to slide 2" at bounding box center [951, 606] width 3 height 3
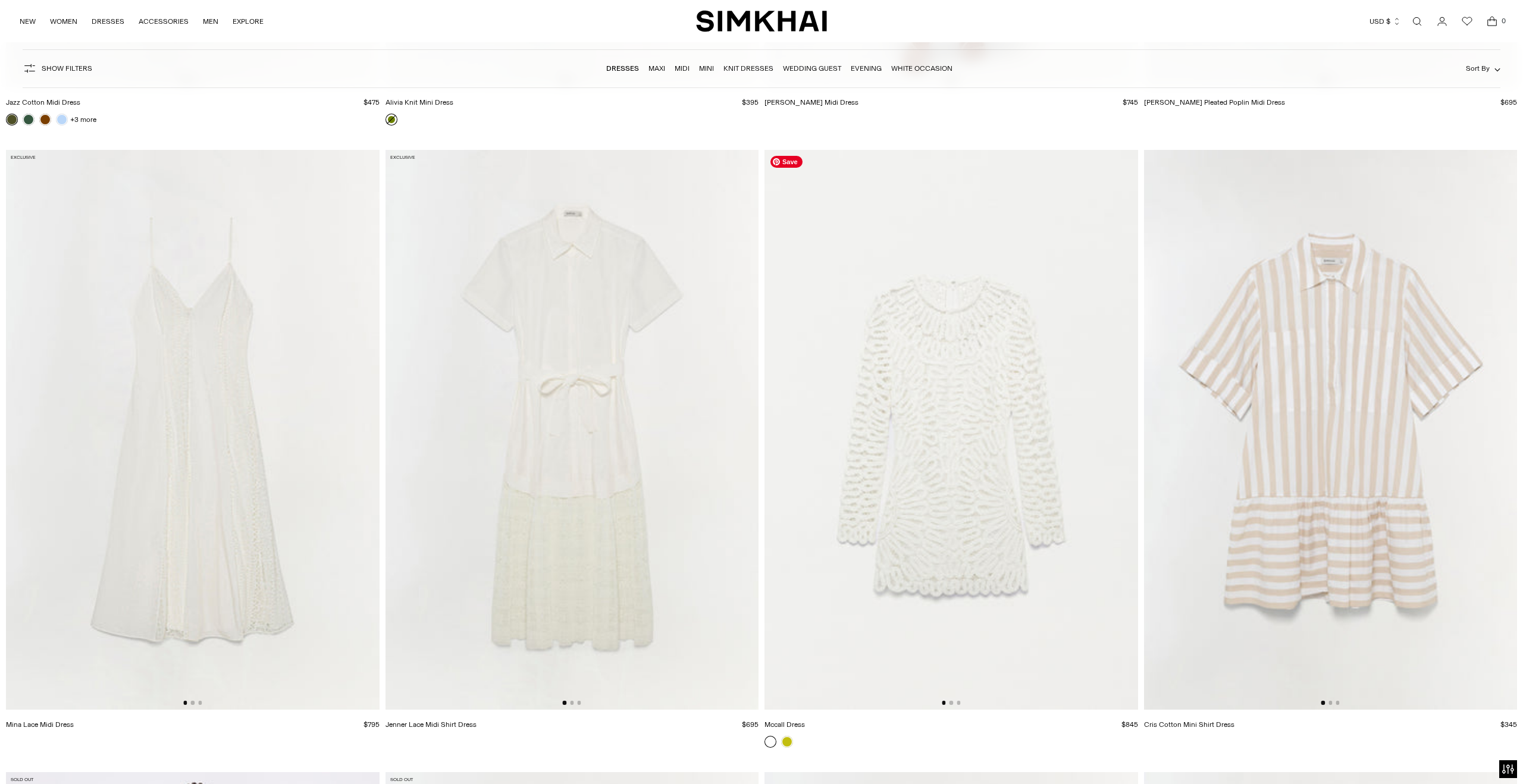
scroll to position [24278, 0]
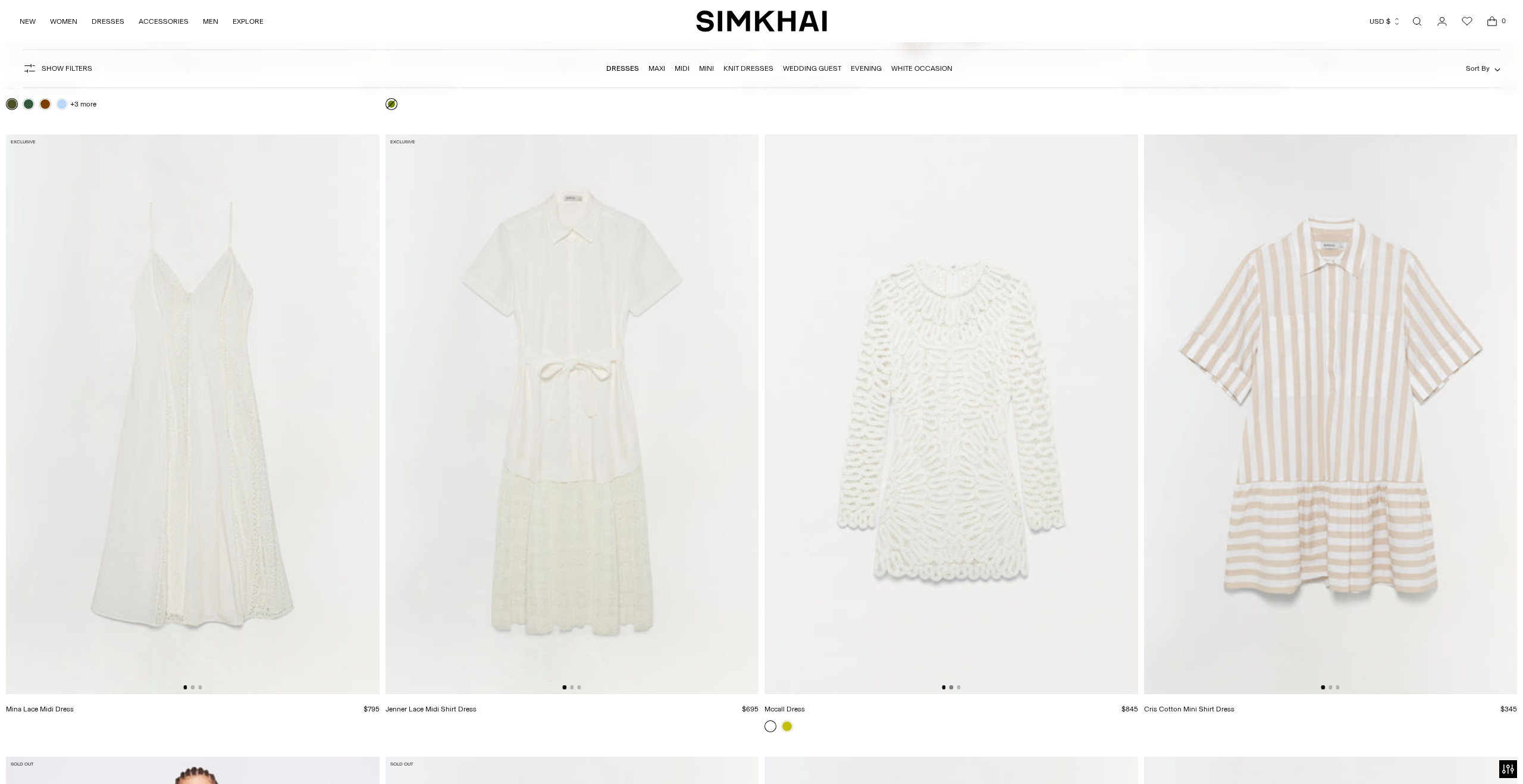
click at [951, 687] on button "Go to slide 2" at bounding box center [951, 686] width 3 height 3
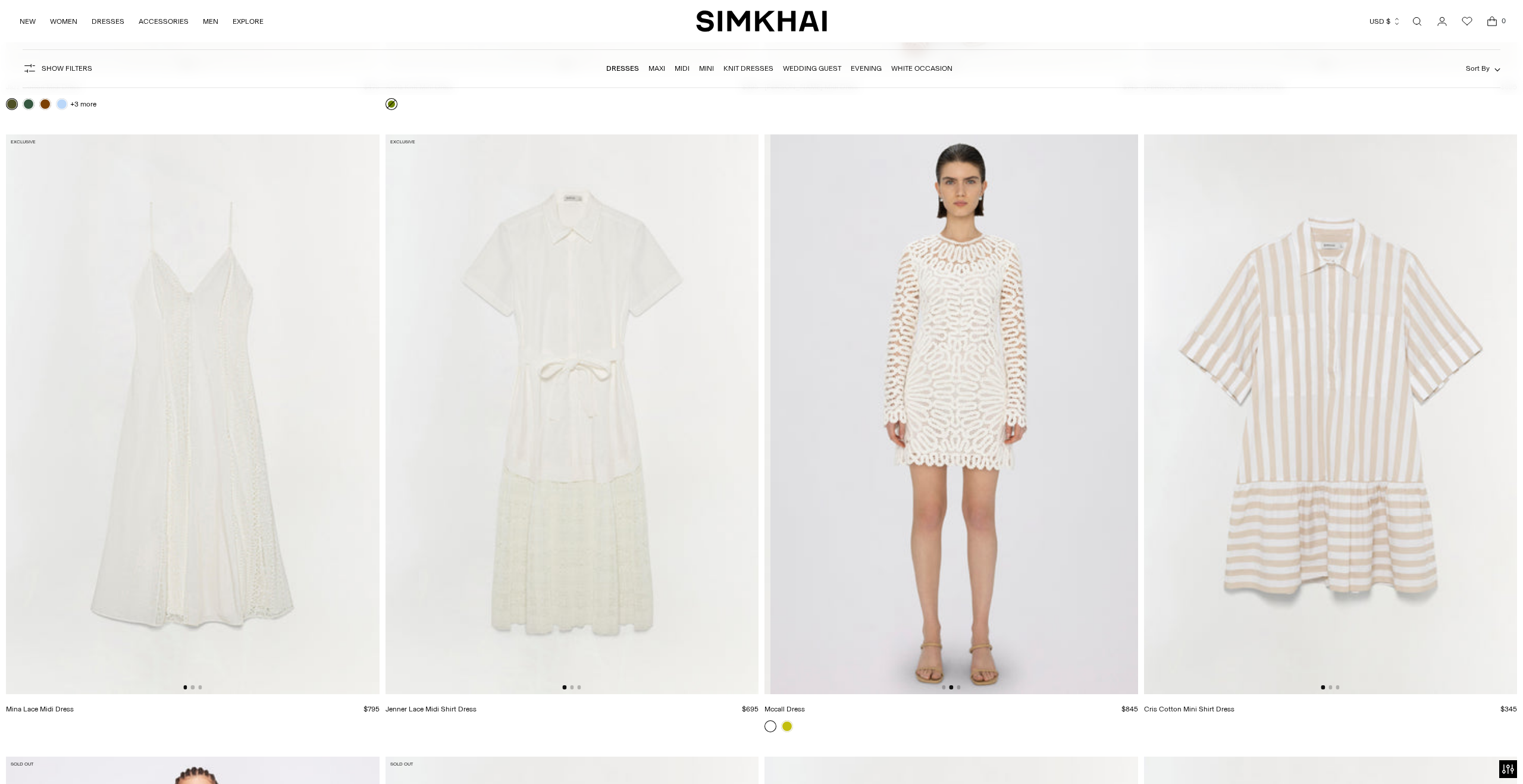
scroll to position [0, 373]
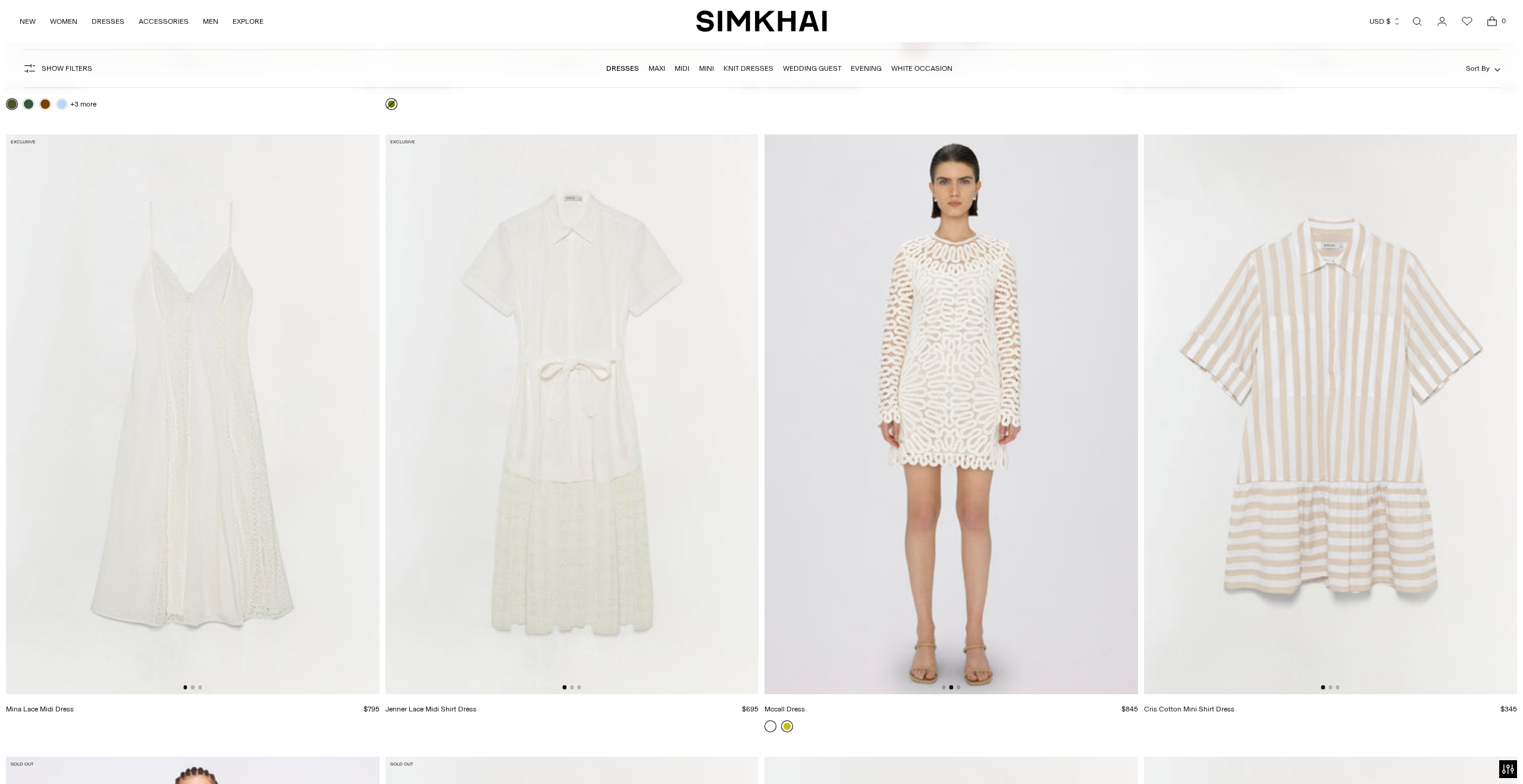
click at [791, 725] on link at bounding box center [787, 726] width 12 height 12
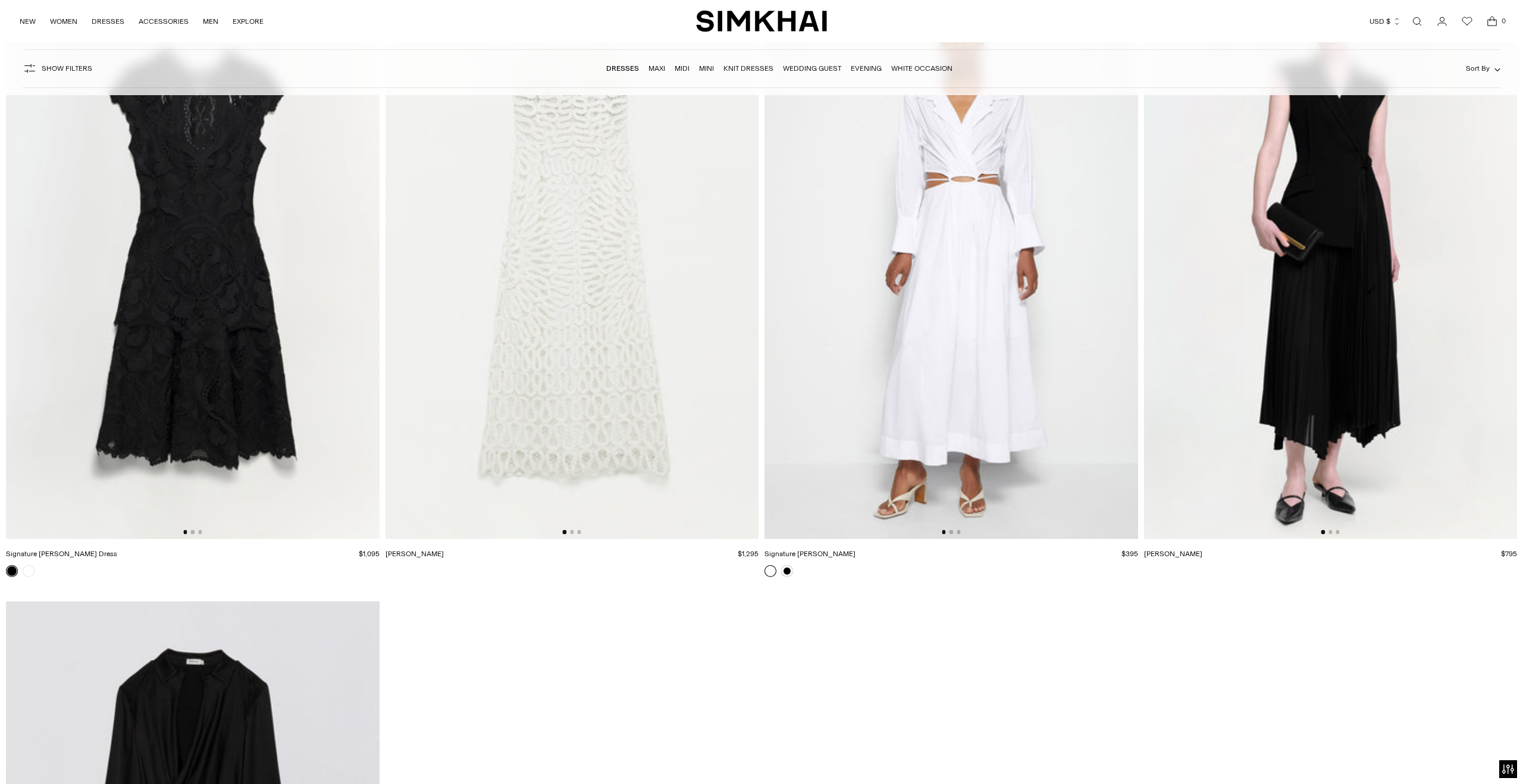
scroll to position [26979, 0]
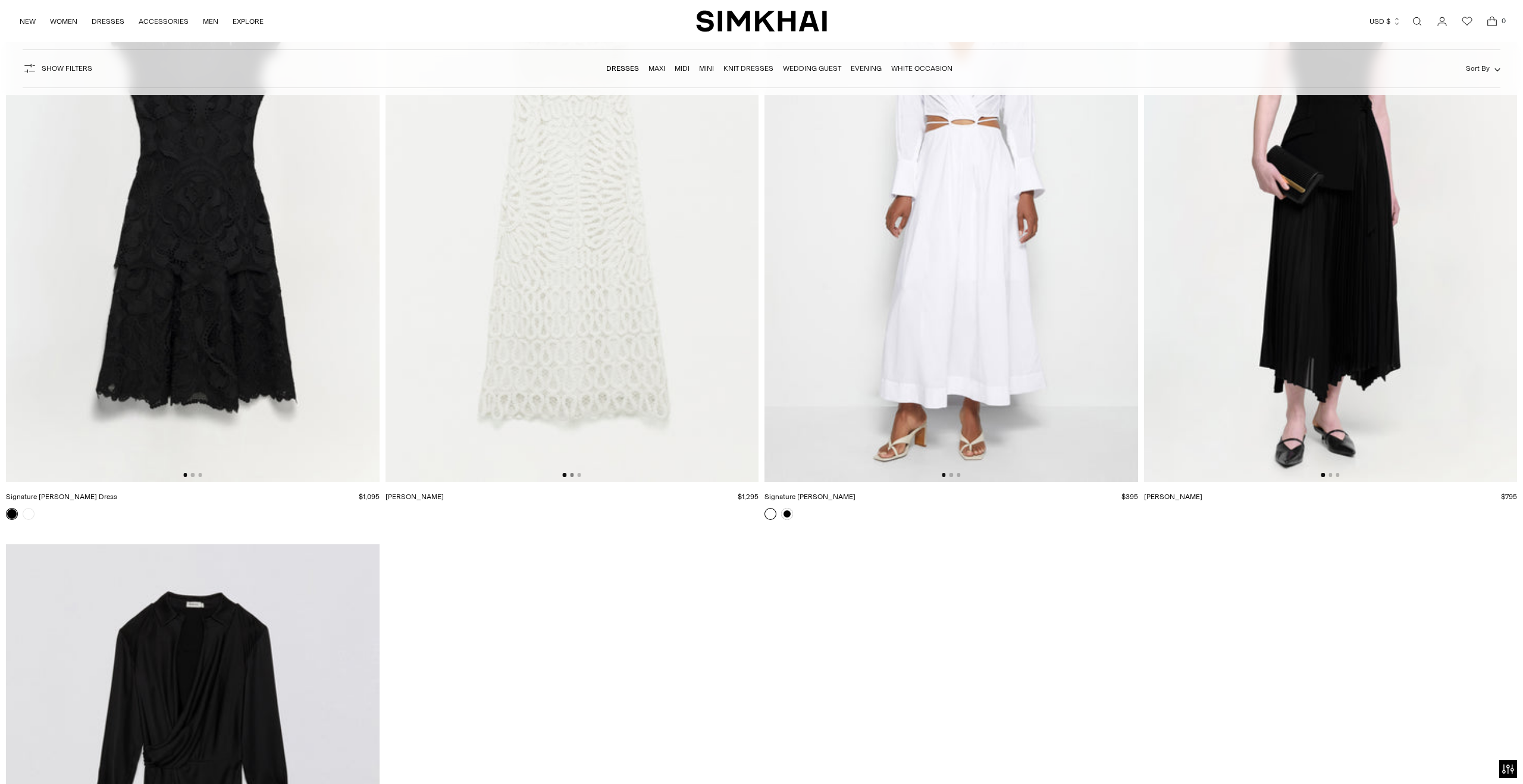
click at [572, 474] on button "Go to slide 2" at bounding box center [571, 474] width 3 height 3
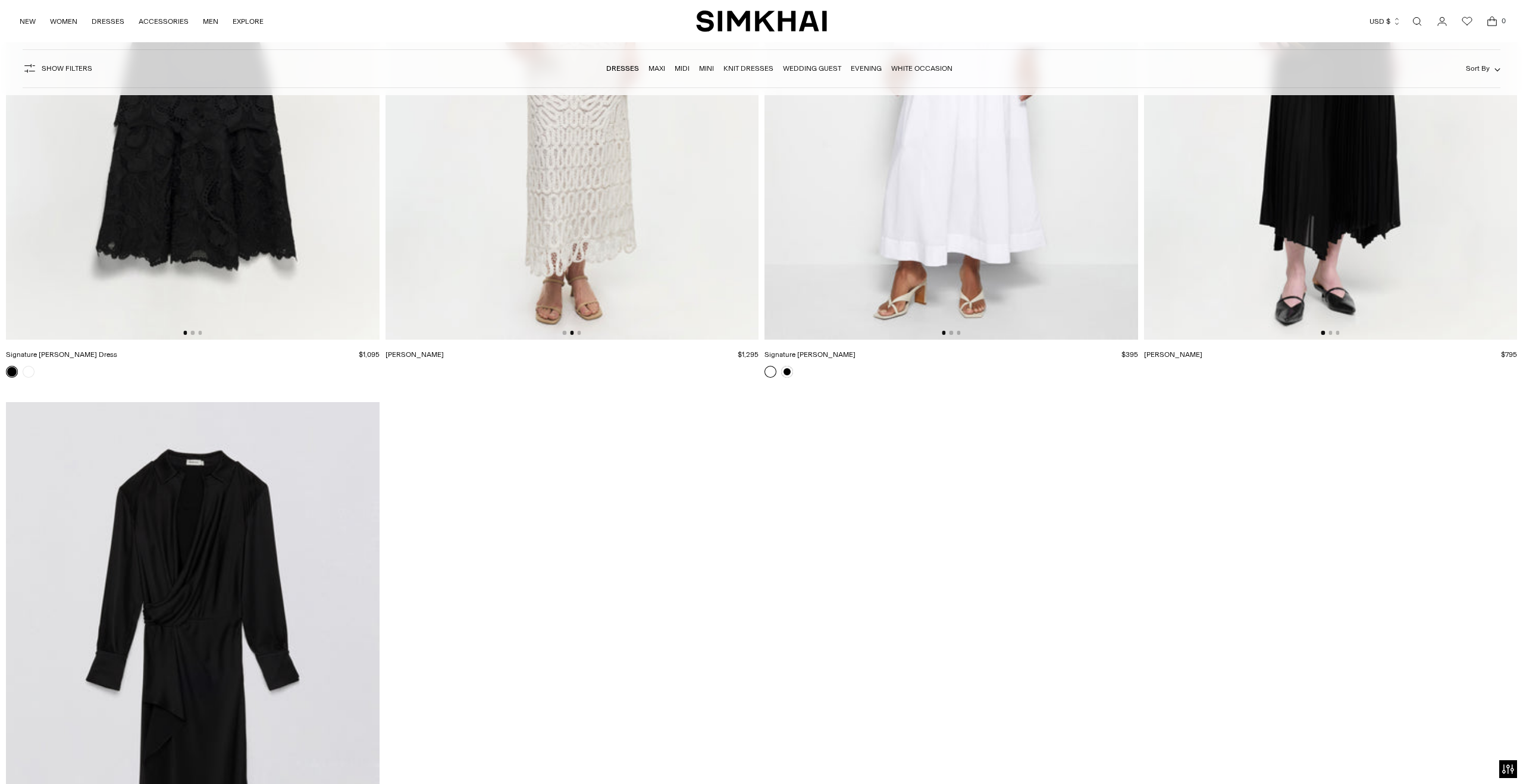
scroll to position [27507, 0]
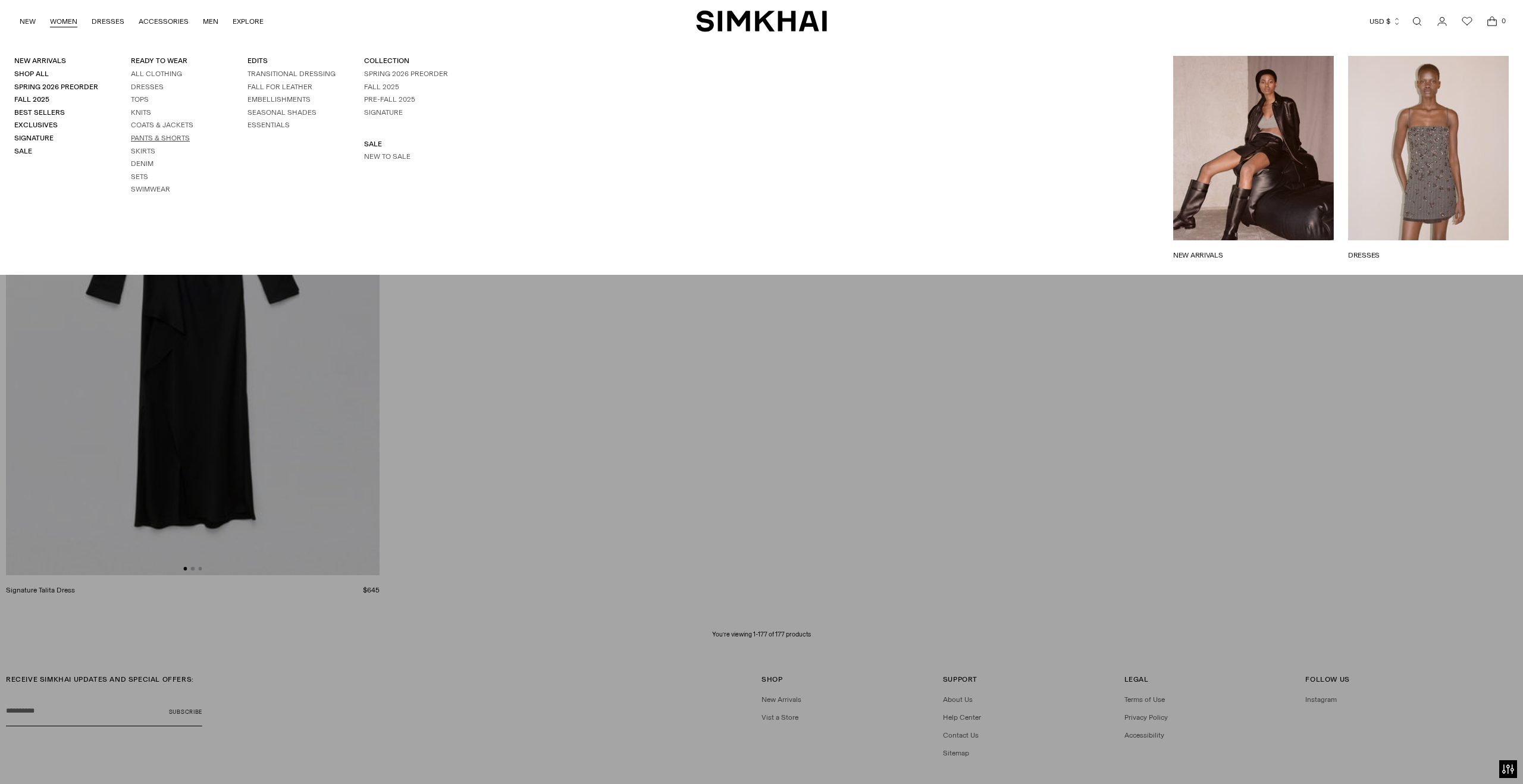
click at [147, 136] on link "Pants & Shorts" at bounding box center [160, 138] width 59 height 8
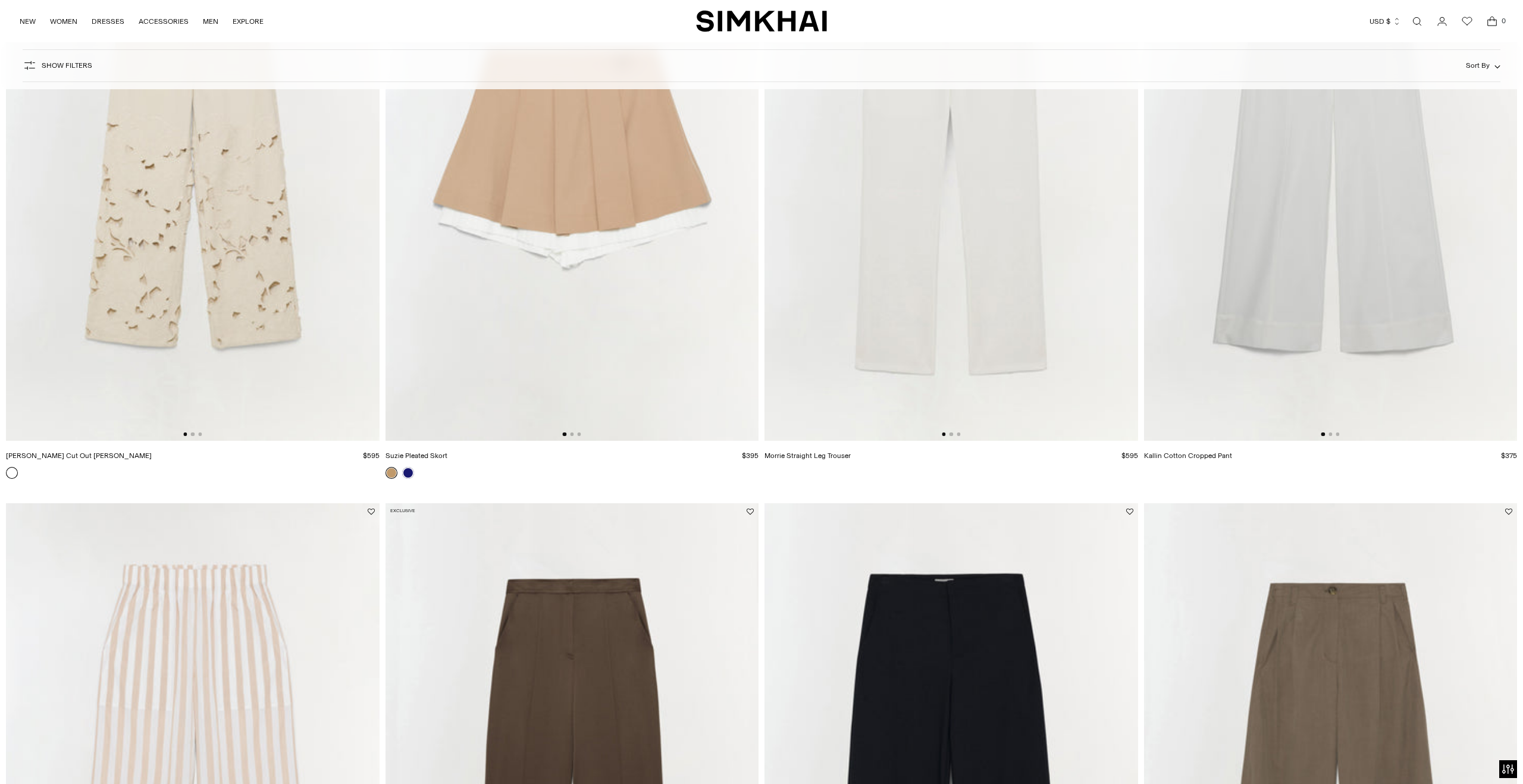
scroll to position [2637, 0]
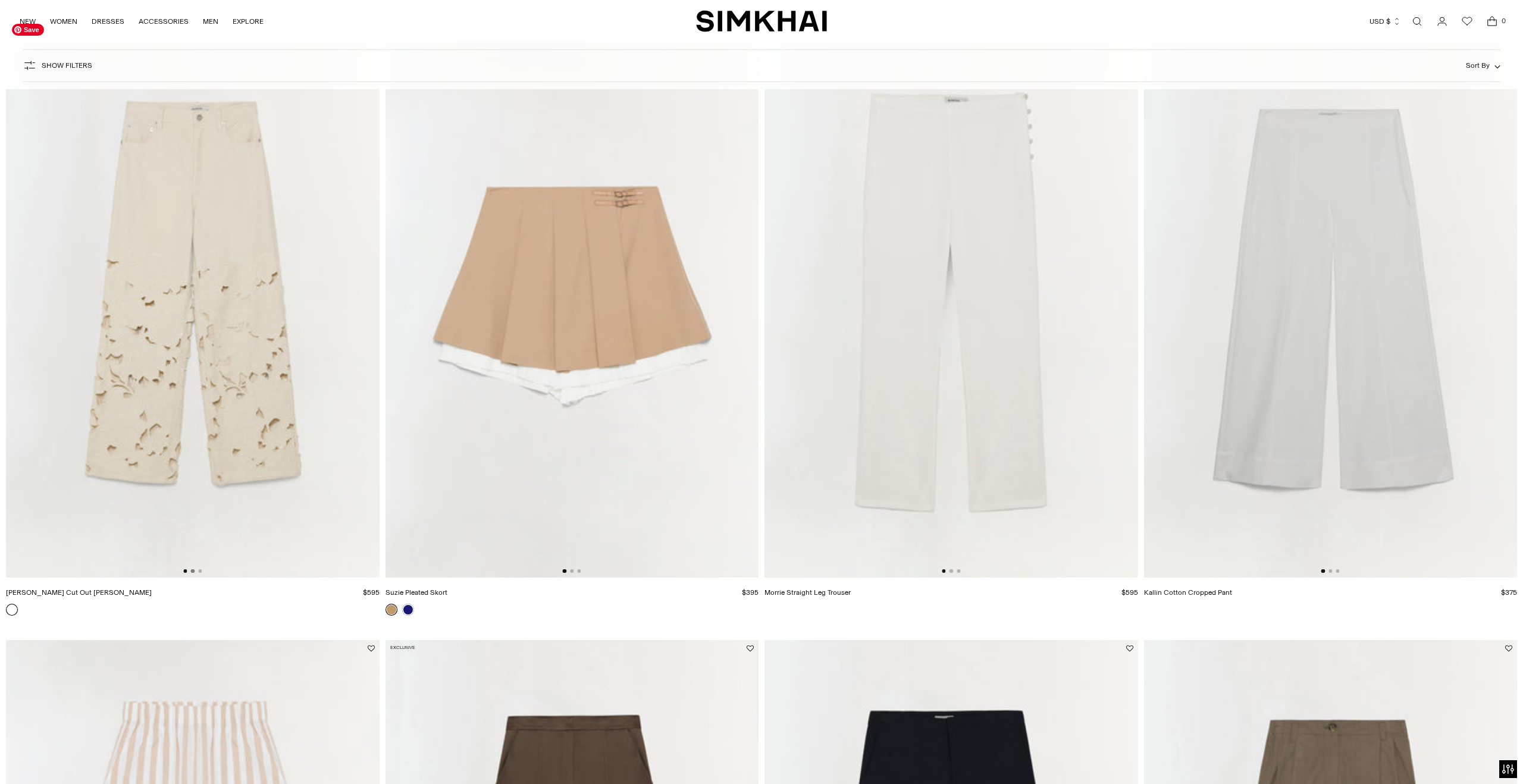
click at [192, 569] on button "Go to slide 2" at bounding box center [192, 570] width 3 height 3
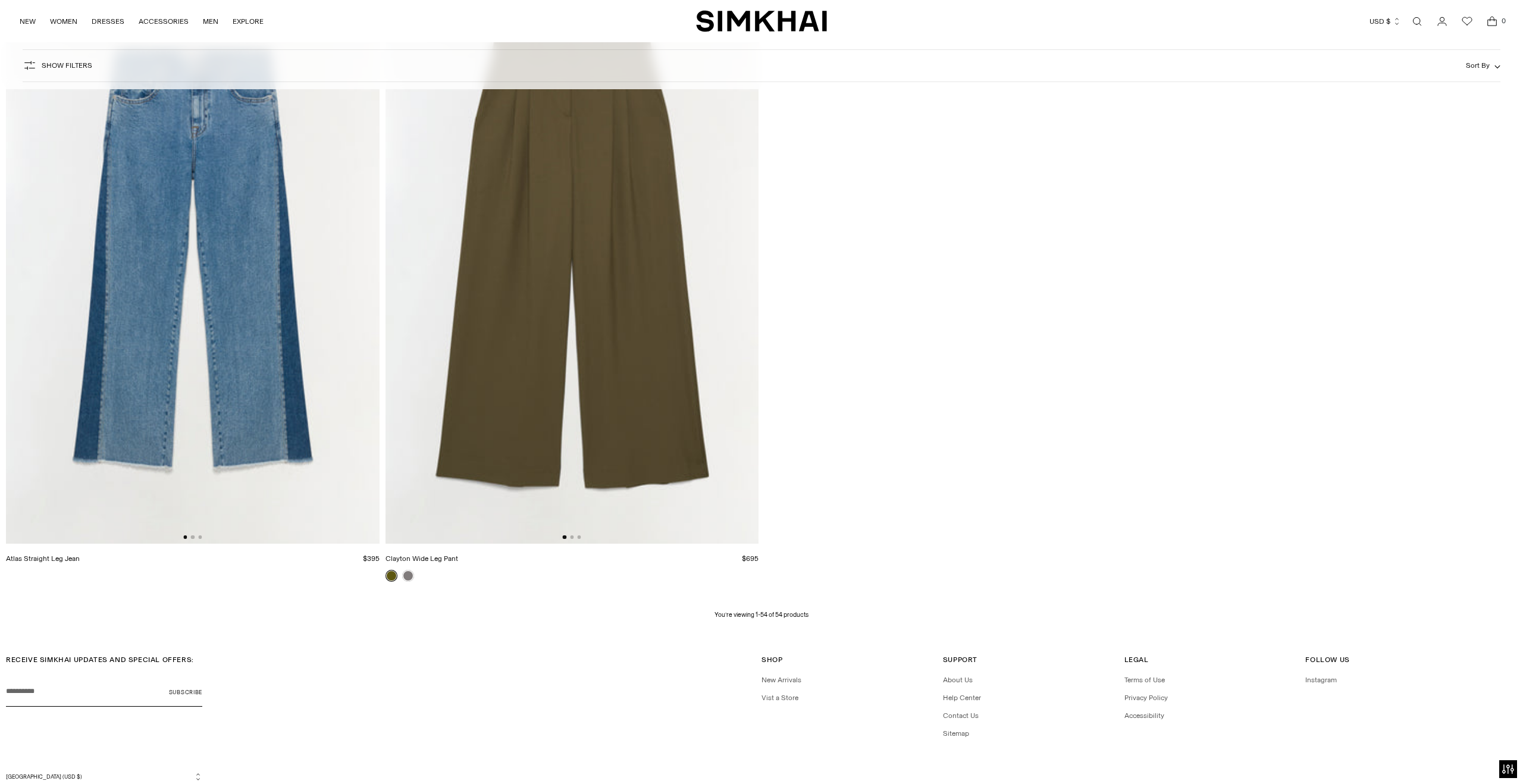
scroll to position [8237, 0]
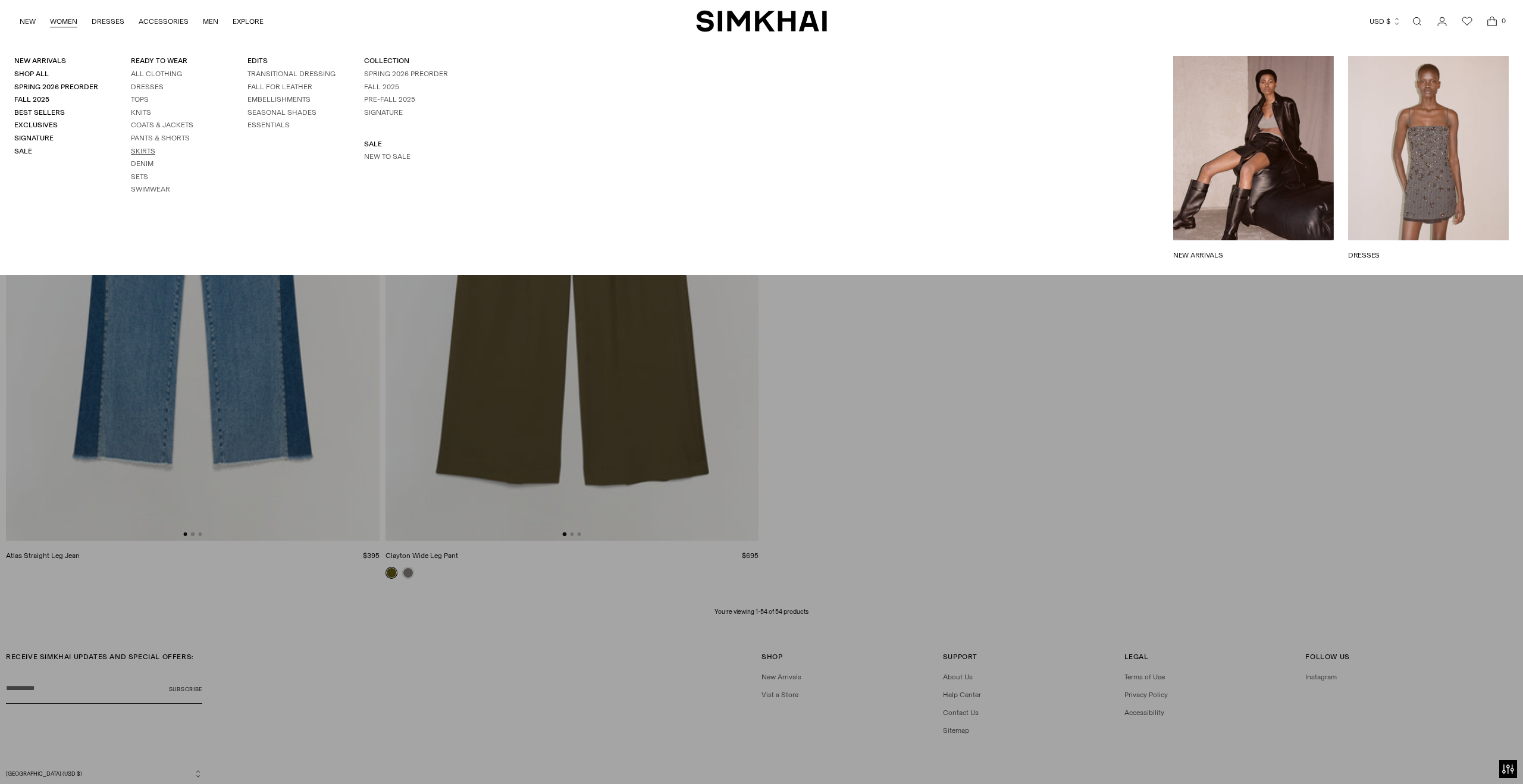
click at [142, 151] on link "Skirts" at bounding box center [143, 151] width 24 height 8
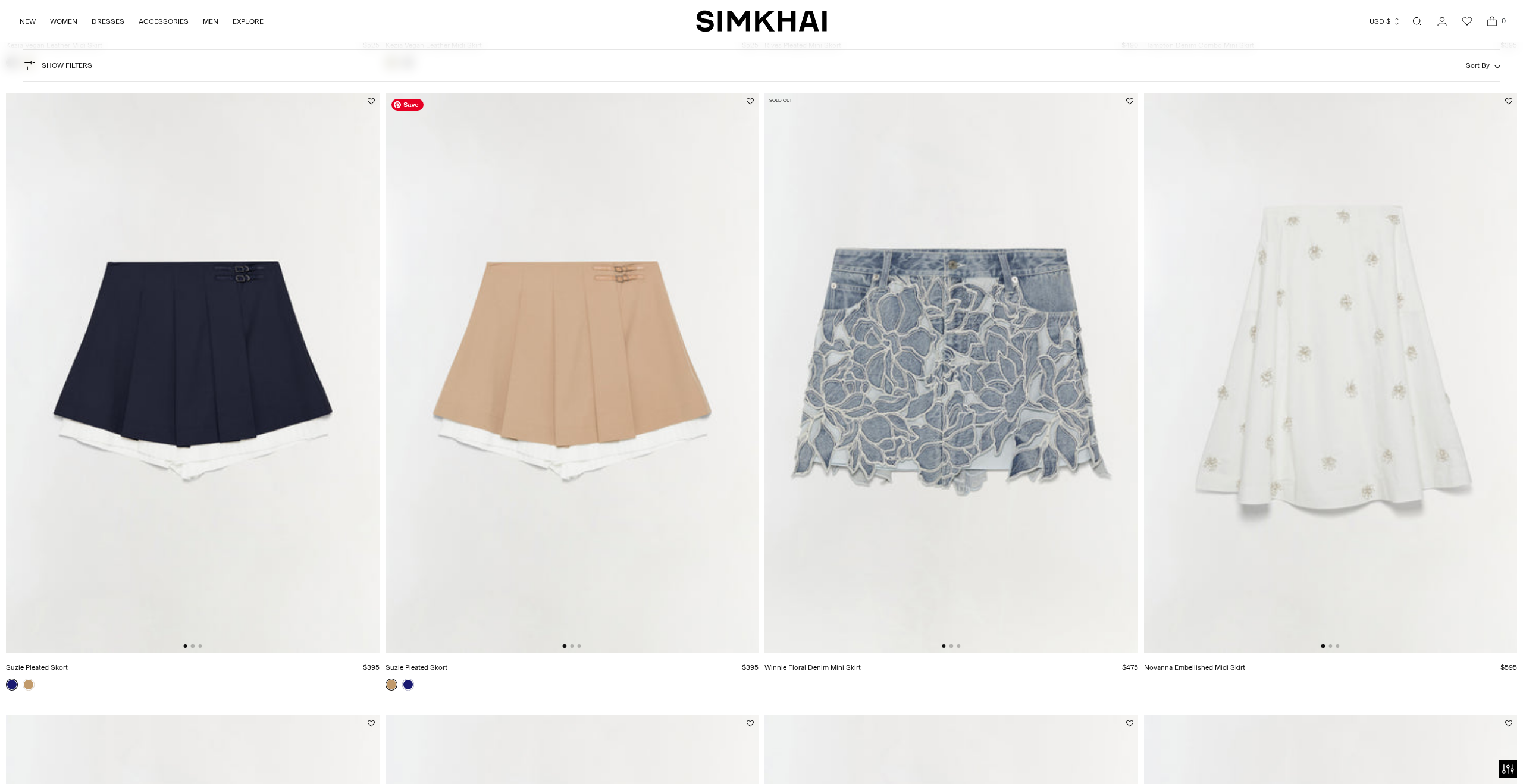
scroll to position [2565, 0]
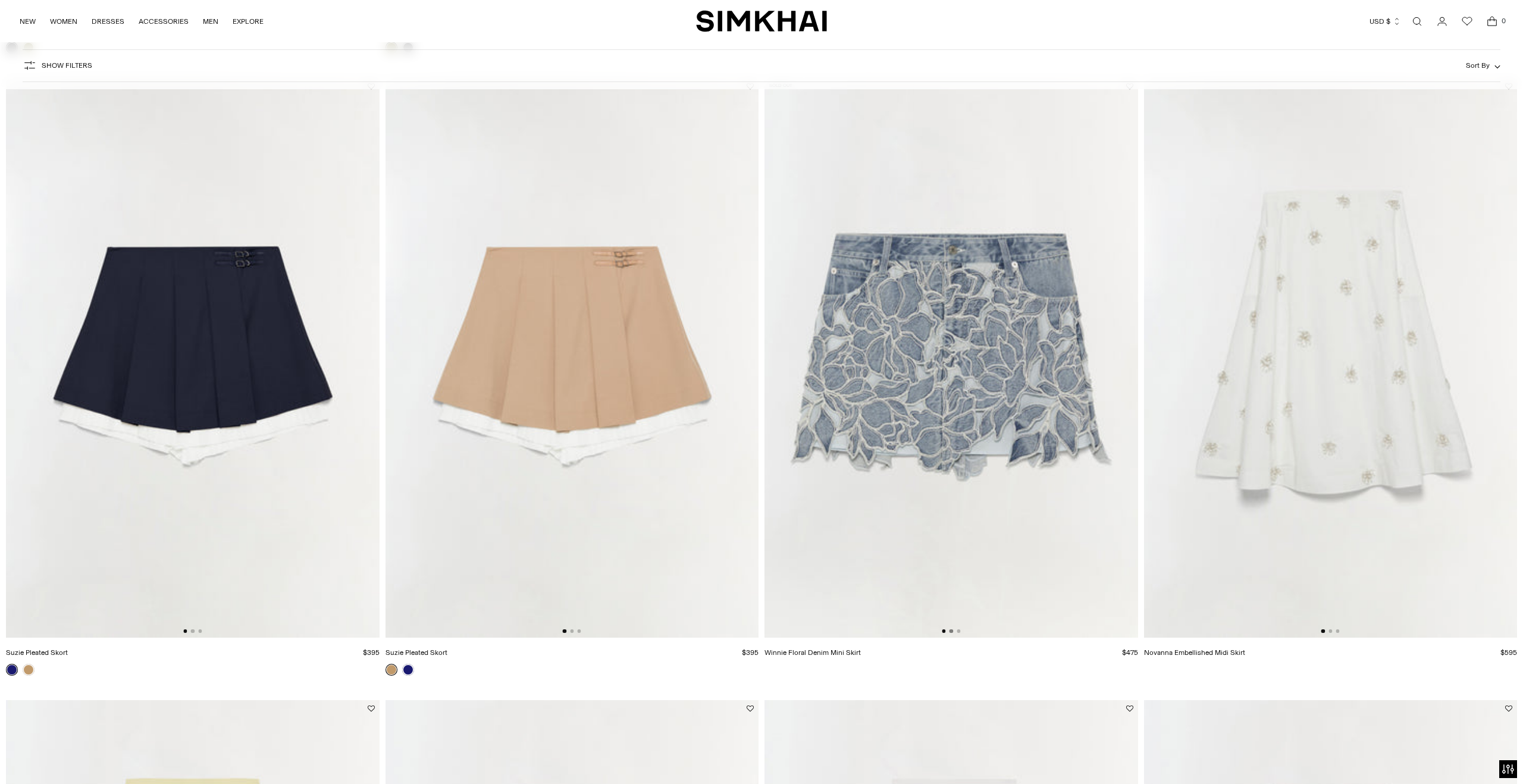
click at [951, 629] on button "Go to slide 2" at bounding box center [951, 630] width 3 height 3
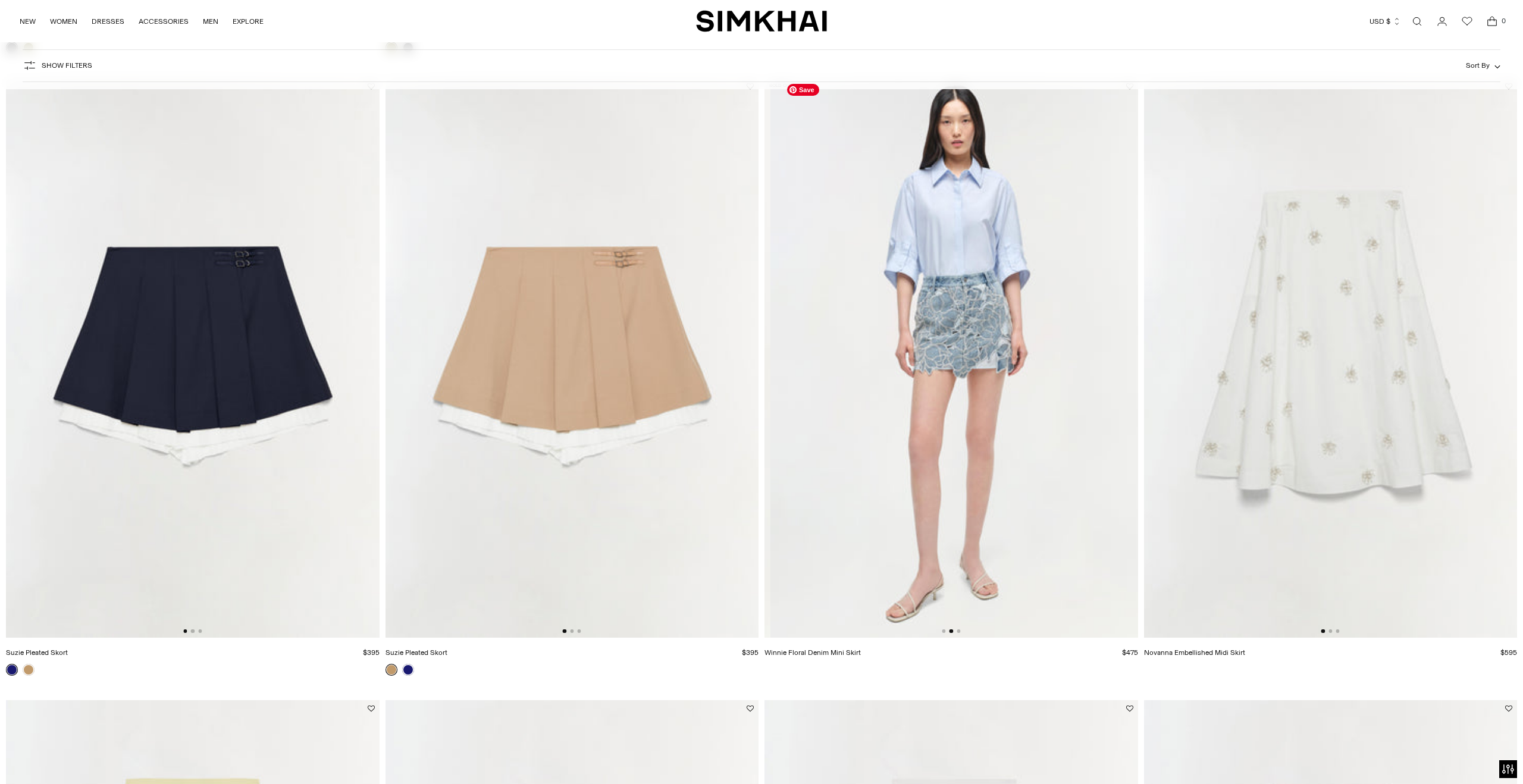
scroll to position [0, 373]
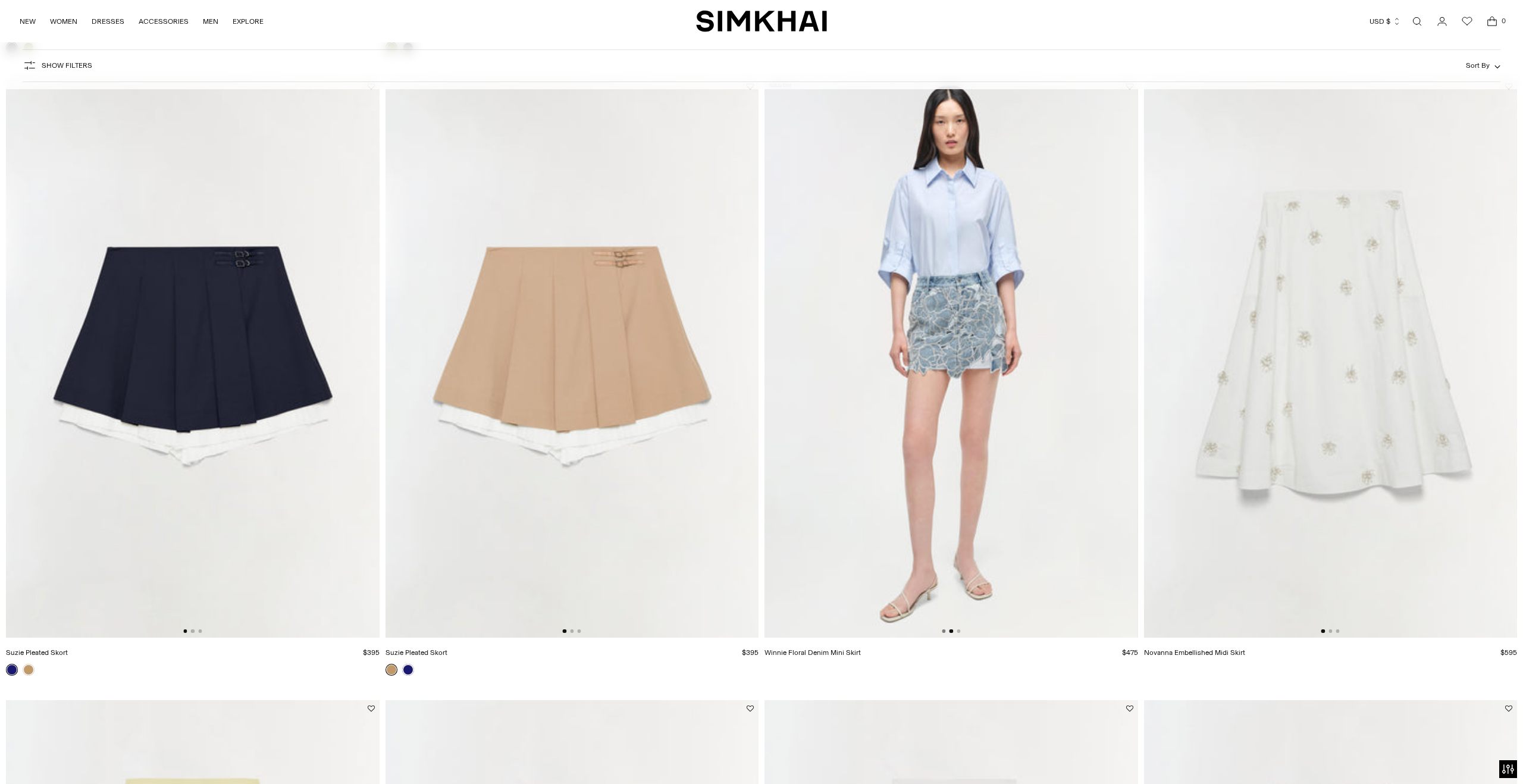
click at [943, 632] on button "Go to slide 1" at bounding box center [943, 630] width 3 height 3
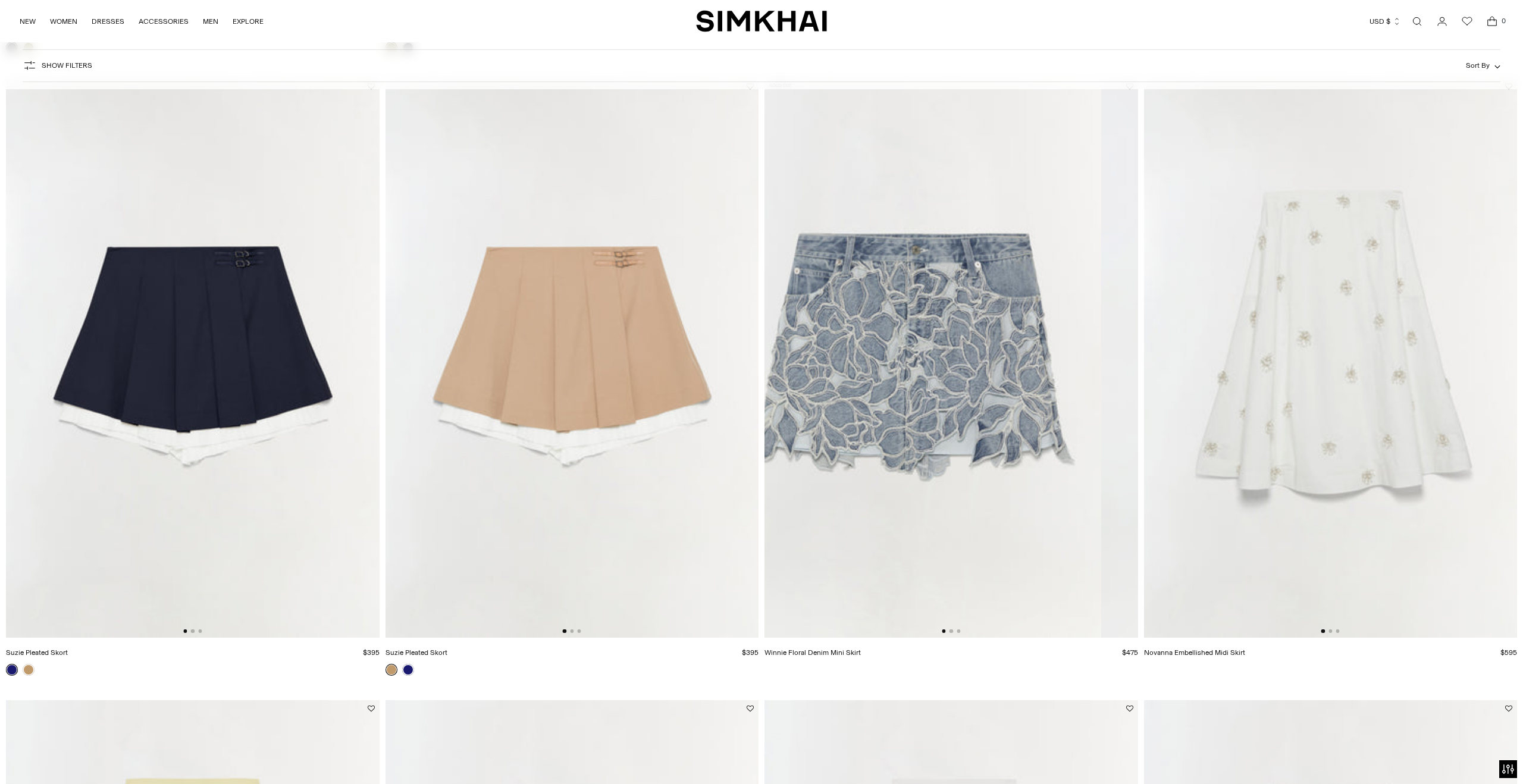
scroll to position [0, 0]
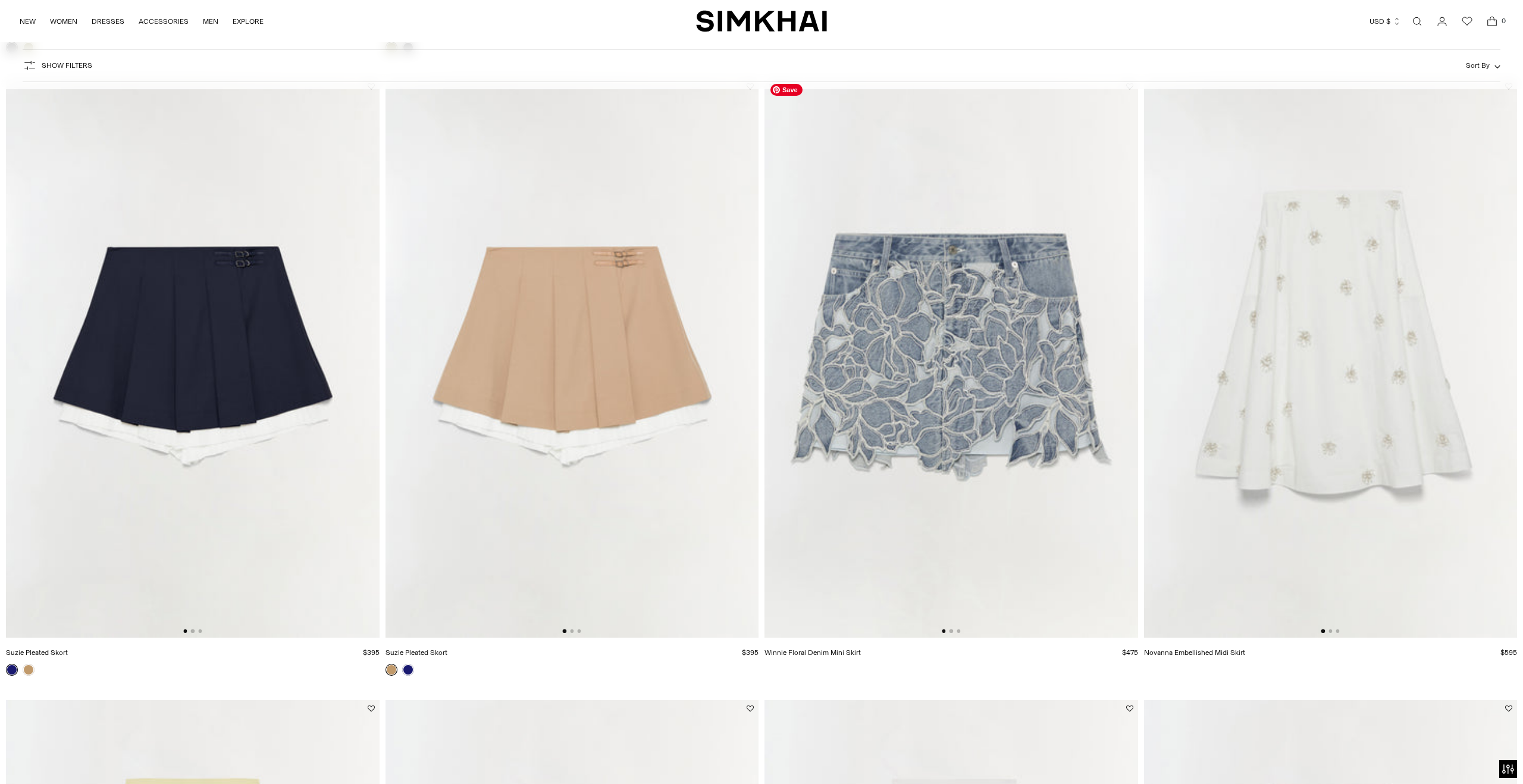
click at [952, 632] on div at bounding box center [951, 630] width 18 height 3
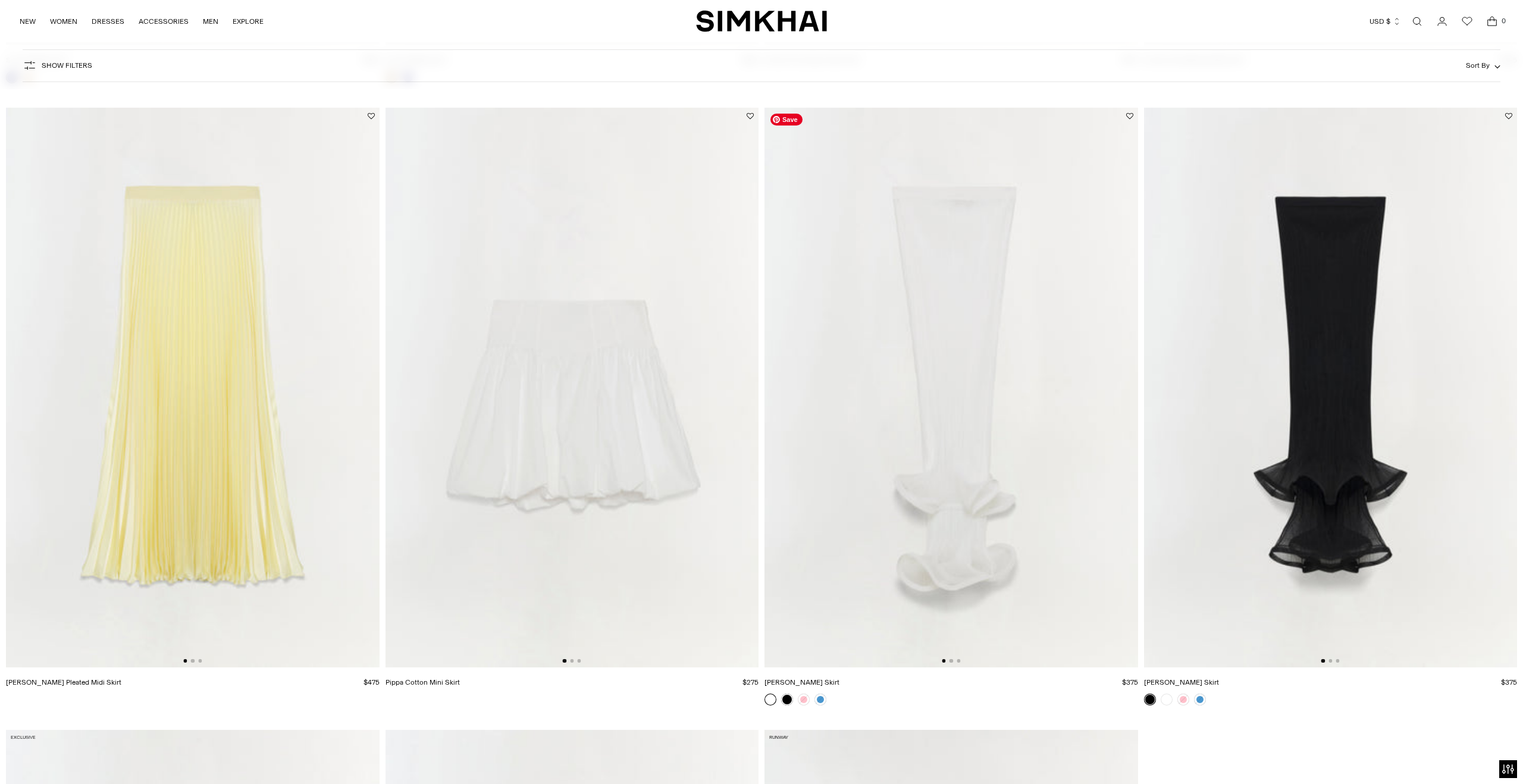
scroll to position [3164, 0]
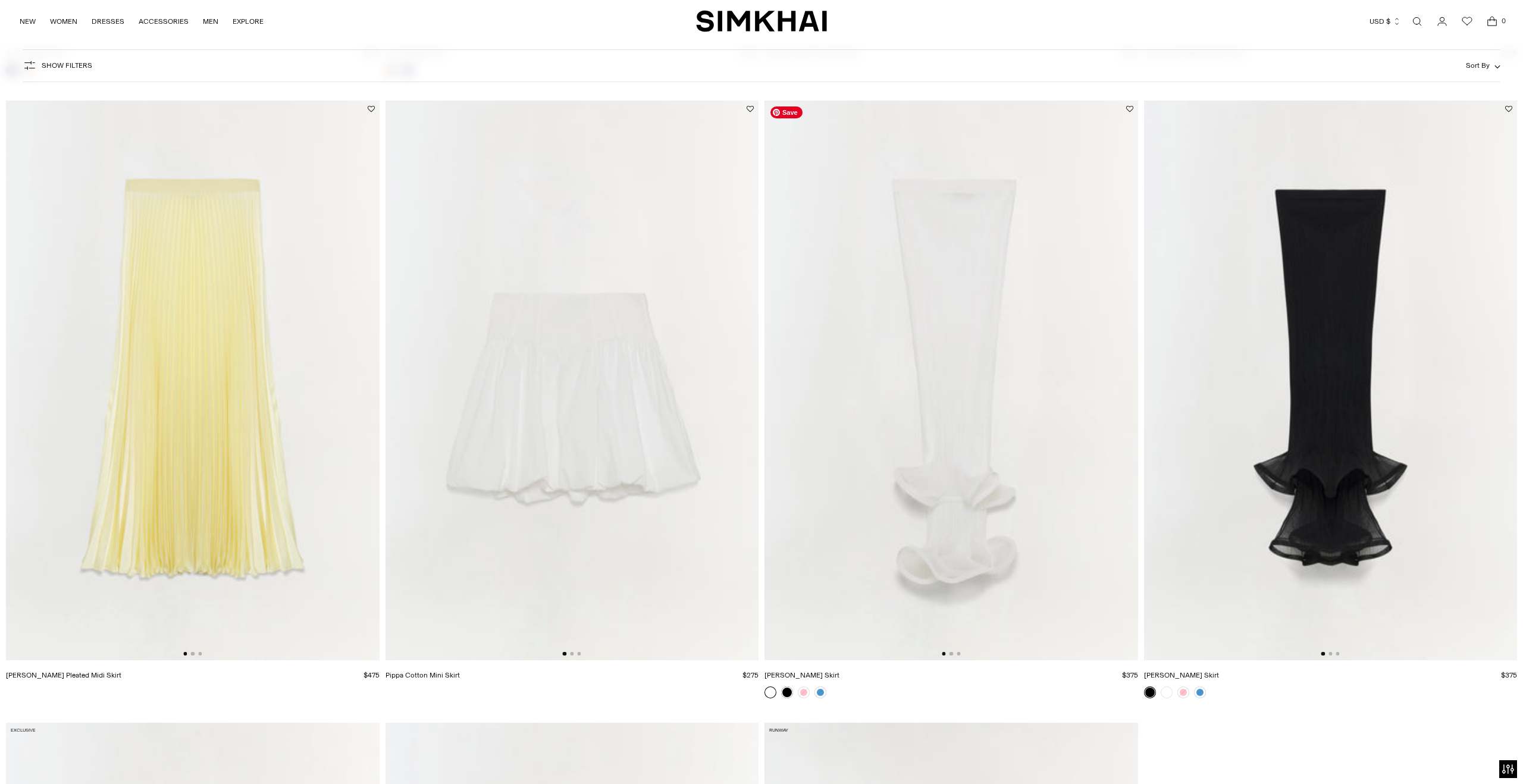
click at [949, 656] on img at bounding box center [951, 380] width 373 height 559
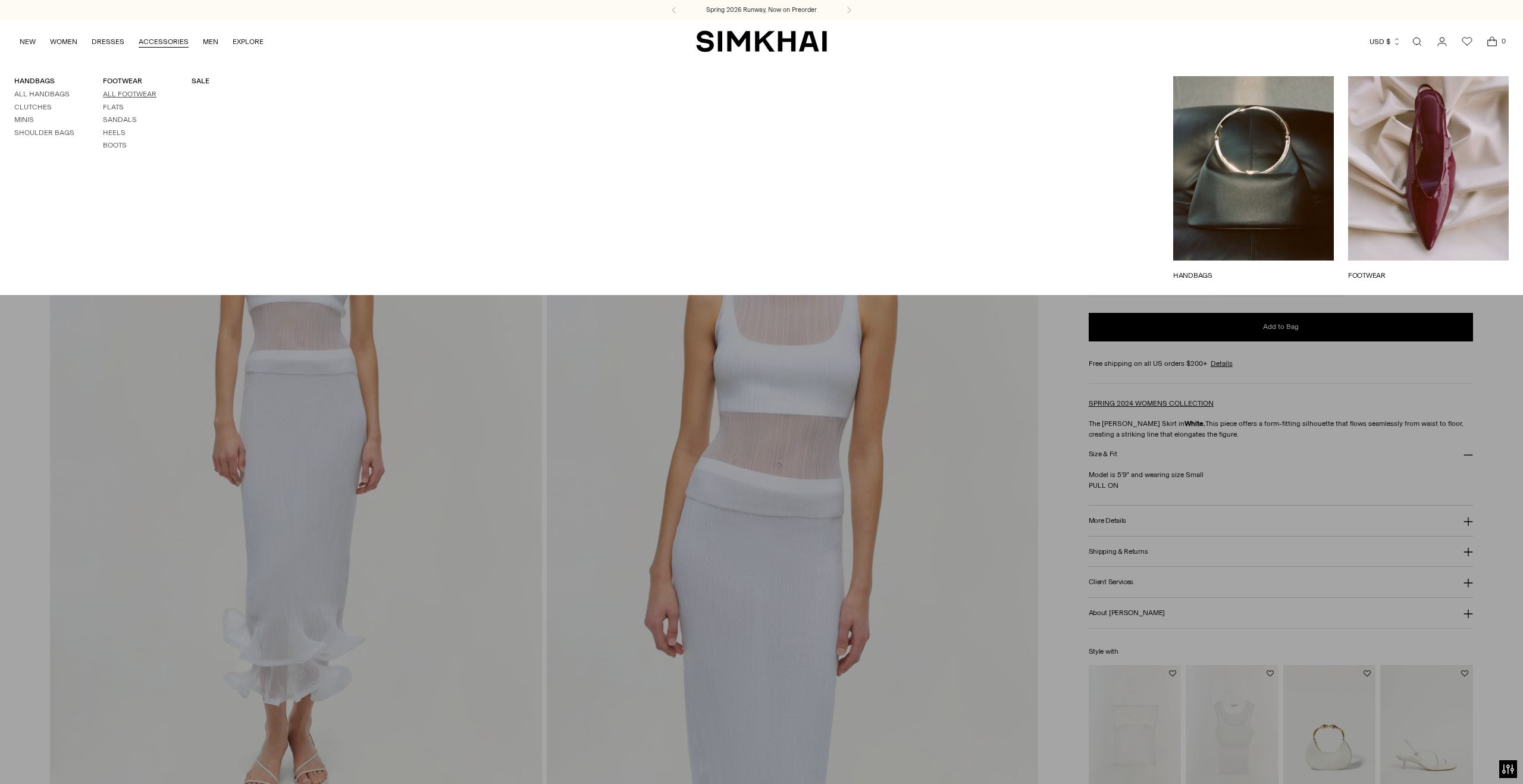
click at [128, 92] on link "All Footwear" at bounding box center [129, 94] width 53 height 8
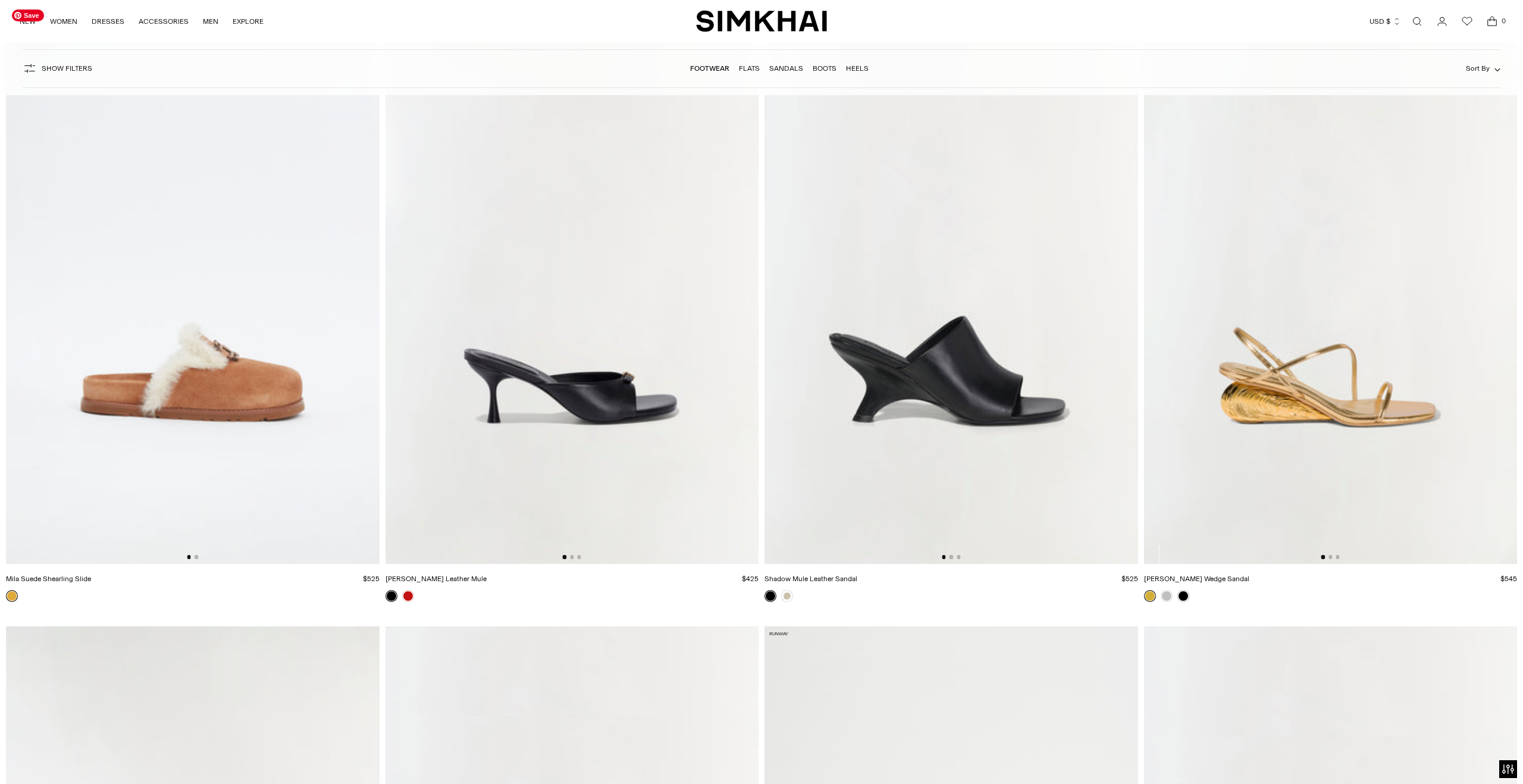
scroll to position [4060, 0]
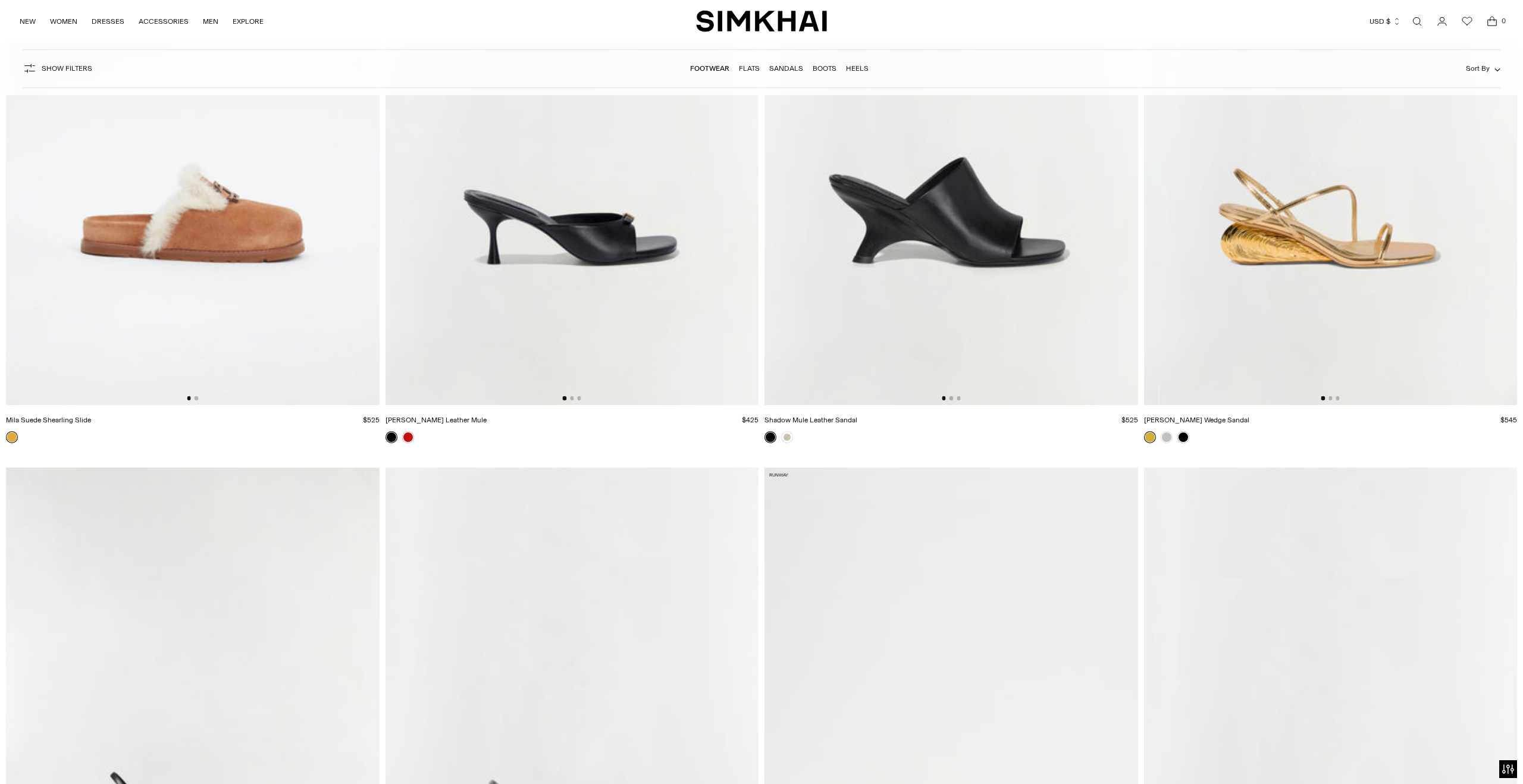
click at [208, 439] on div at bounding box center [192, 437] width 373 height 12
